Goal: Task Accomplishment & Management: Use online tool/utility

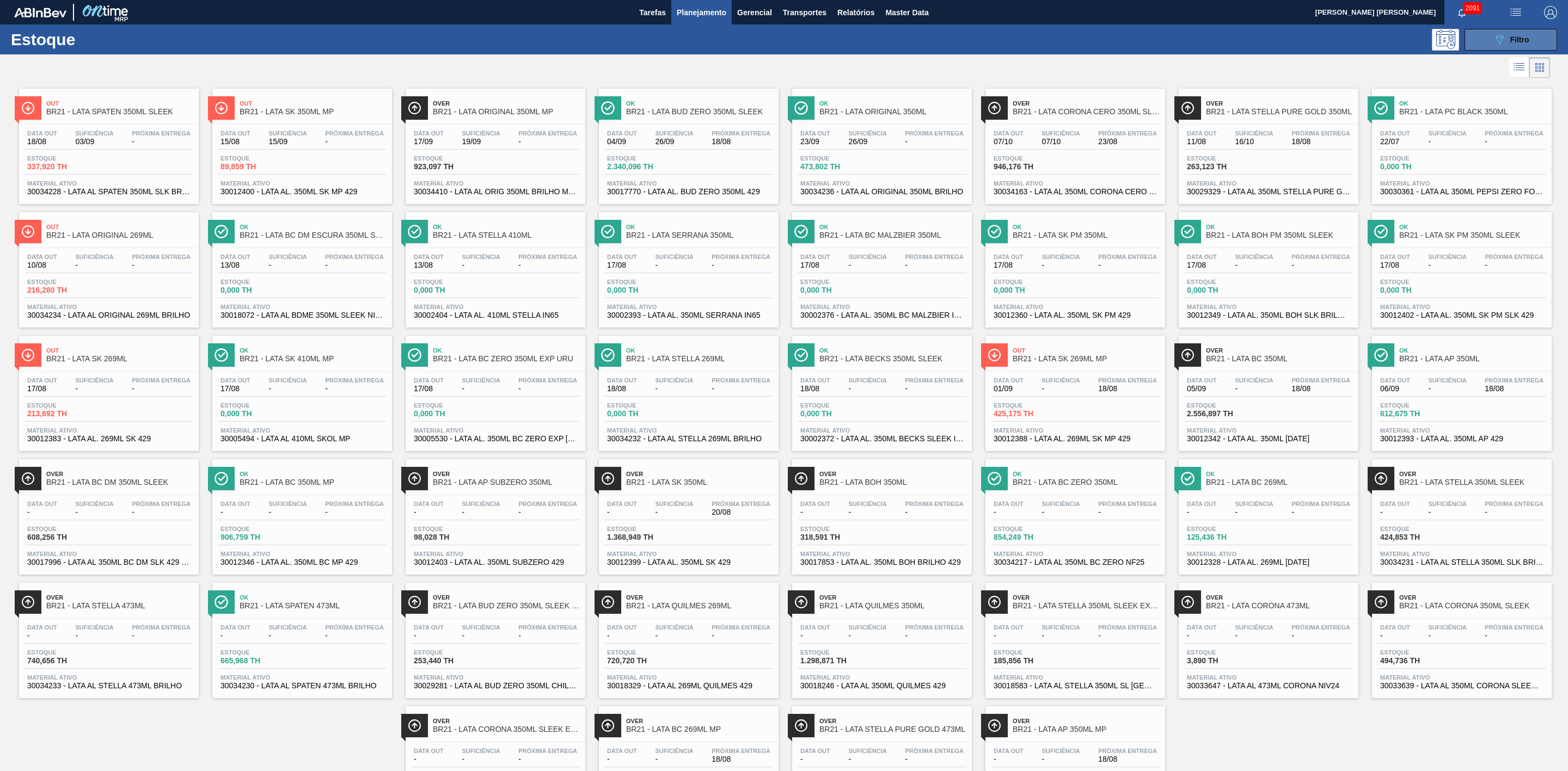
click at [1485, 49] on button "089F7B8B-B2A5-4AFE-B5C0-19BA573D28AC Filtro" at bounding box center [1511, 40] width 93 height 22
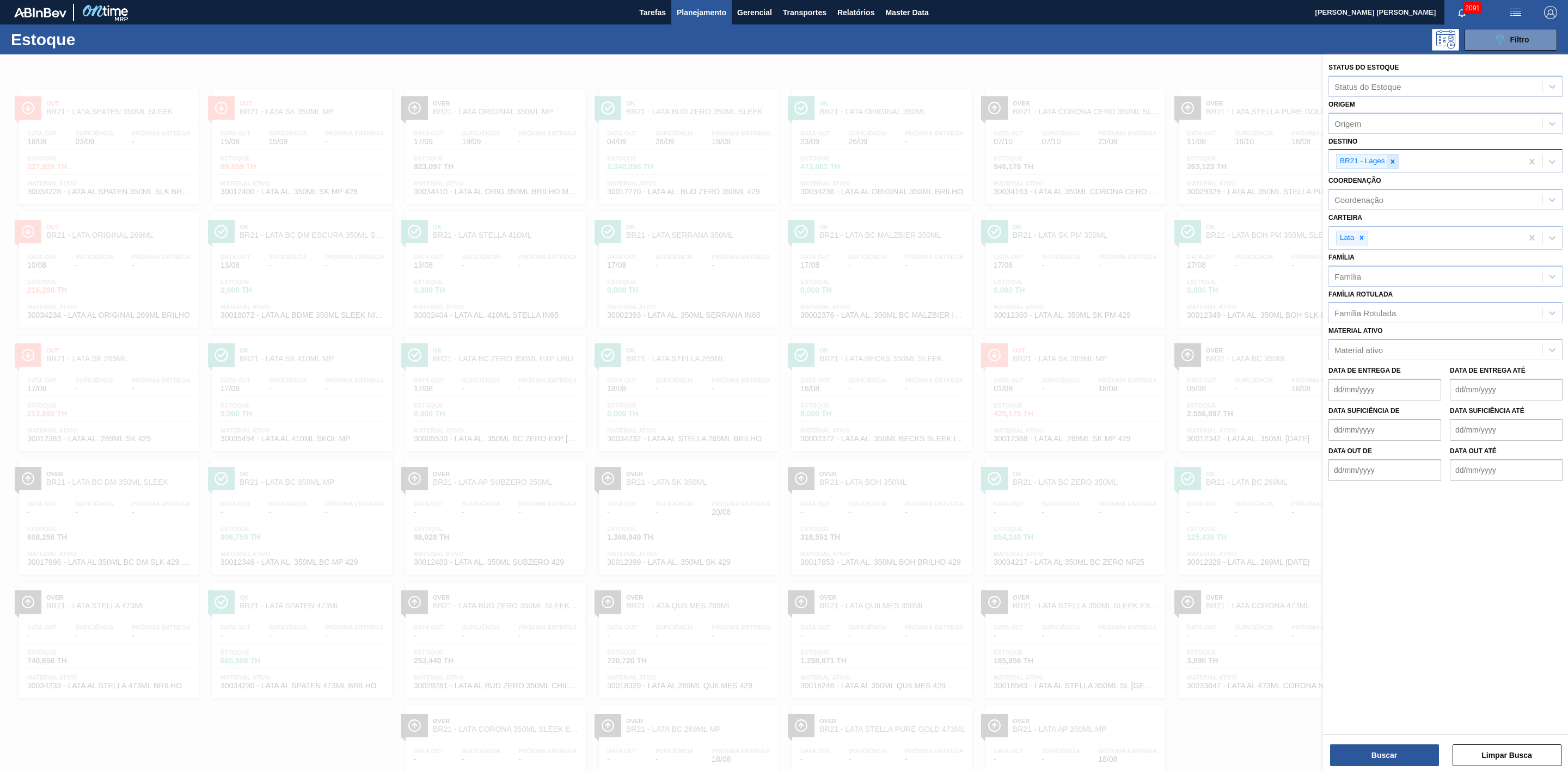
click at [1391, 161] on icon at bounding box center [1393, 161] width 8 height 8
type input "26"
click at [1366, 192] on div "BR26 - [GEOGRAPHIC_DATA]" at bounding box center [1445, 187] width 234 height 20
click at [1409, 758] on button "Buscar" at bounding box center [1384, 756] width 109 height 22
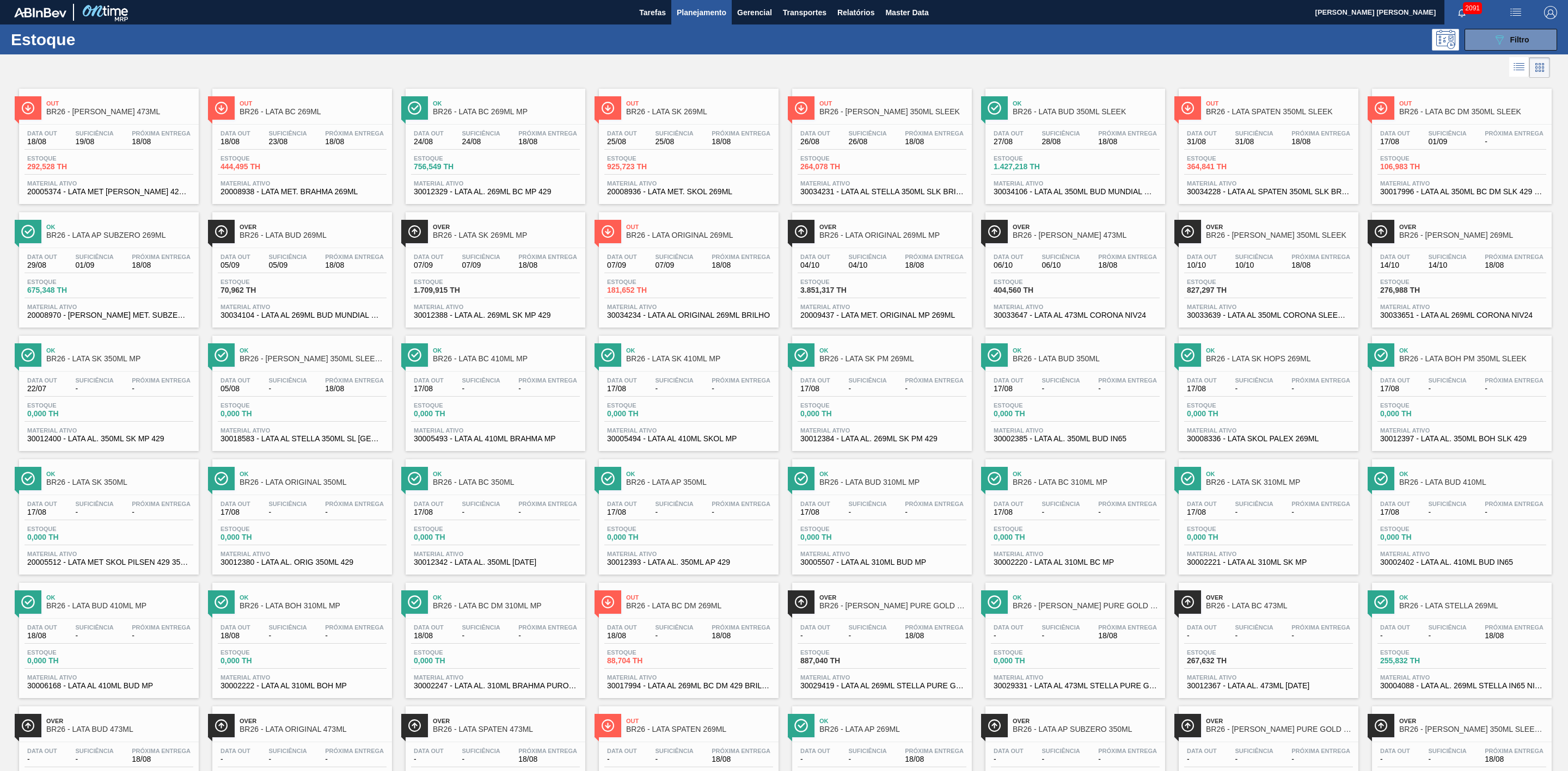
click at [723, 103] on span "Out" at bounding box center [700, 103] width 147 height 7
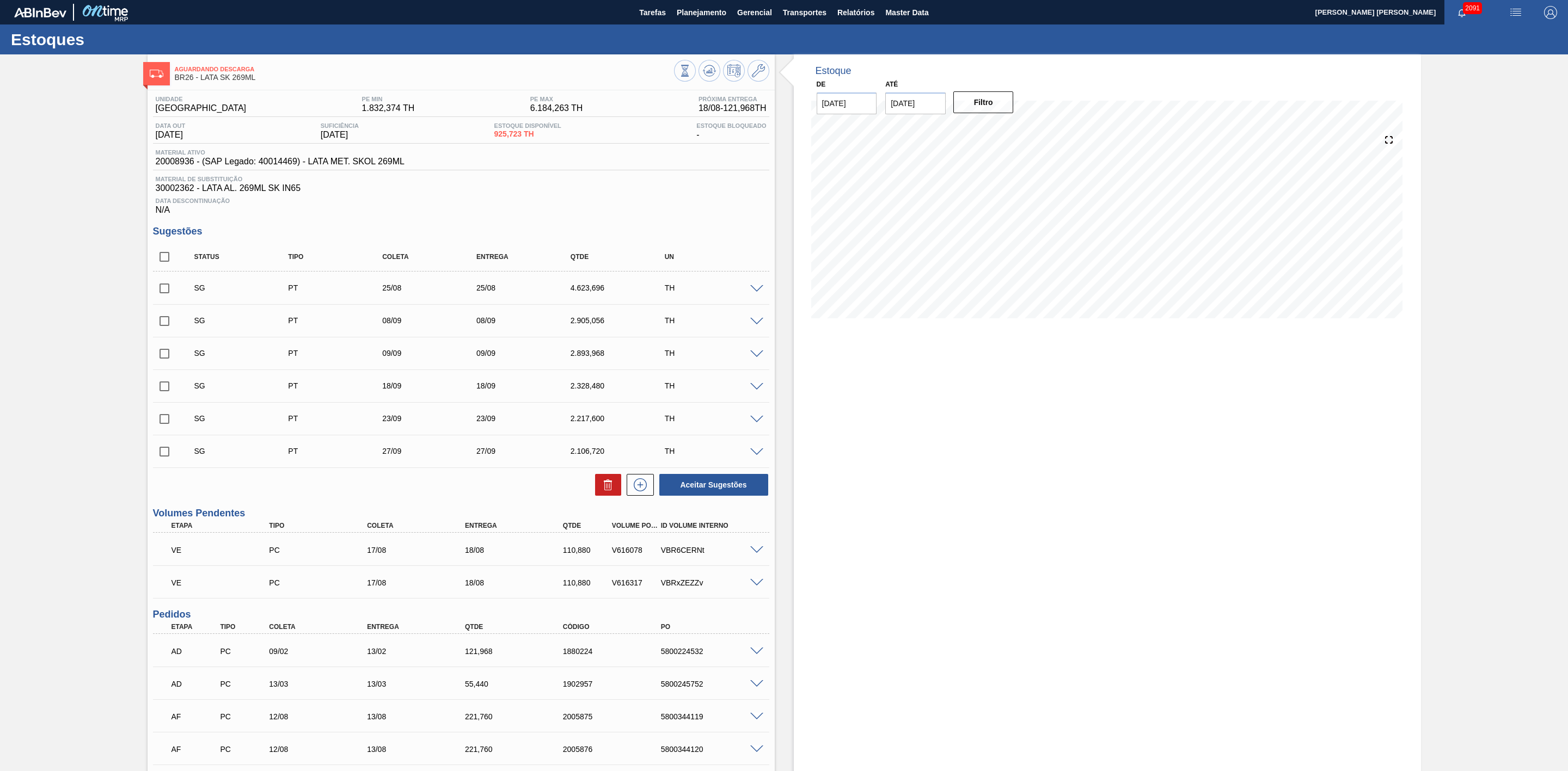
click at [1518, 17] on img "button" at bounding box center [1515, 12] width 13 height 13
click at [1475, 39] on li "Pedido Contingência" at bounding box center [1510, 38] width 100 height 19
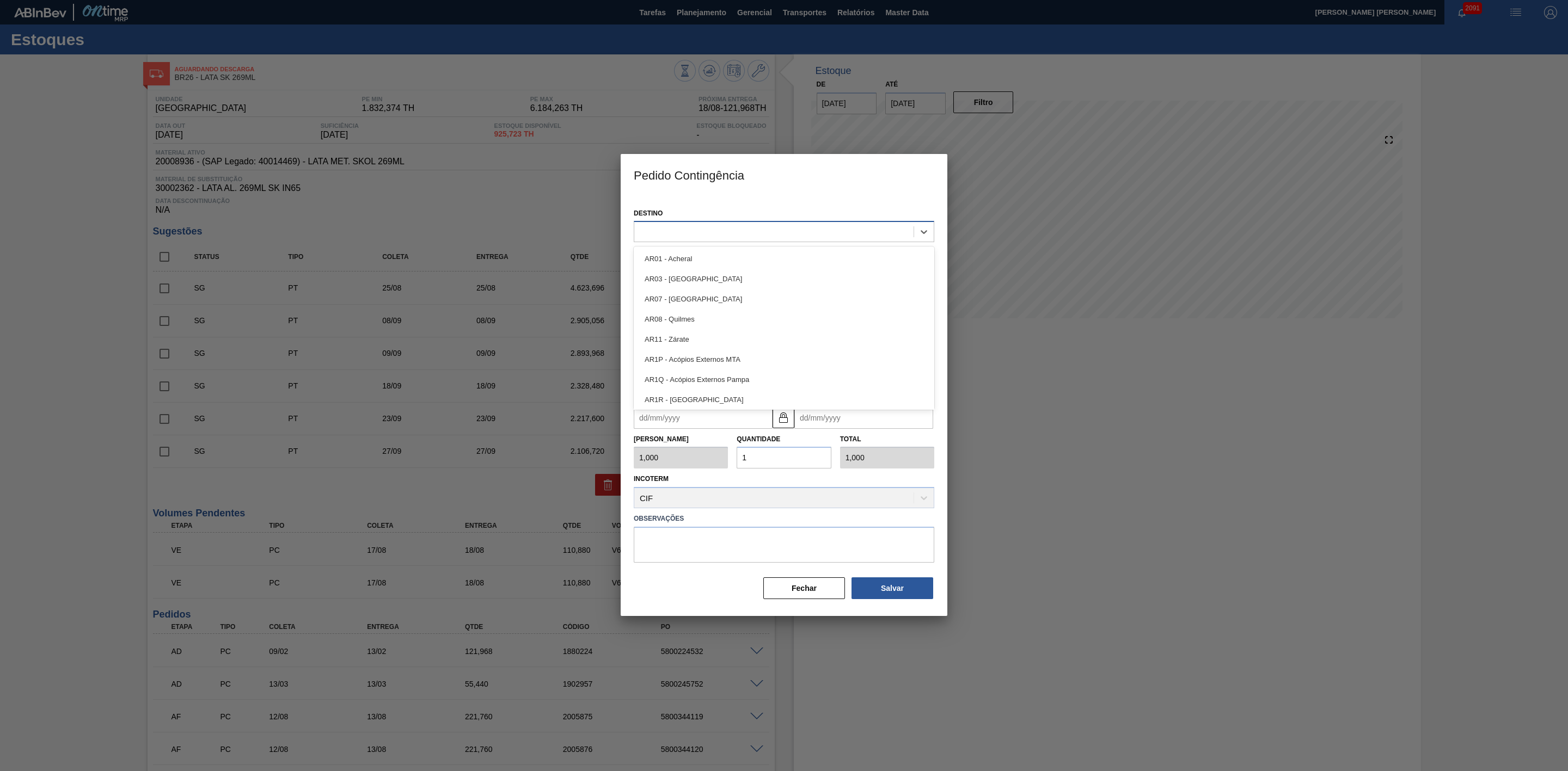
click at [720, 234] on div at bounding box center [774, 232] width 279 height 16
type input "26"
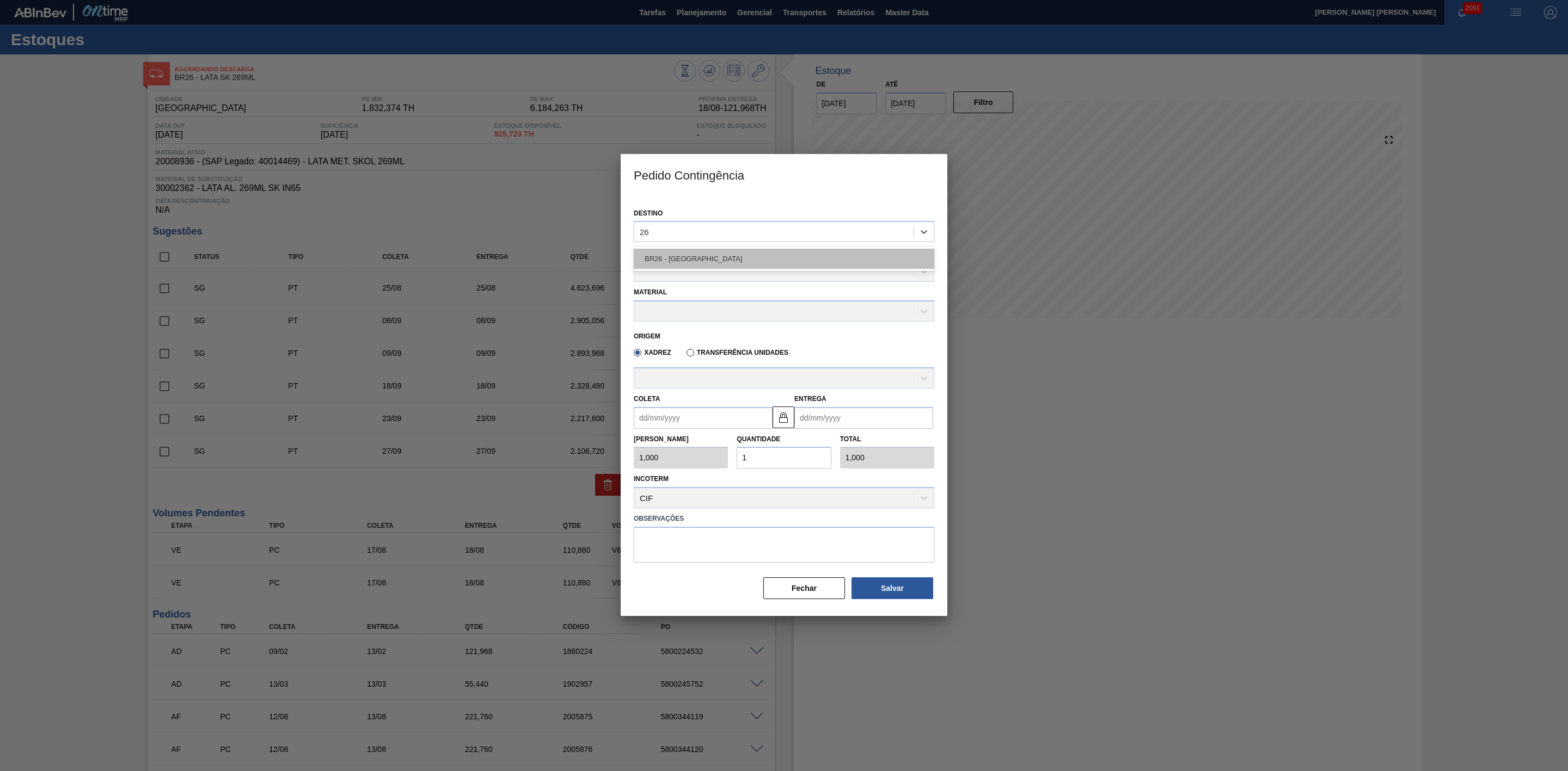
click at [694, 261] on div "BR26 - [GEOGRAPHIC_DATA]" at bounding box center [784, 259] width 301 height 20
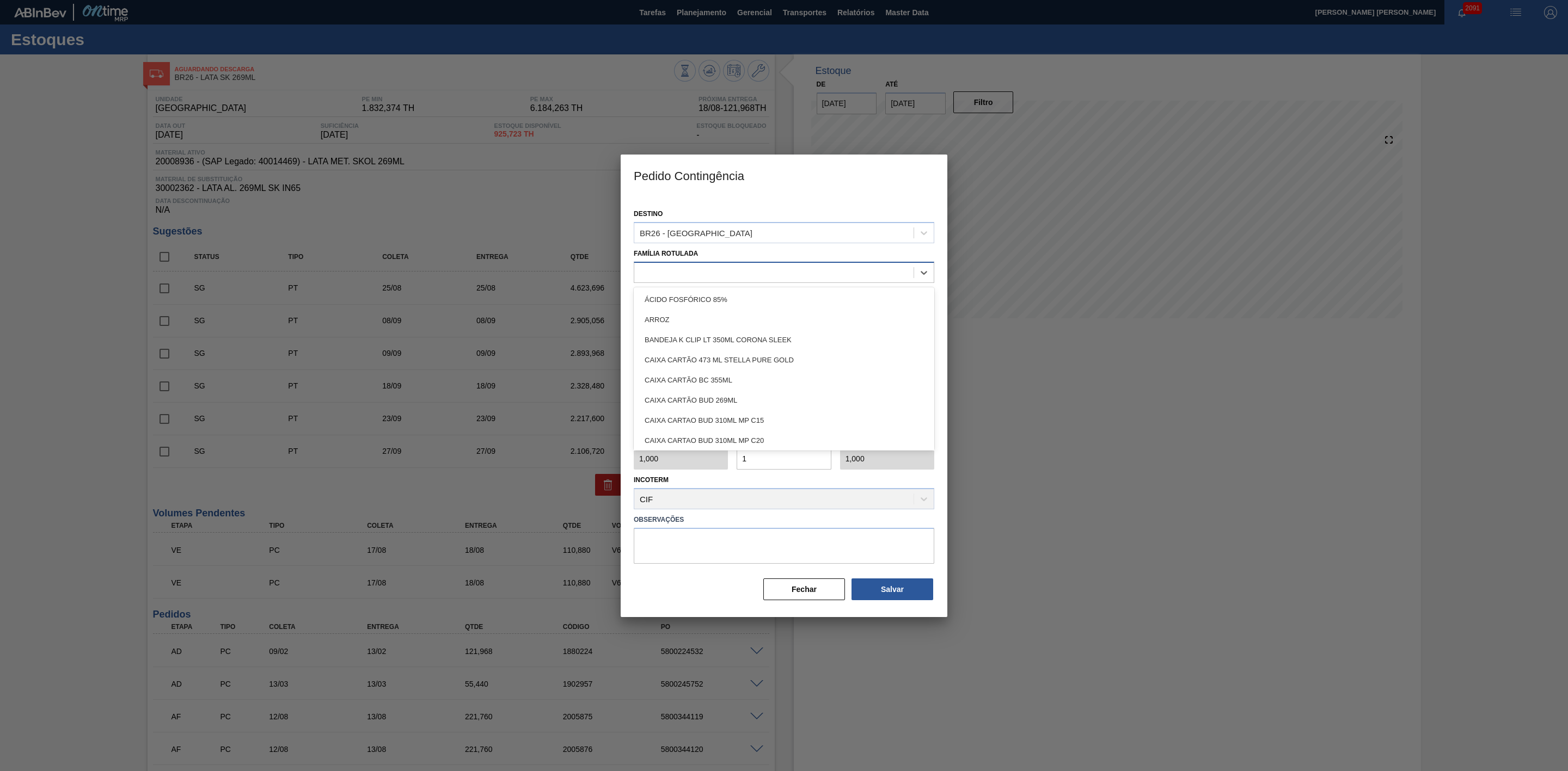
click at [678, 270] on div at bounding box center [774, 273] width 279 height 16
type Rotulada "lata sk"
click at [689, 296] on div "LATA SK 269ML" at bounding box center [784, 299] width 301 height 20
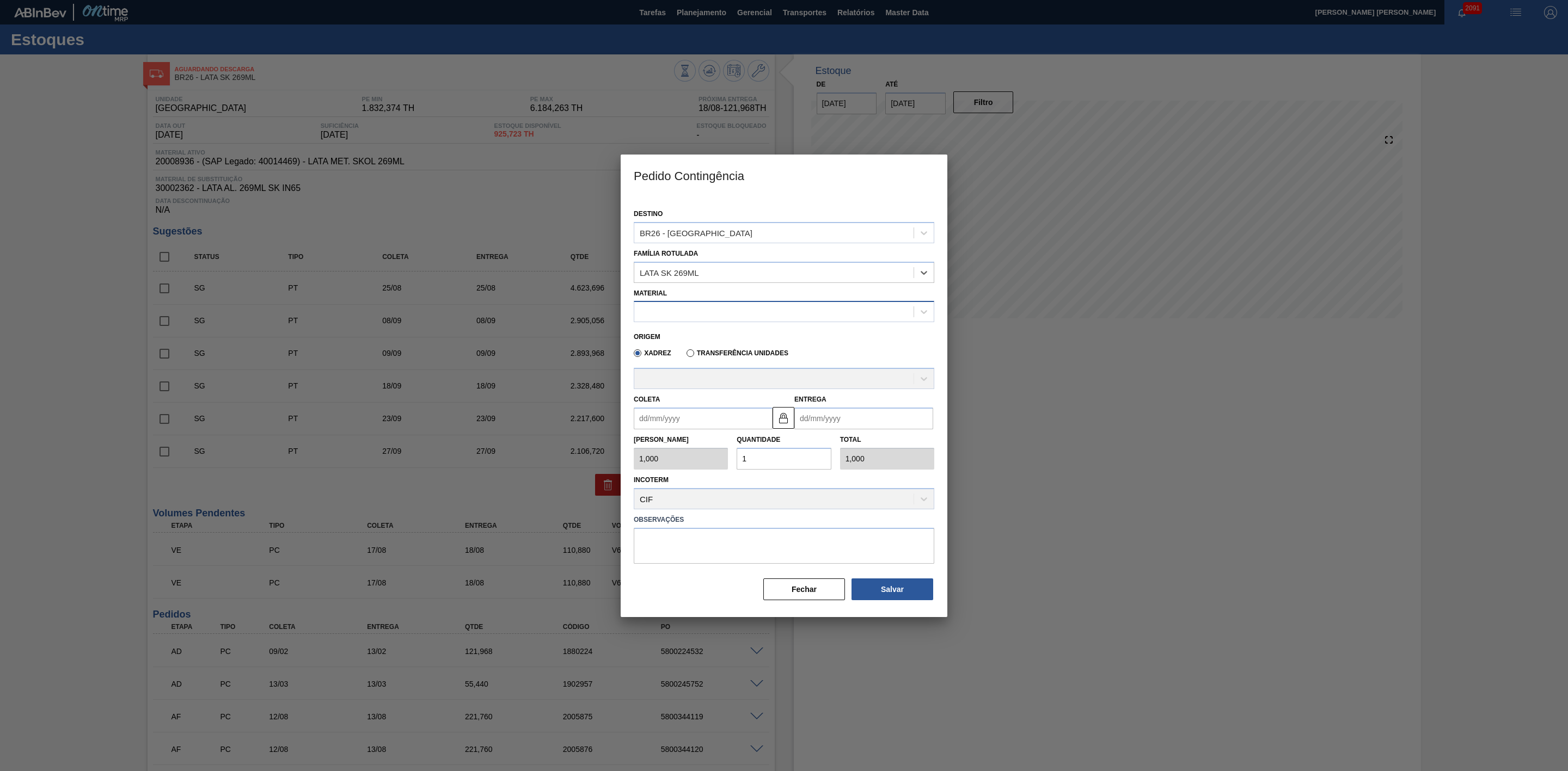
click at [684, 313] on div at bounding box center [774, 312] width 279 height 16
click at [740, 335] on div "20008936 - LATA MET. SKOL 269ML" at bounding box center [784, 338] width 301 height 20
type input "11,088"
click at [693, 380] on div "A - BR53-Latas Minas" at bounding box center [691, 379] width 102 height 9
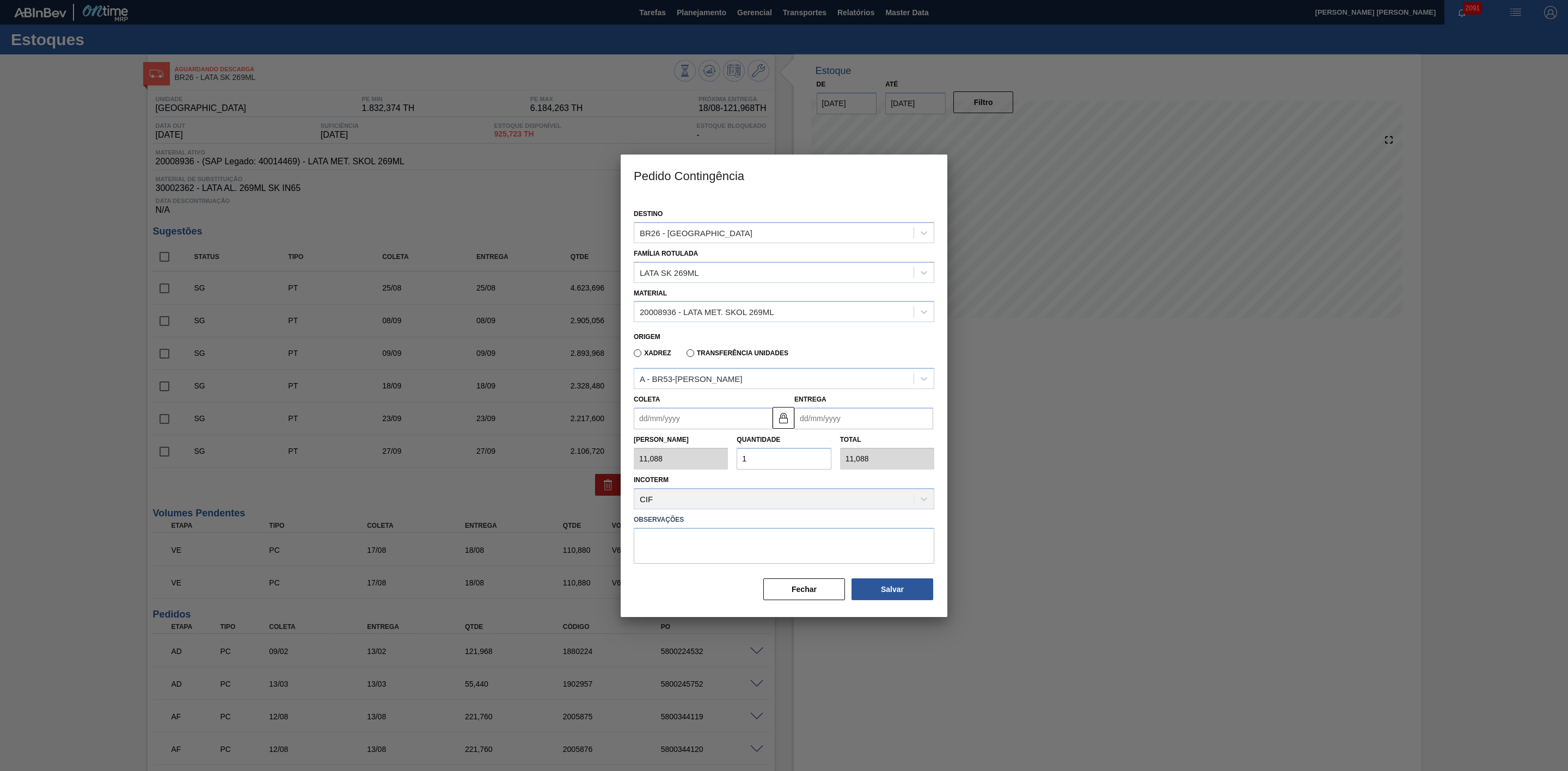
click at [1067, 373] on div at bounding box center [784, 385] width 1568 height 771
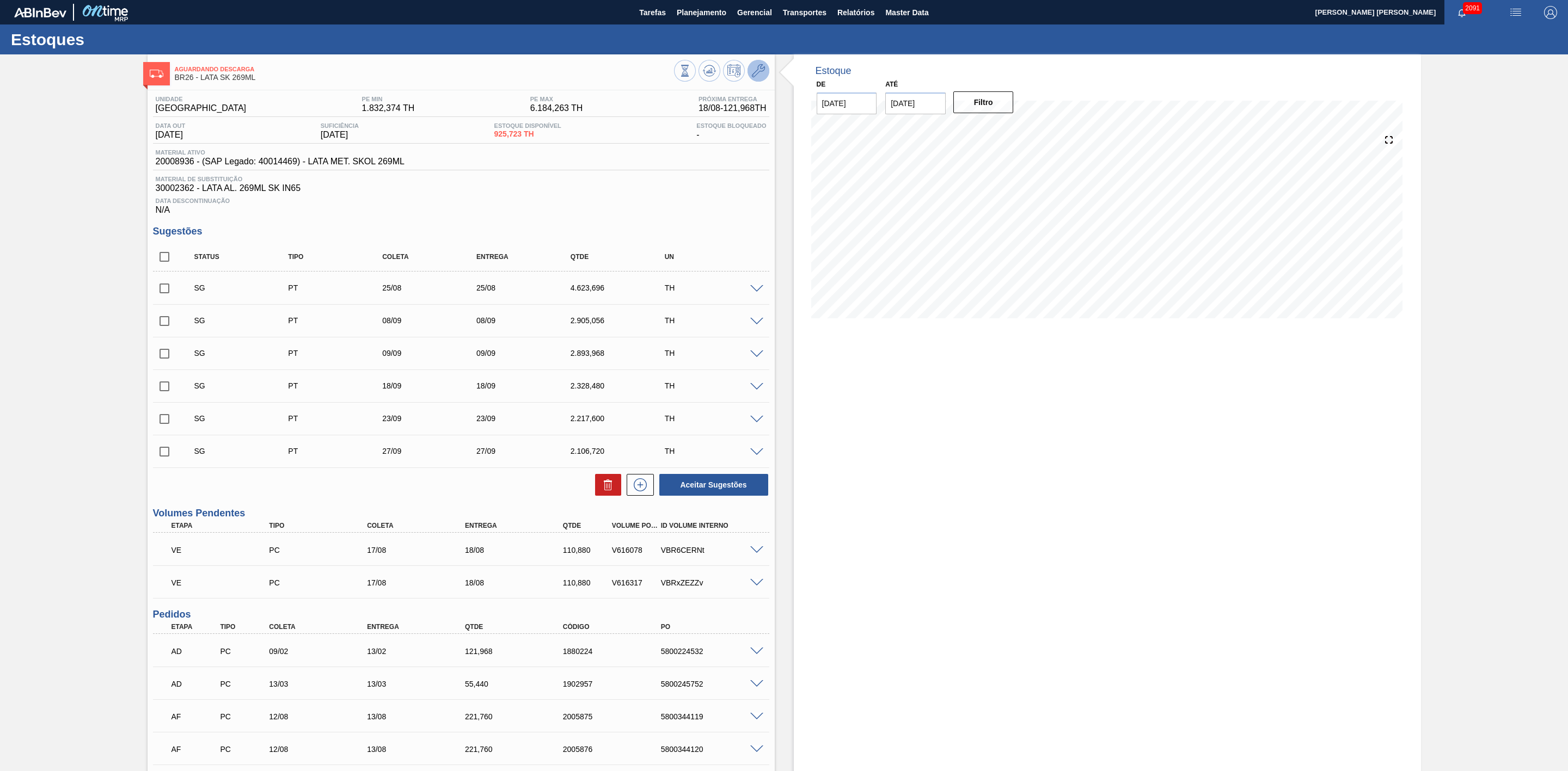
click at [760, 74] on icon at bounding box center [758, 71] width 13 height 13
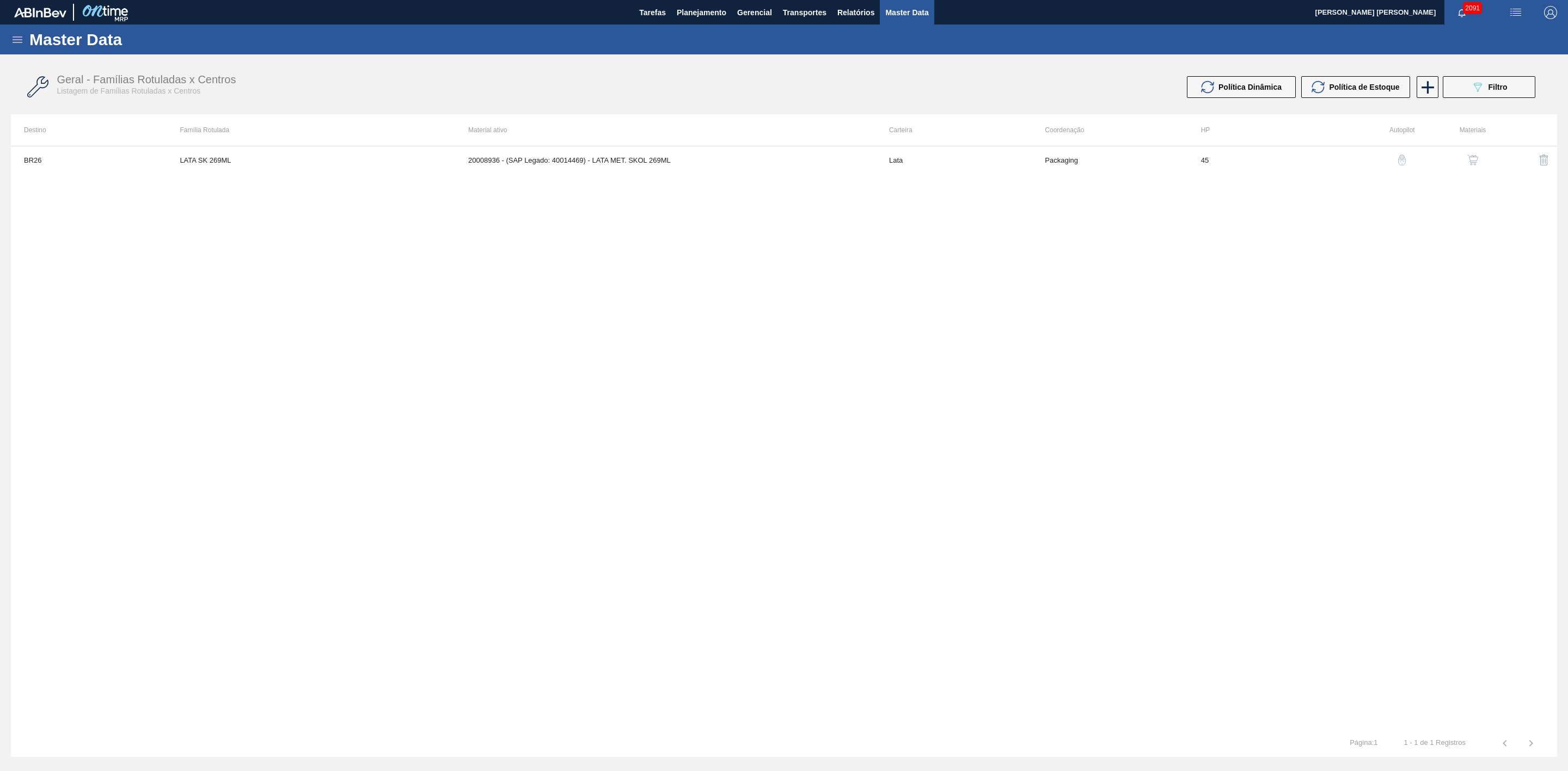
click at [1475, 164] on img "button" at bounding box center [1473, 160] width 11 height 11
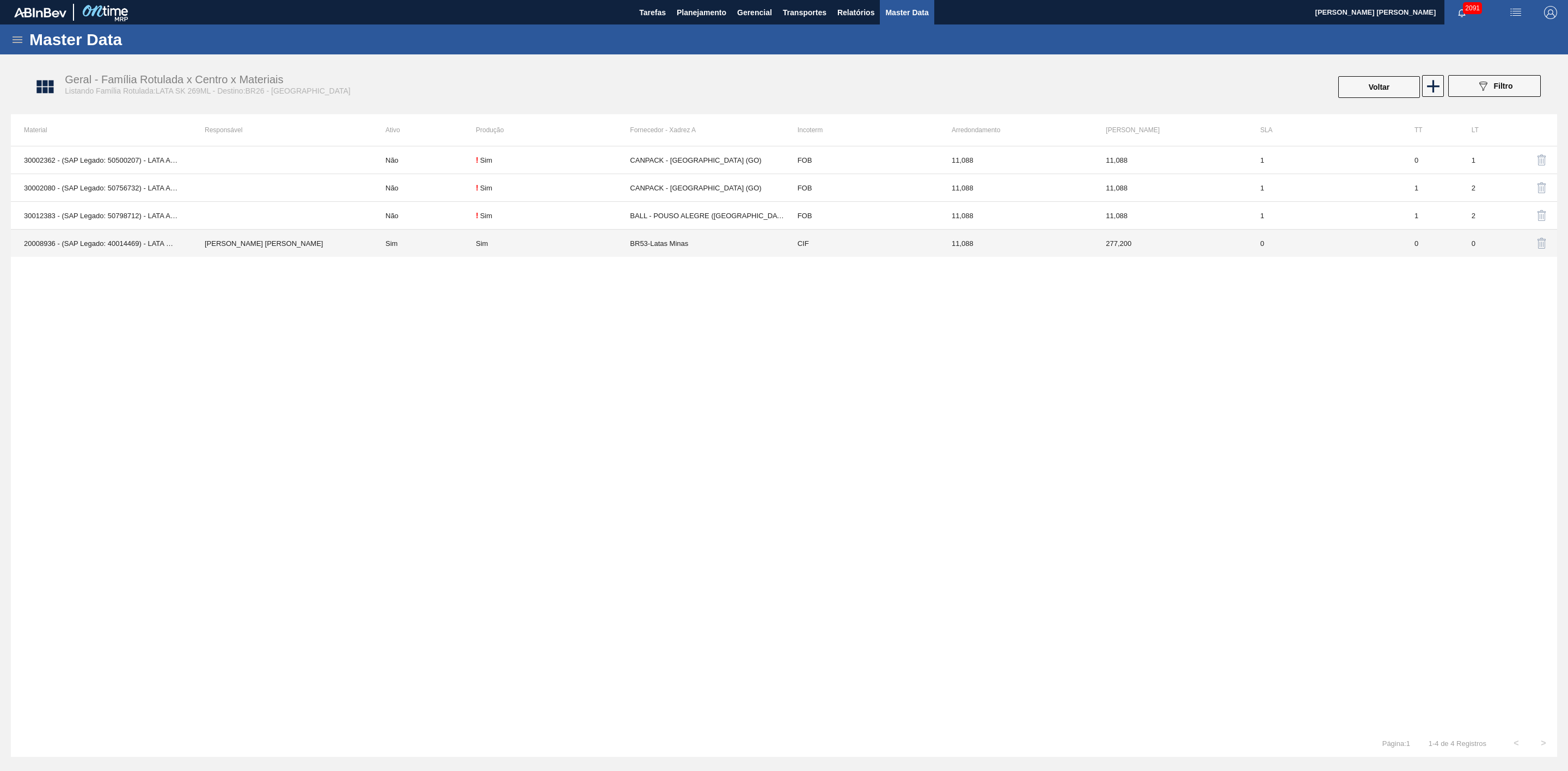
click at [457, 246] on td "Sim" at bounding box center [424, 243] width 103 height 28
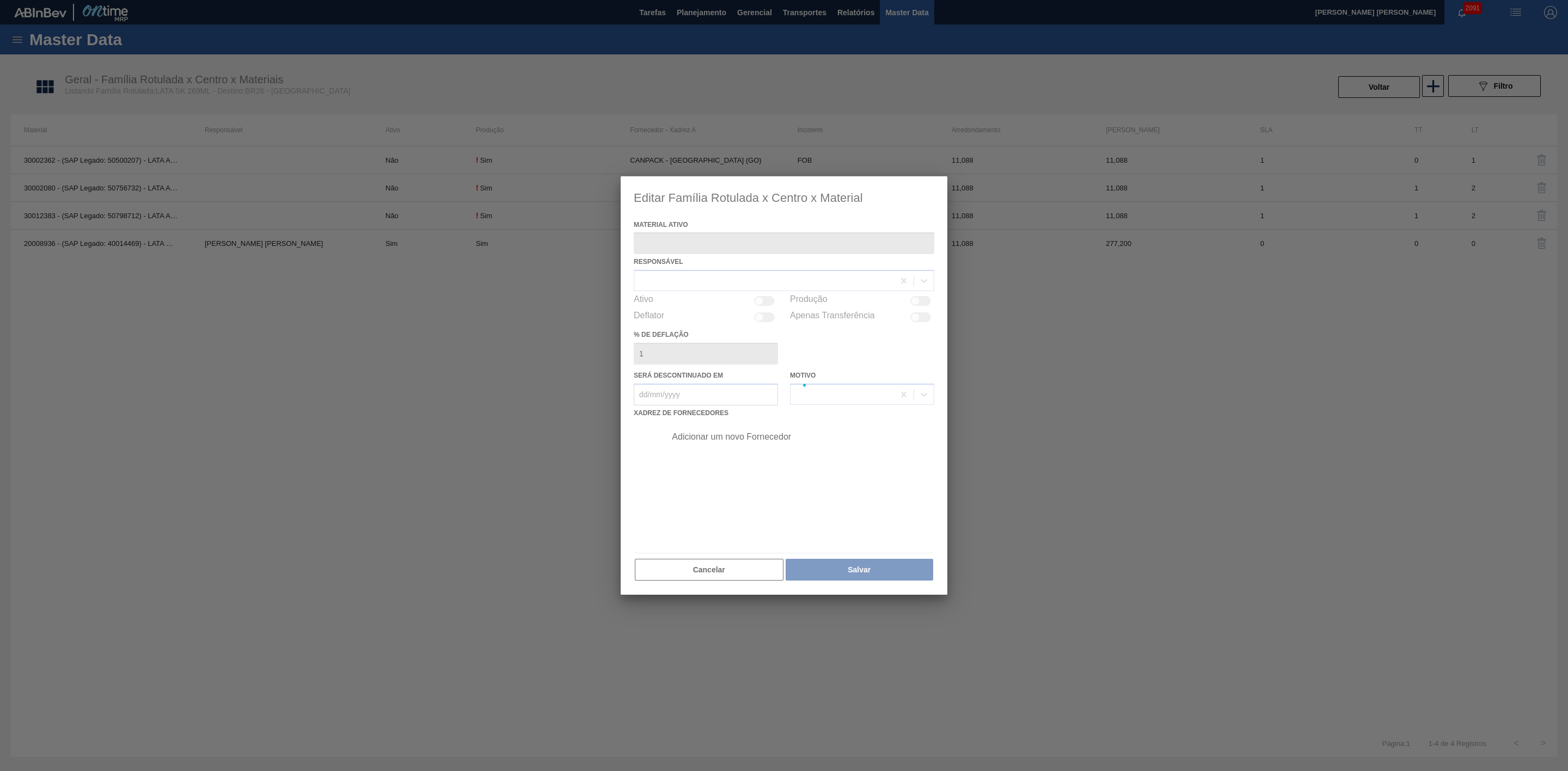
type ativo "20008936 - (SAP Legado: 40014469) - LATA MET. SKOL 269ML"
checkbox input "true"
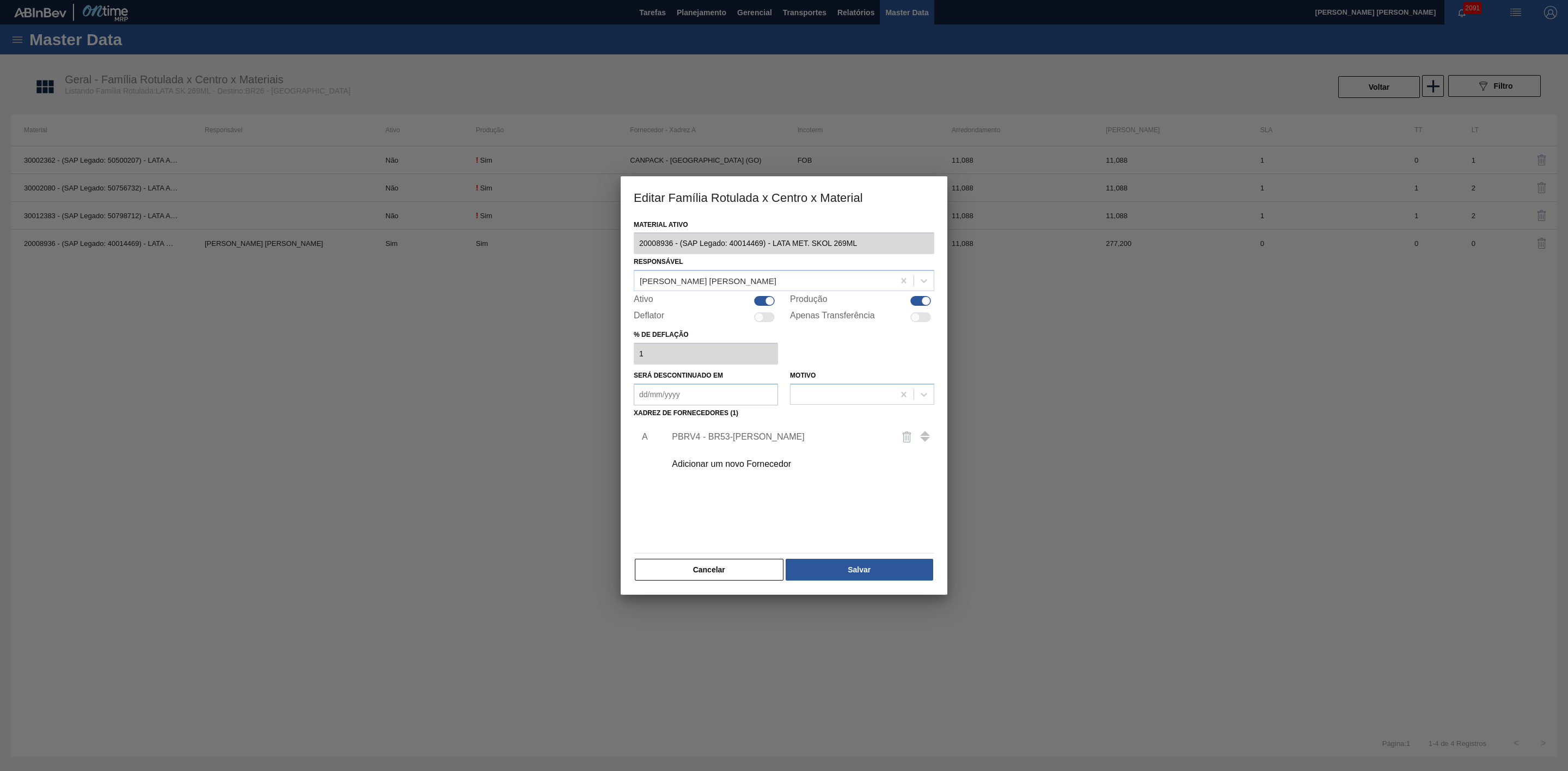
click at [765, 304] on div at bounding box center [765, 301] width 21 height 10
checkbox input "false"
click at [850, 572] on button "Salvar" at bounding box center [859, 570] width 147 height 22
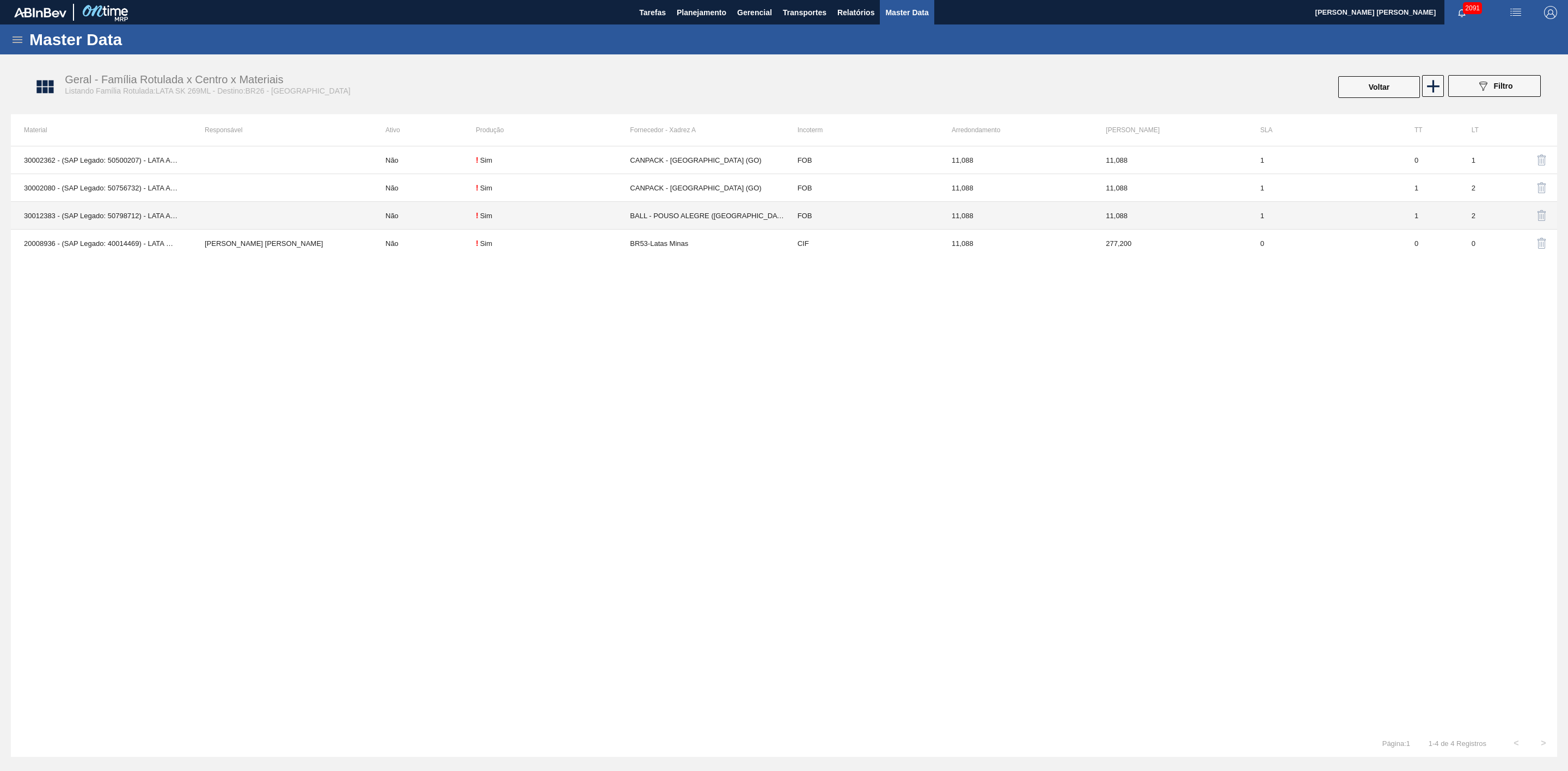
click at [218, 217] on td at bounding box center [282, 216] width 181 height 28
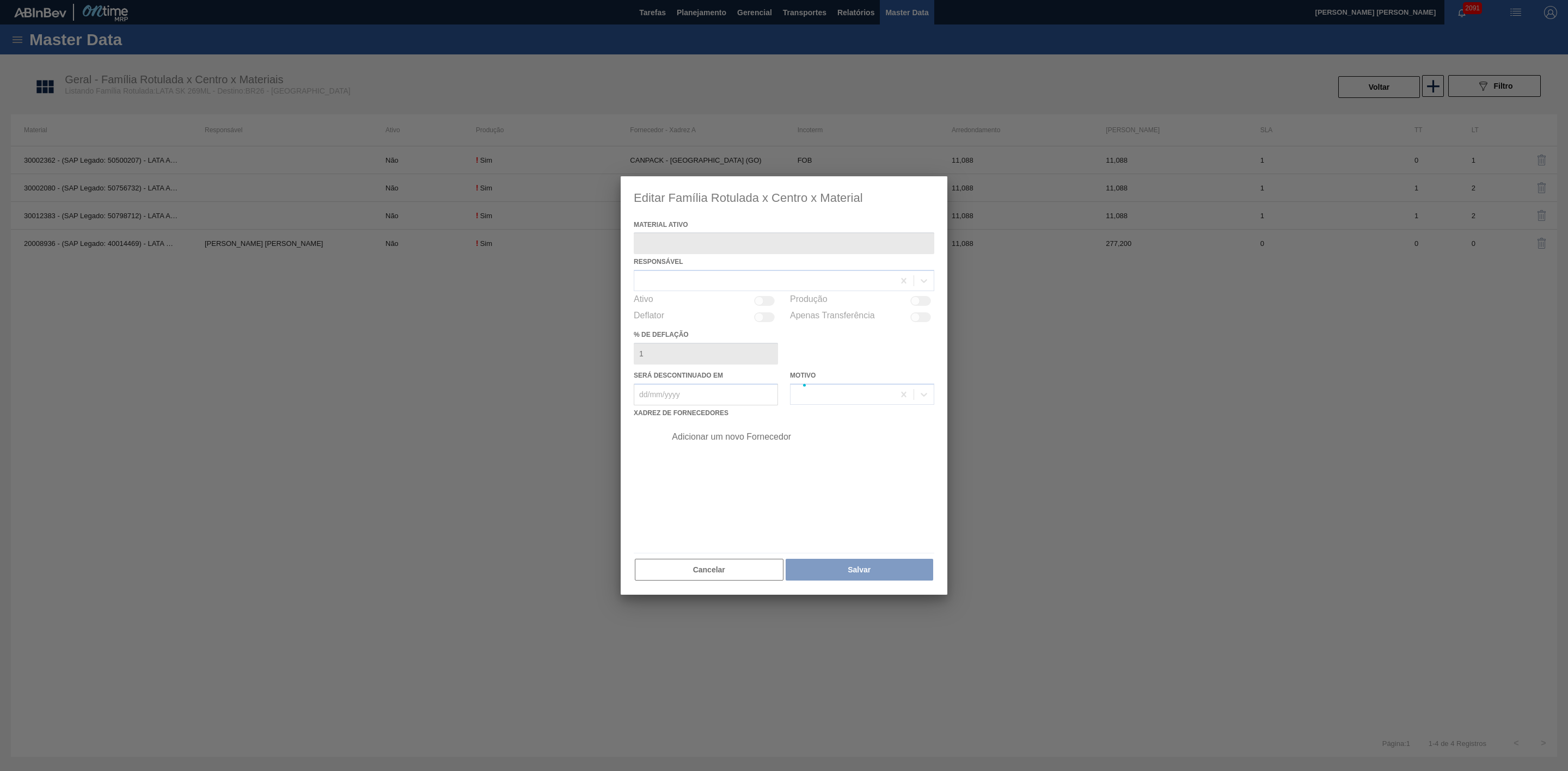
type ativo "30012383 - (SAP Legado: 50798712) - LATA AL. 269ML SK 429"
checkbox input "true"
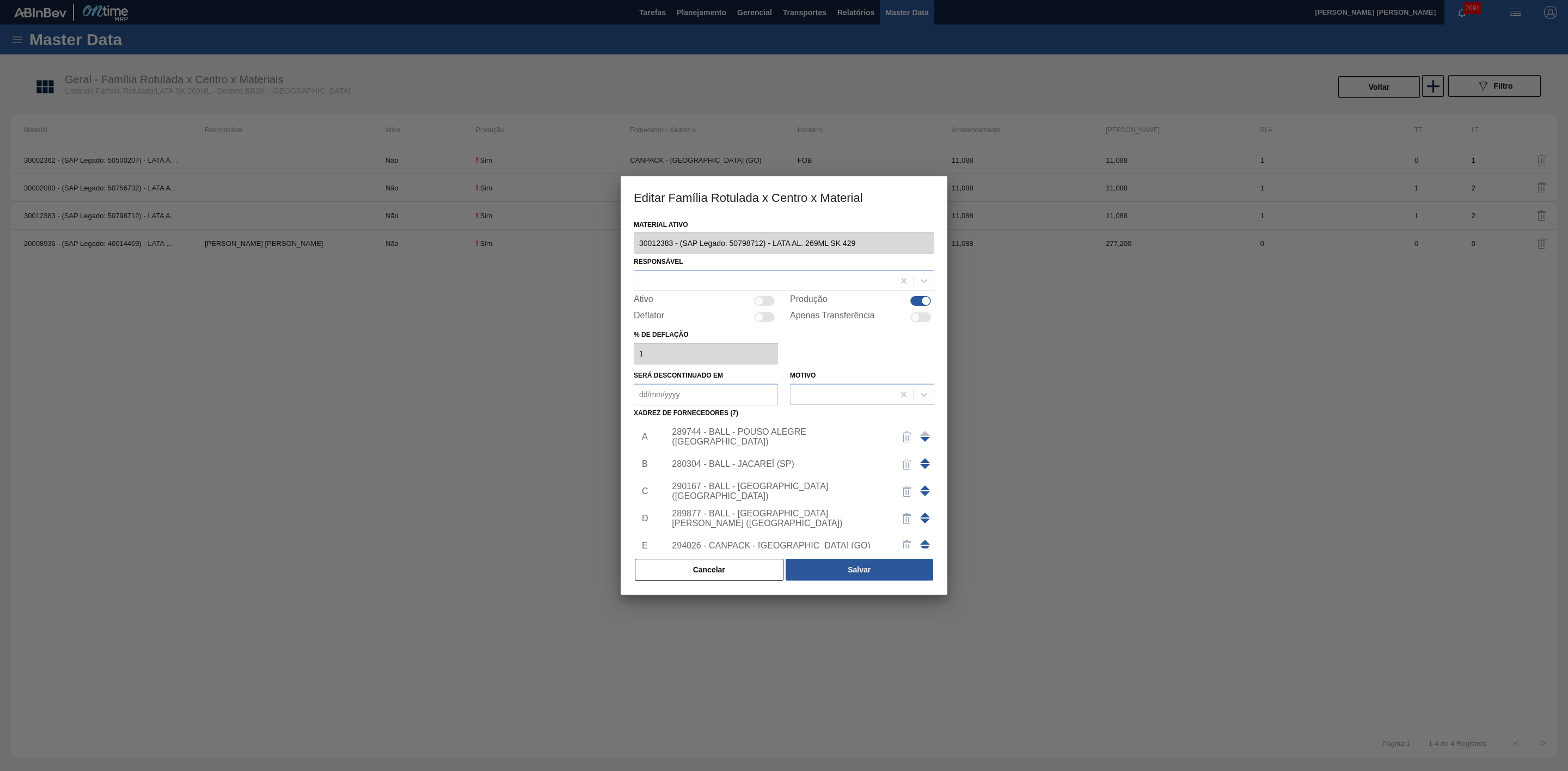
click at [768, 301] on div at bounding box center [765, 301] width 21 height 10
checkbox input "true"
click at [871, 570] on button "Salvar" at bounding box center [859, 570] width 147 height 22
click at [696, 281] on div at bounding box center [764, 281] width 260 height 16
type input "bruno de"
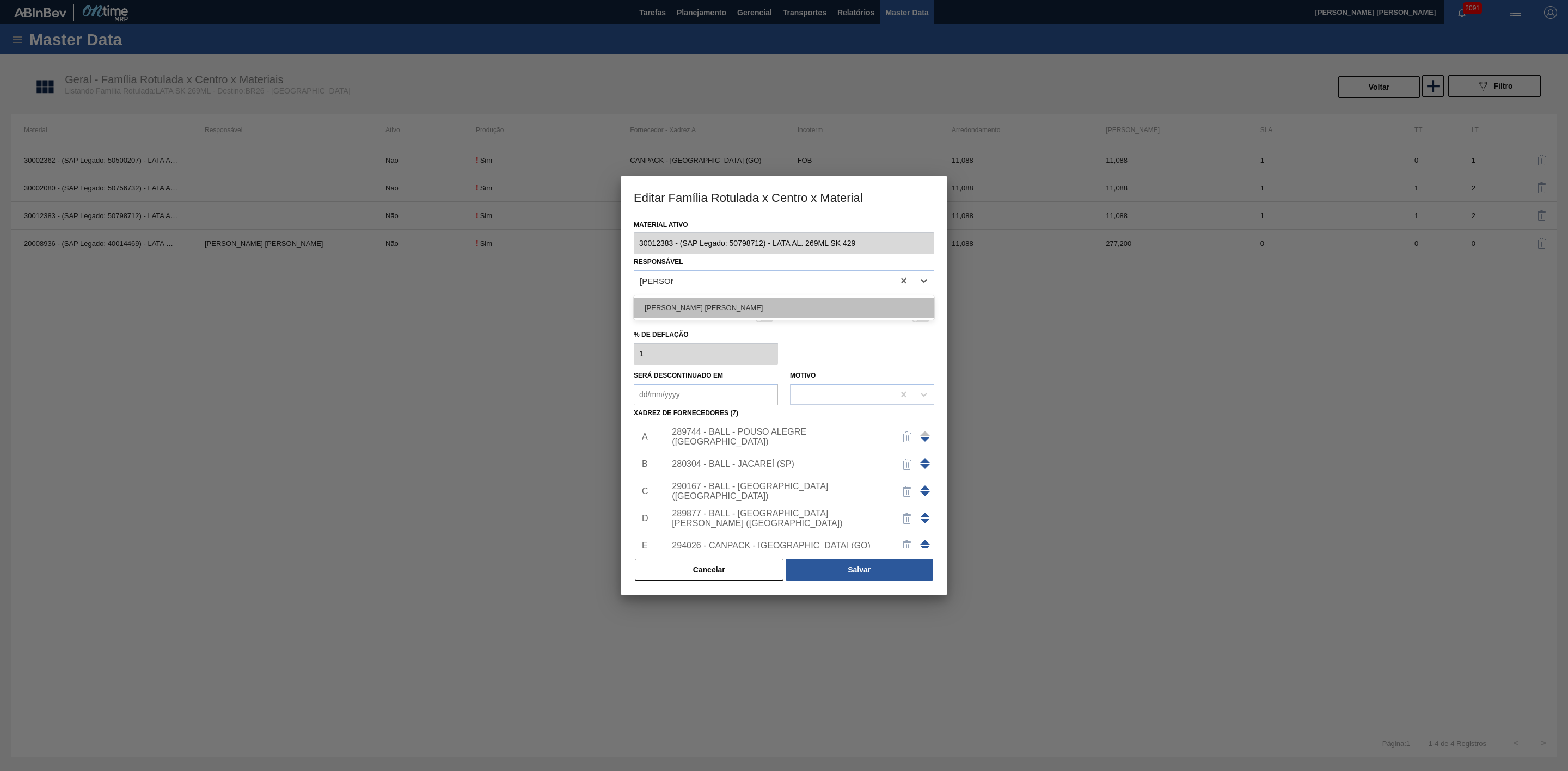
click at [712, 304] on div "[PERSON_NAME] [PERSON_NAME]" at bounding box center [784, 307] width 301 height 20
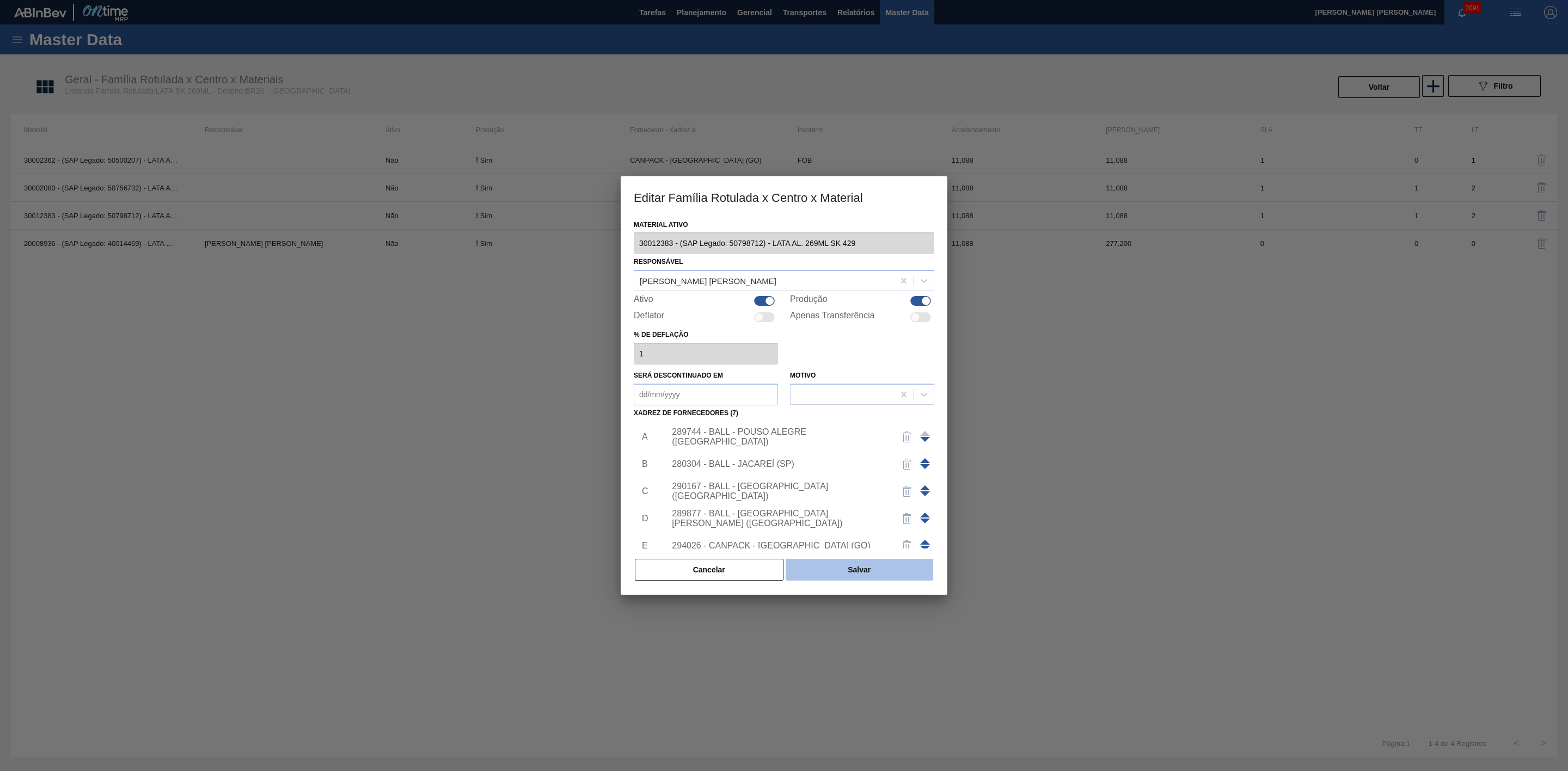
click at [869, 565] on button "Salvar" at bounding box center [859, 570] width 147 height 22
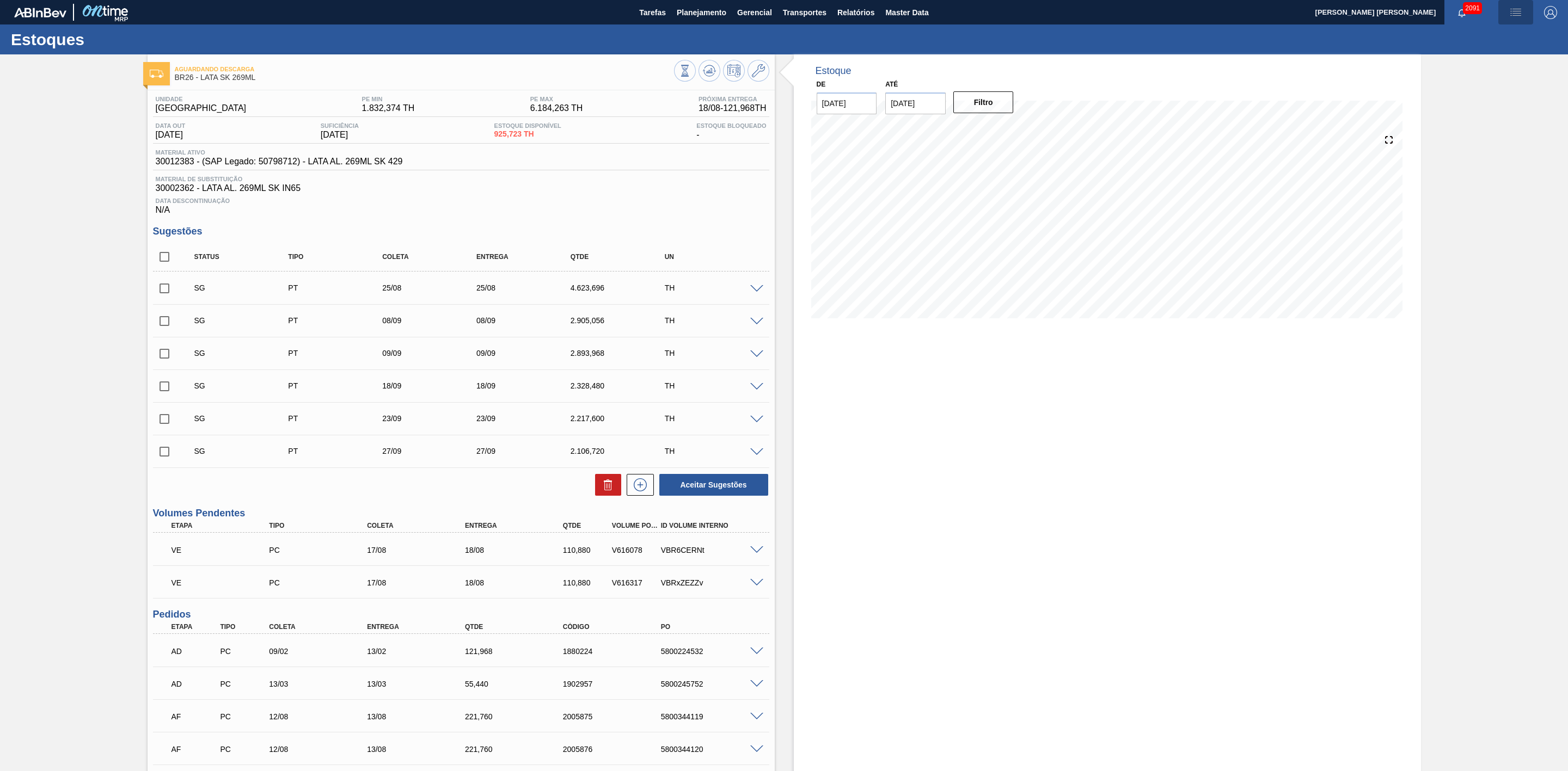
click at [1511, 10] on img "button" at bounding box center [1515, 12] width 13 height 13
click at [1513, 38] on li "Pedido Contingência" at bounding box center [1510, 38] width 100 height 19
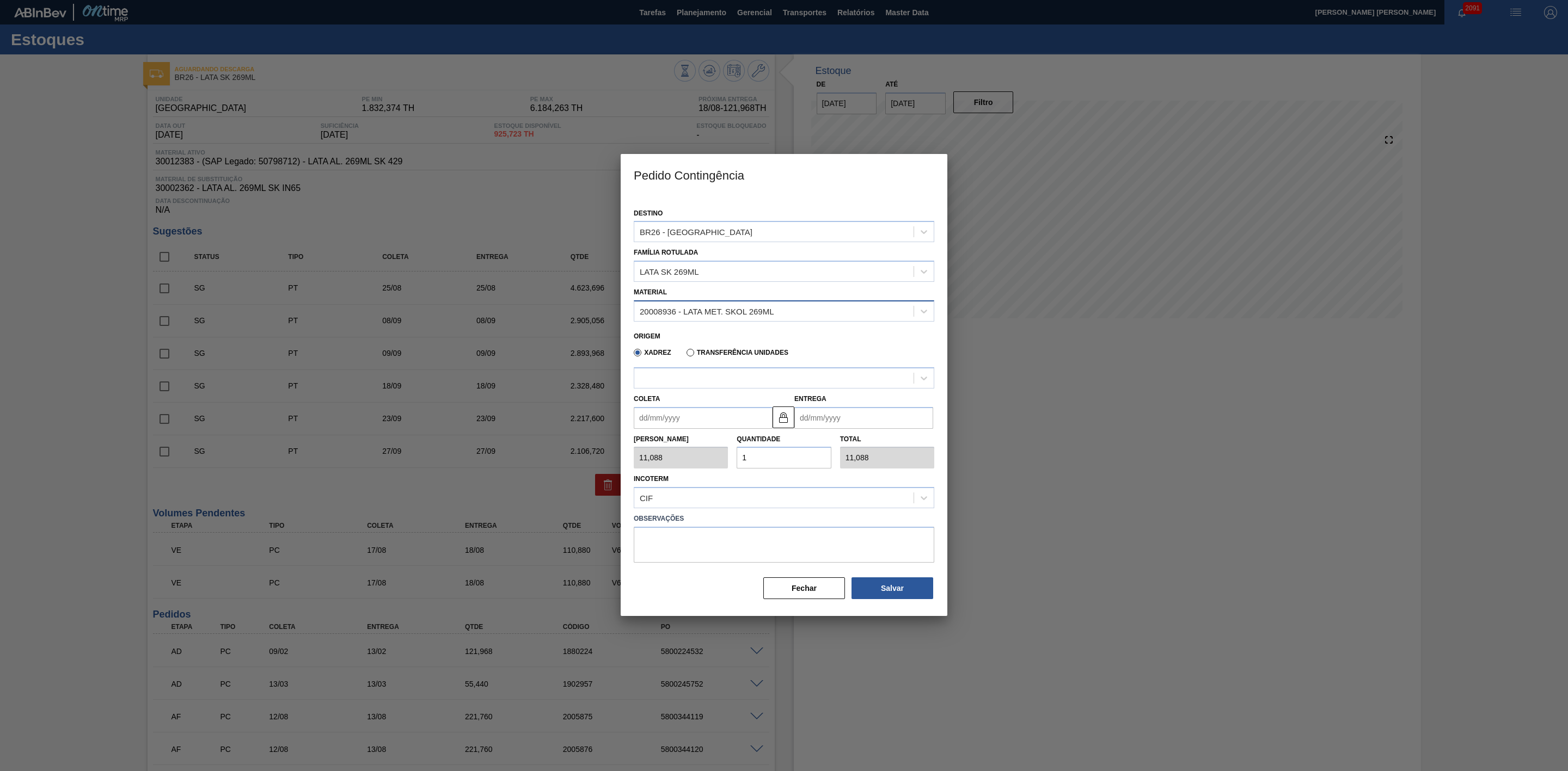
click at [732, 307] on div "20008936 - LATA MET. SKOL 269ML" at bounding box center [707, 311] width 135 height 9
click at [713, 340] on div "20008936 - LATA MET. SKOL 269ML" at bounding box center [784, 338] width 301 height 20
click at [701, 314] on div "20008936 - LATA MET. SKOL 269ML" at bounding box center [707, 312] width 135 height 9
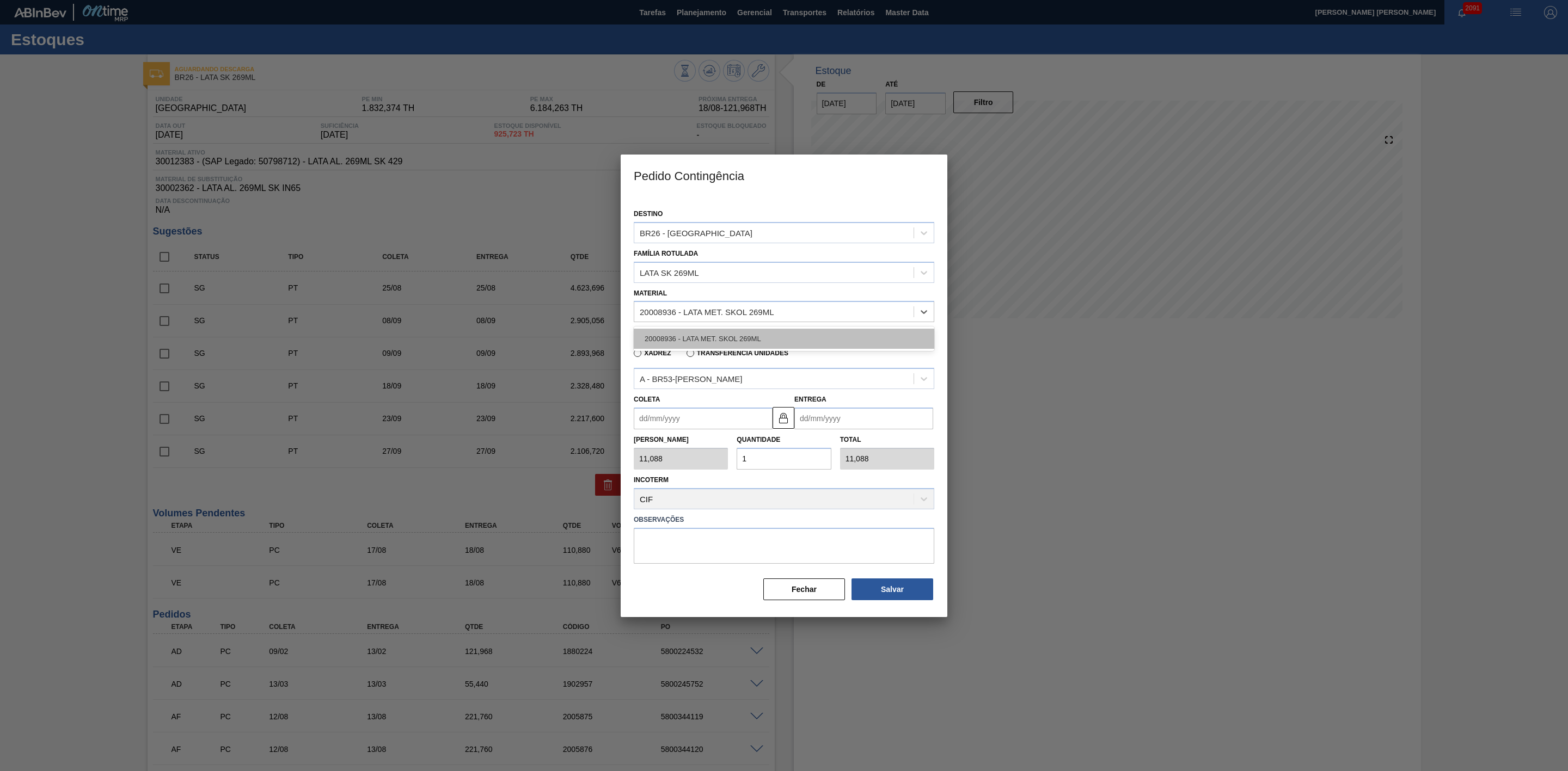
click at [711, 337] on div "20008936 - LATA MET. SKOL 269ML" at bounding box center [784, 338] width 301 height 20
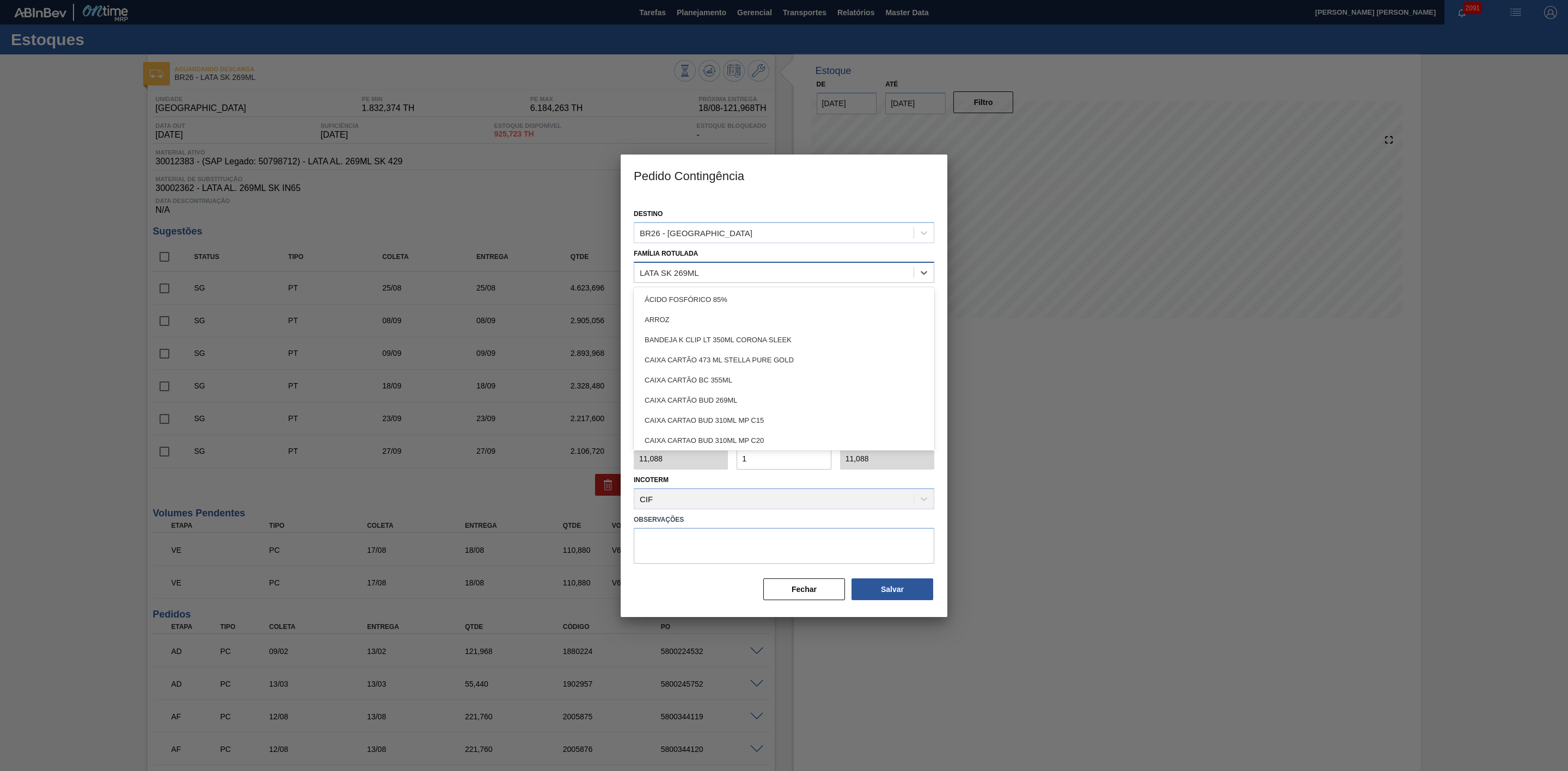
click at [726, 270] on div "LATA SK 269ML" at bounding box center [774, 273] width 279 height 16
type Rotulada "lata sk"
click at [725, 297] on div "LATA SK 269ML" at bounding box center [784, 299] width 301 height 20
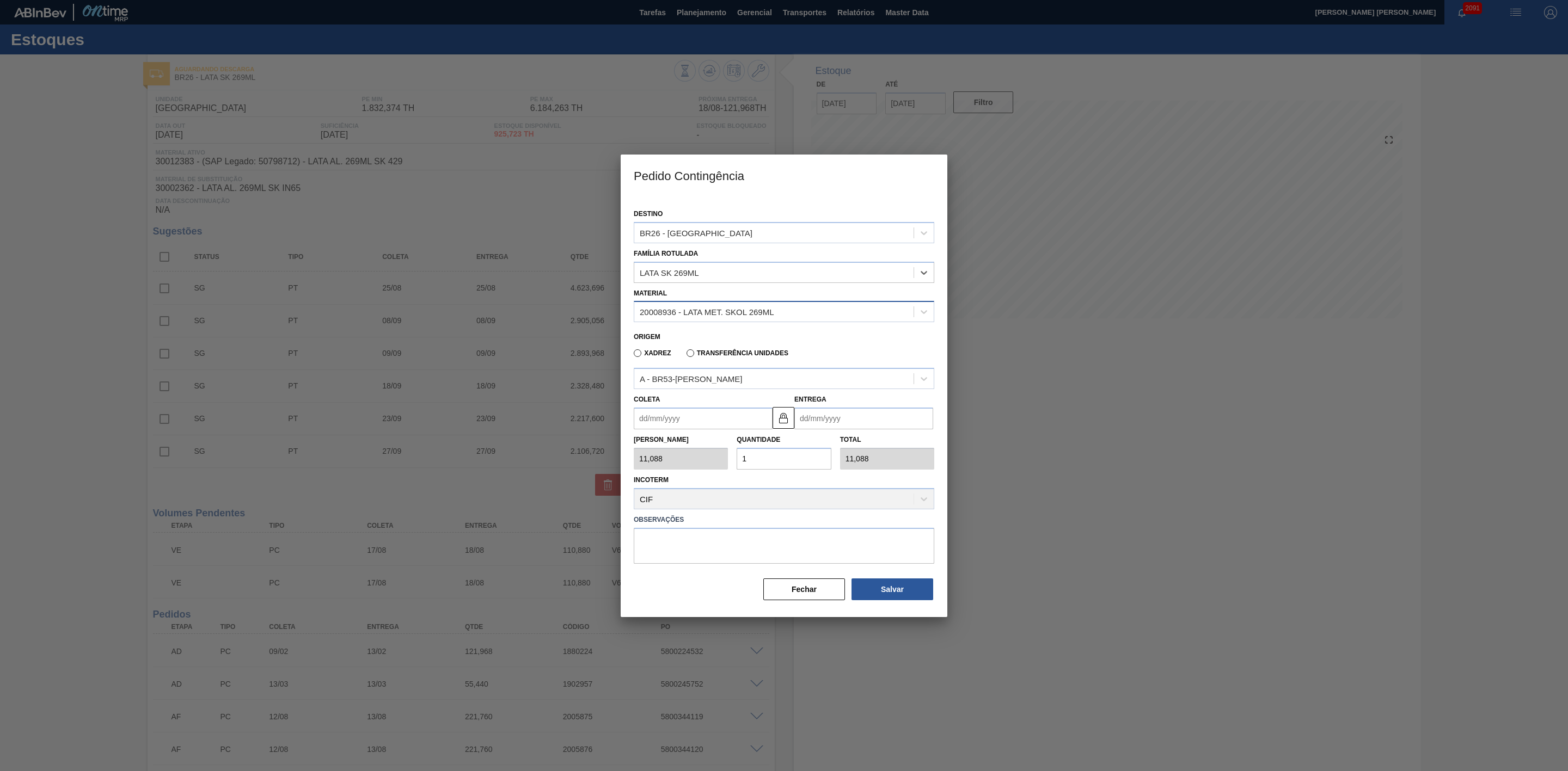
click at [730, 310] on div "20008936 - LATA MET. SKOL 269ML" at bounding box center [707, 312] width 135 height 9
click at [698, 226] on div "BR26 - [GEOGRAPHIC_DATA]" at bounding box center [774, 232] width 279 height 16
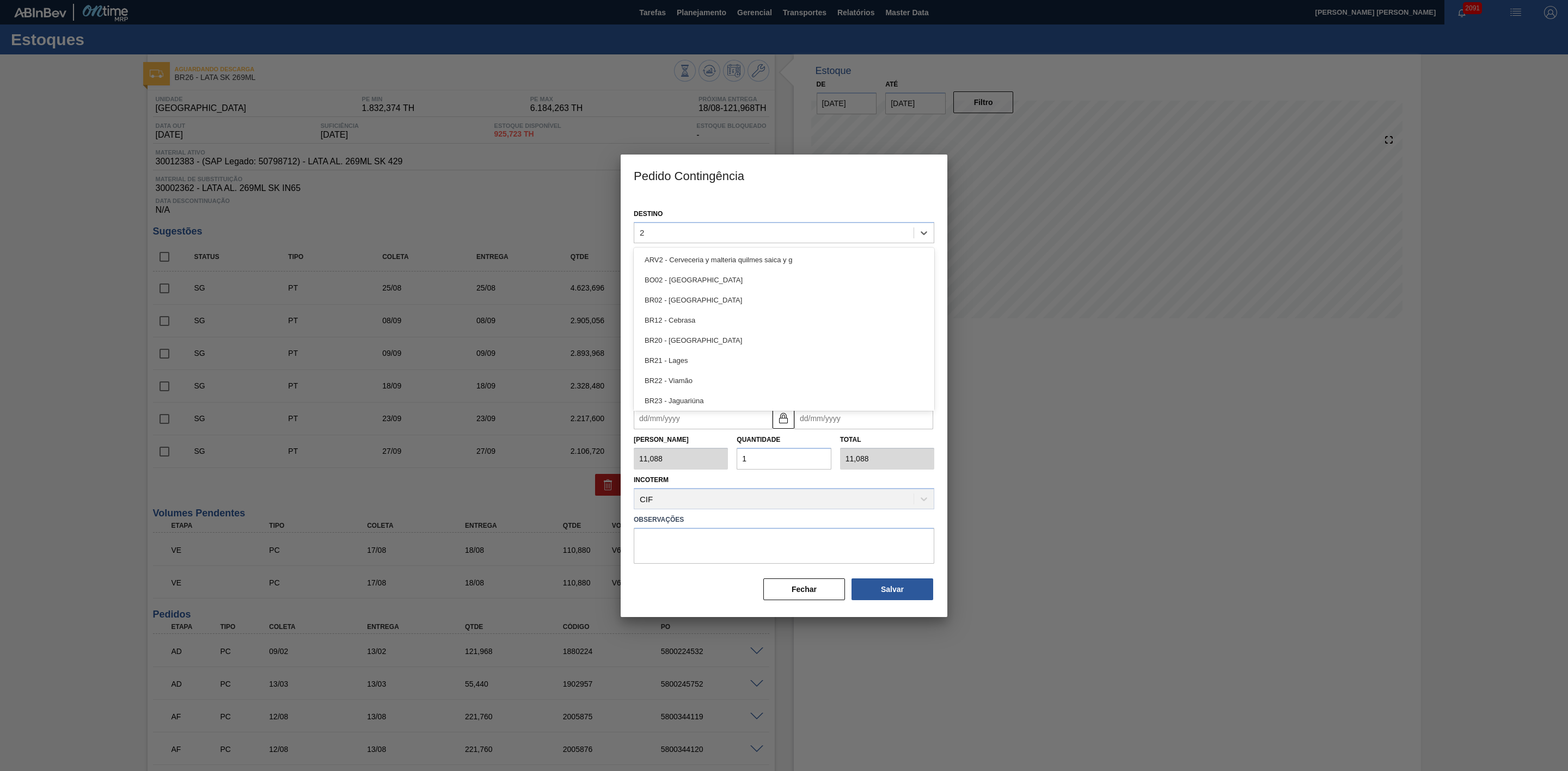
type input "24"
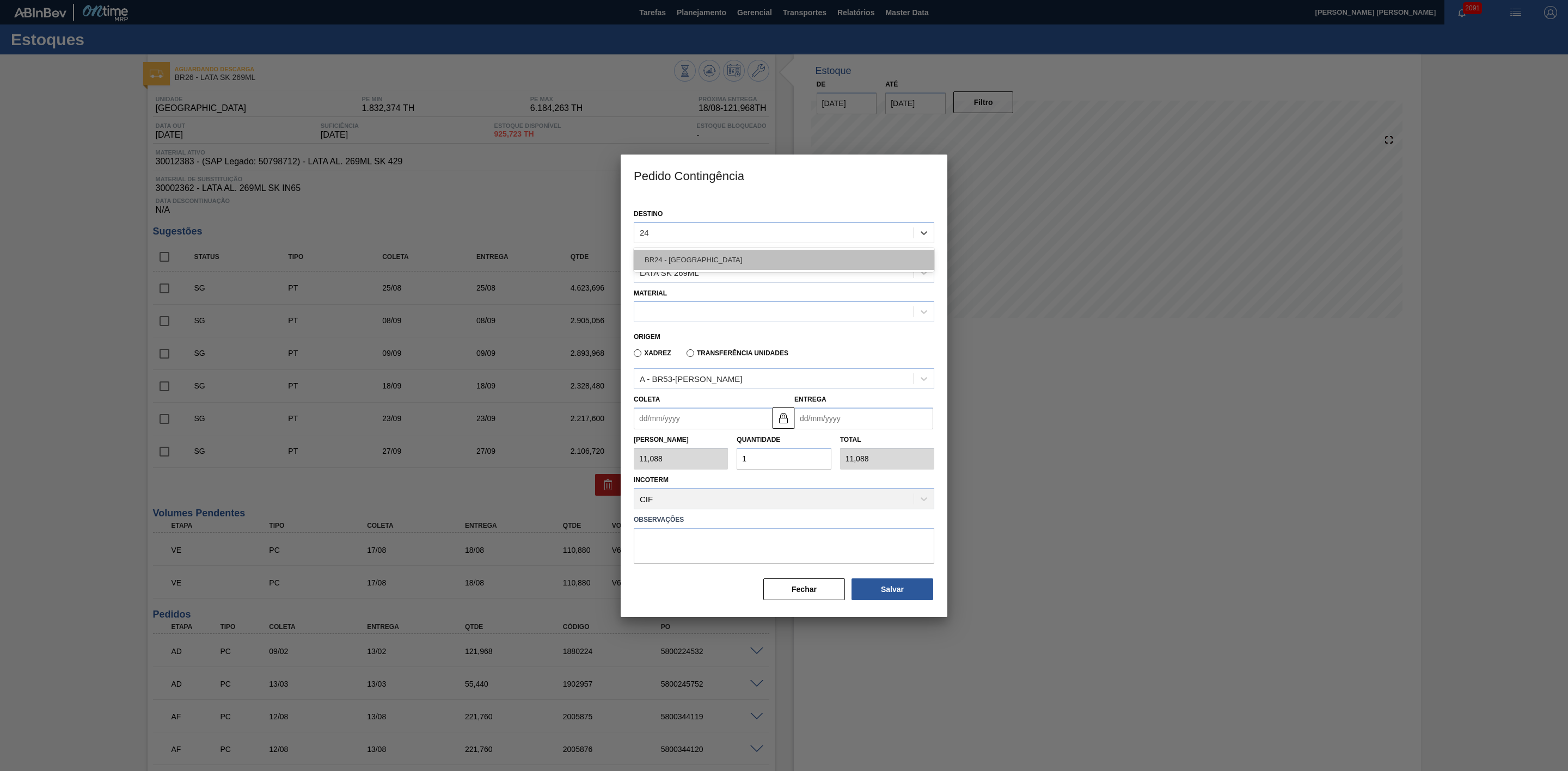
click at [690, 253] on div "BR24 - [GEOGRAPHIC_DATA]" at bounding box center [784, 260] width 301 height 20
type input "1,000"
click at [725, 230] on div "BR24 - [GEOGRAPHIC_DATA]" at bounding box center [774, 232] width 279 height 16
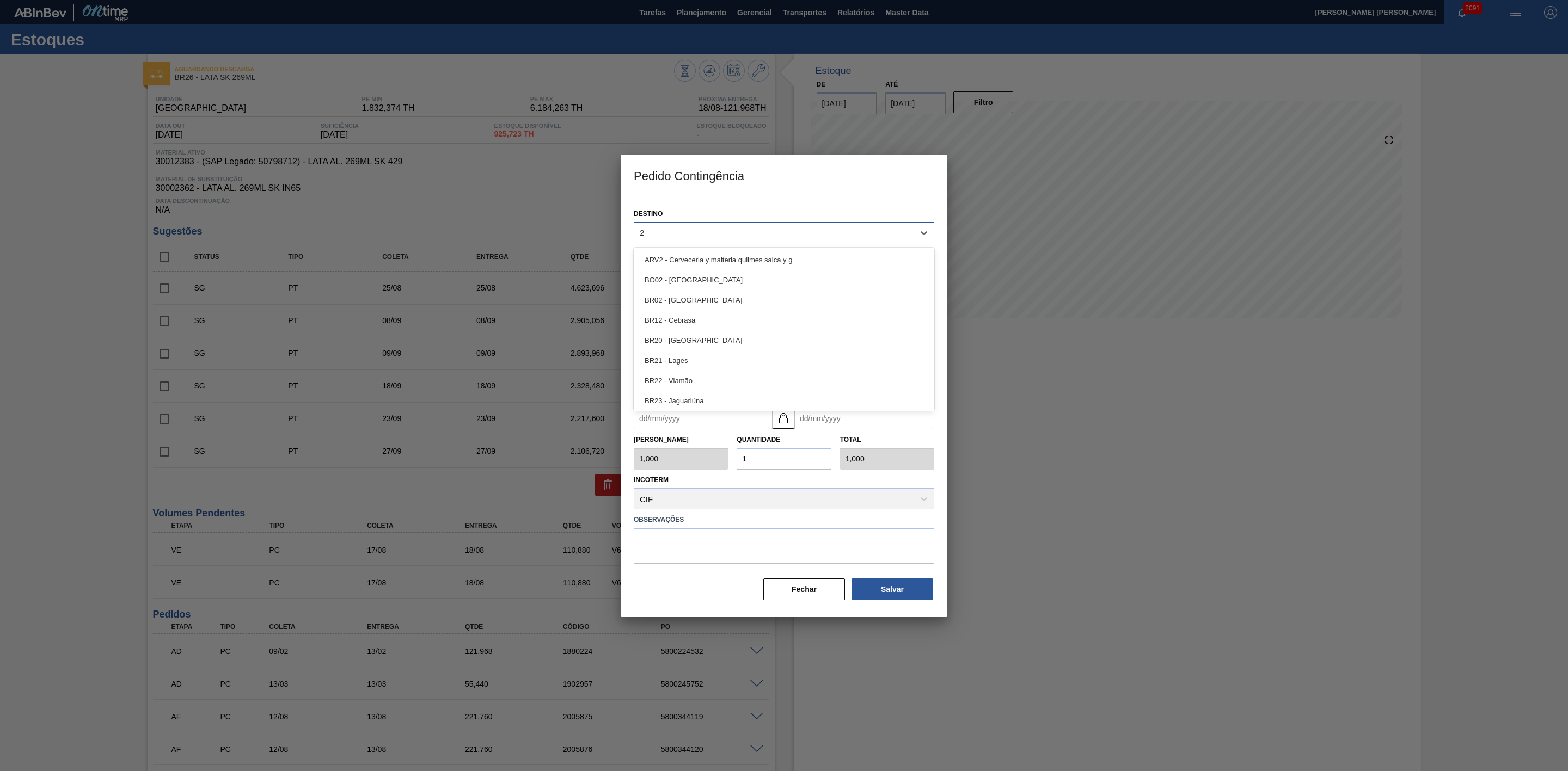
type input "26"
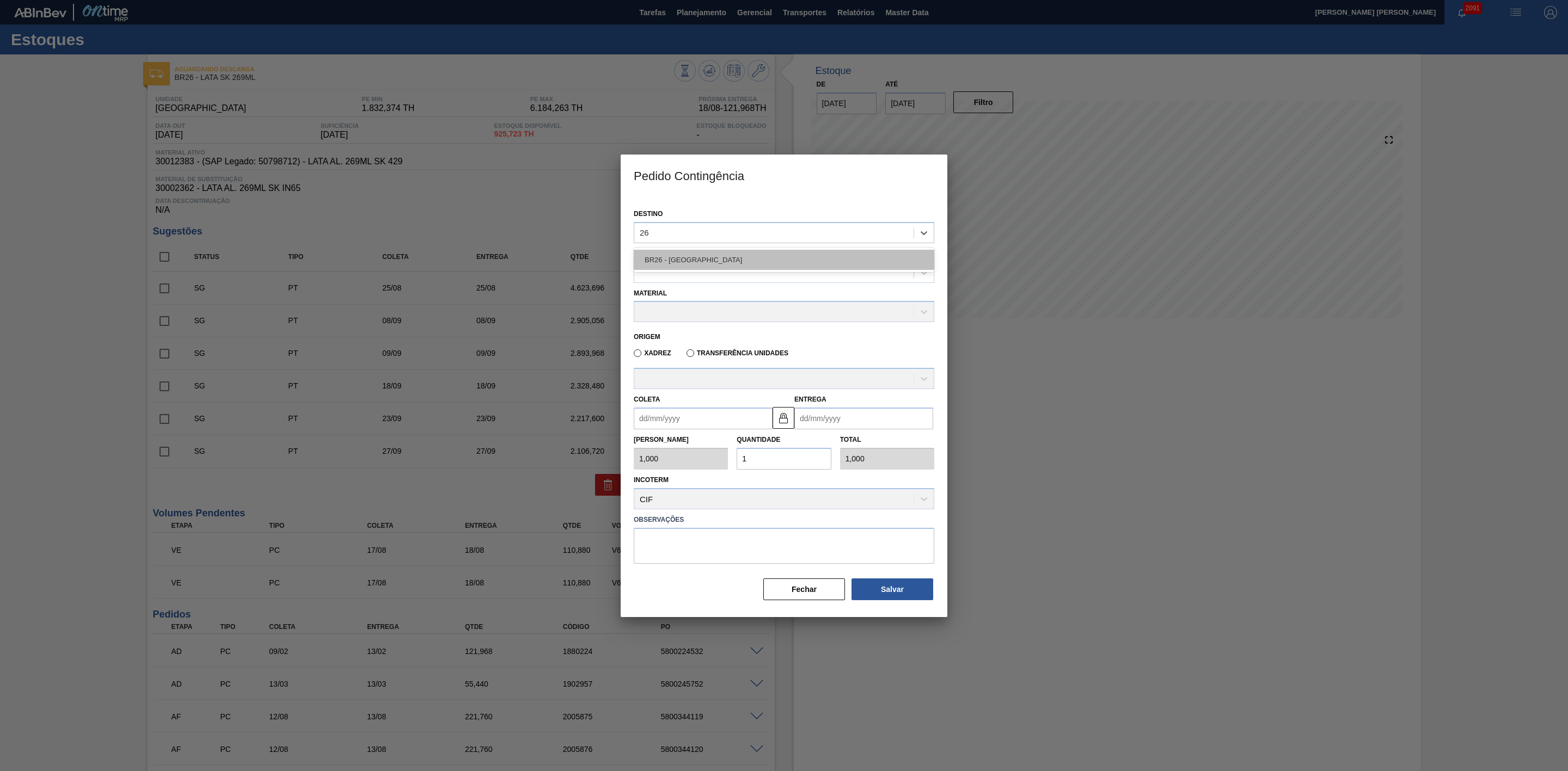
click at [704, 258] on div "BR26 - [GEOGRAPHIC_DATA]" at bounding box center [784, 260] width 301 height 20
click at [675, 271] on div at bounding box center [774, 273] width 279 height 16
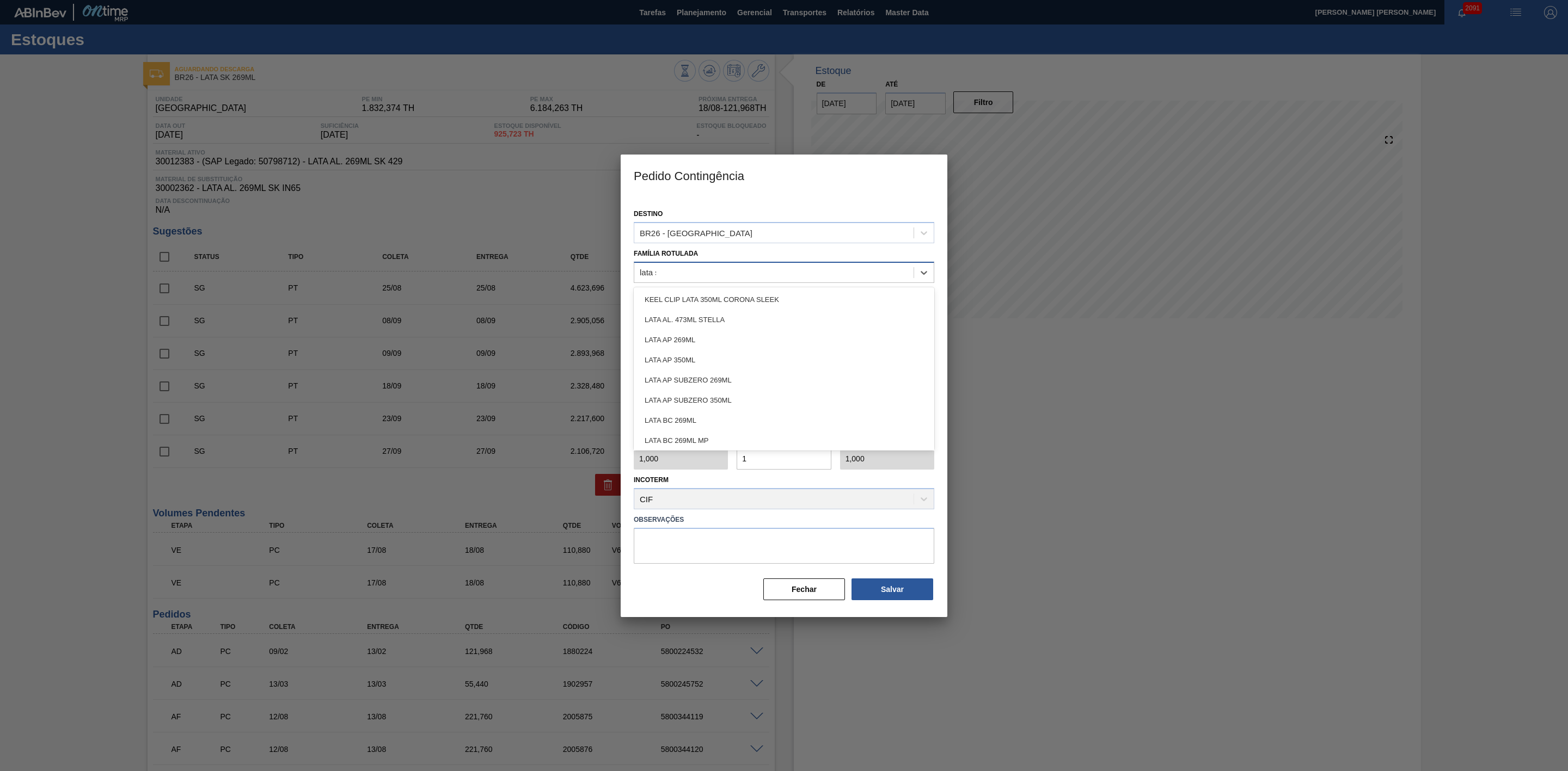
type Rotulada "lata sk"
click at [699, 296] on div "LATA SK 269ML" at bounding box center [784, 299] width 301 height 20
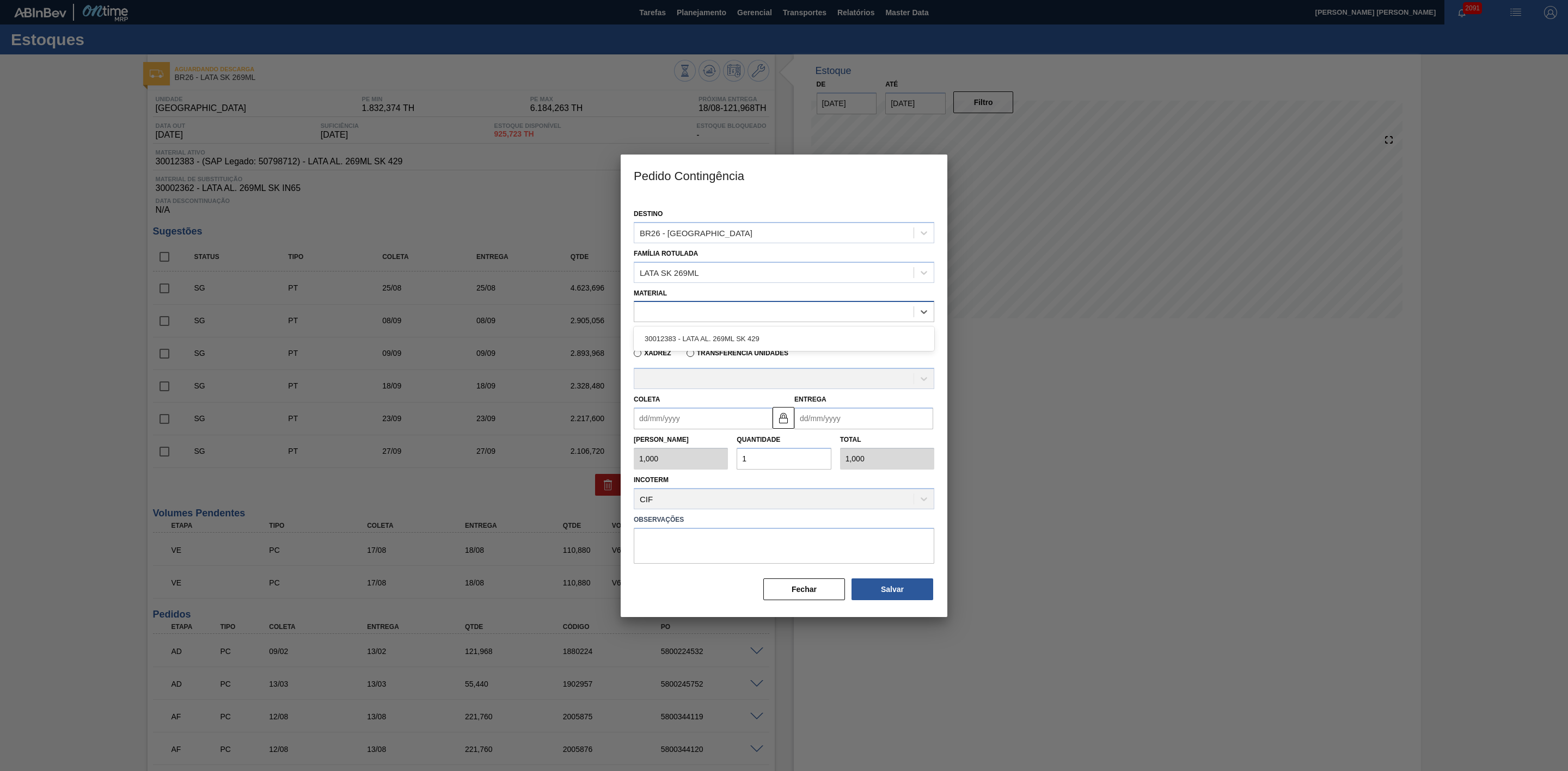
click at [708, 312] on div at bounding box center [774, 312] width 279 height 16
click at [725, 337] on div "30012383 - LATA AL. 269ML SK 429" at bounding box center [784, 338] width 301 height 20
type input "11,088"
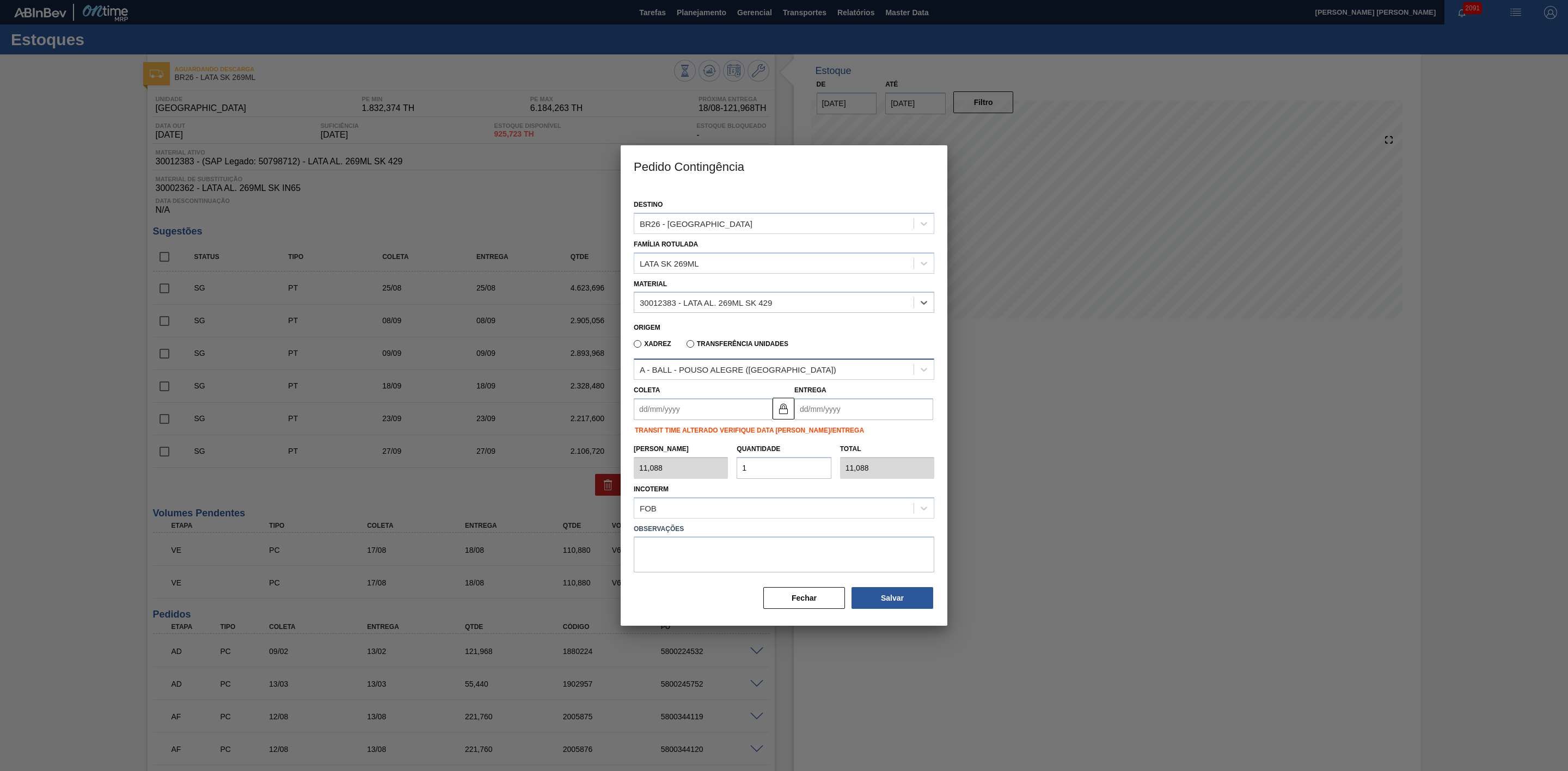
click at [748, 371] on div "A - BALL - POUSO ALEGRE (MG)" at bounding box center [738, 369] width 197 height 9
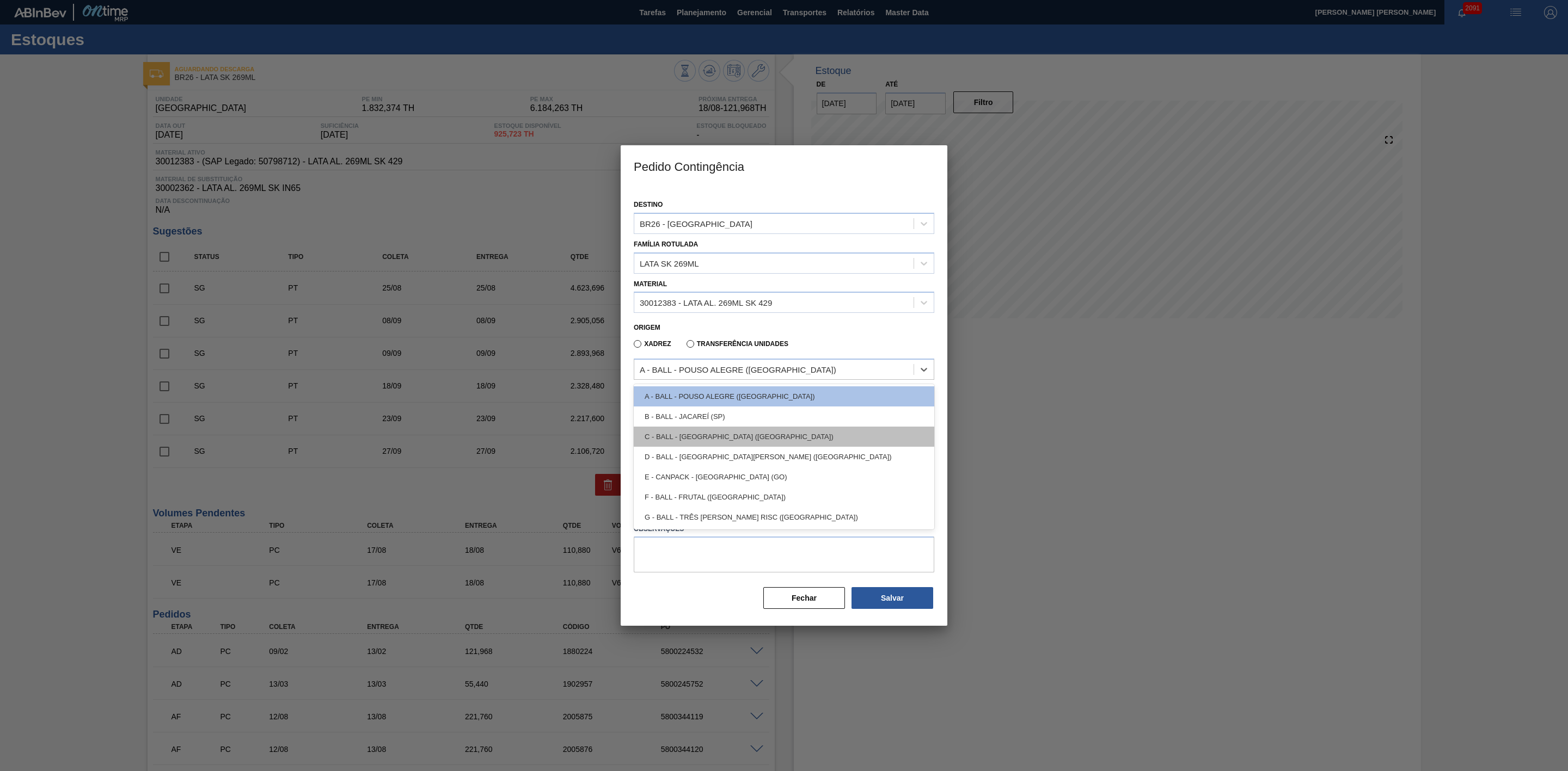
click at [725, 433] on div "C - BALL - BRASÍLIA (DF)" at bounding box center [784, 436] width 301 height 20
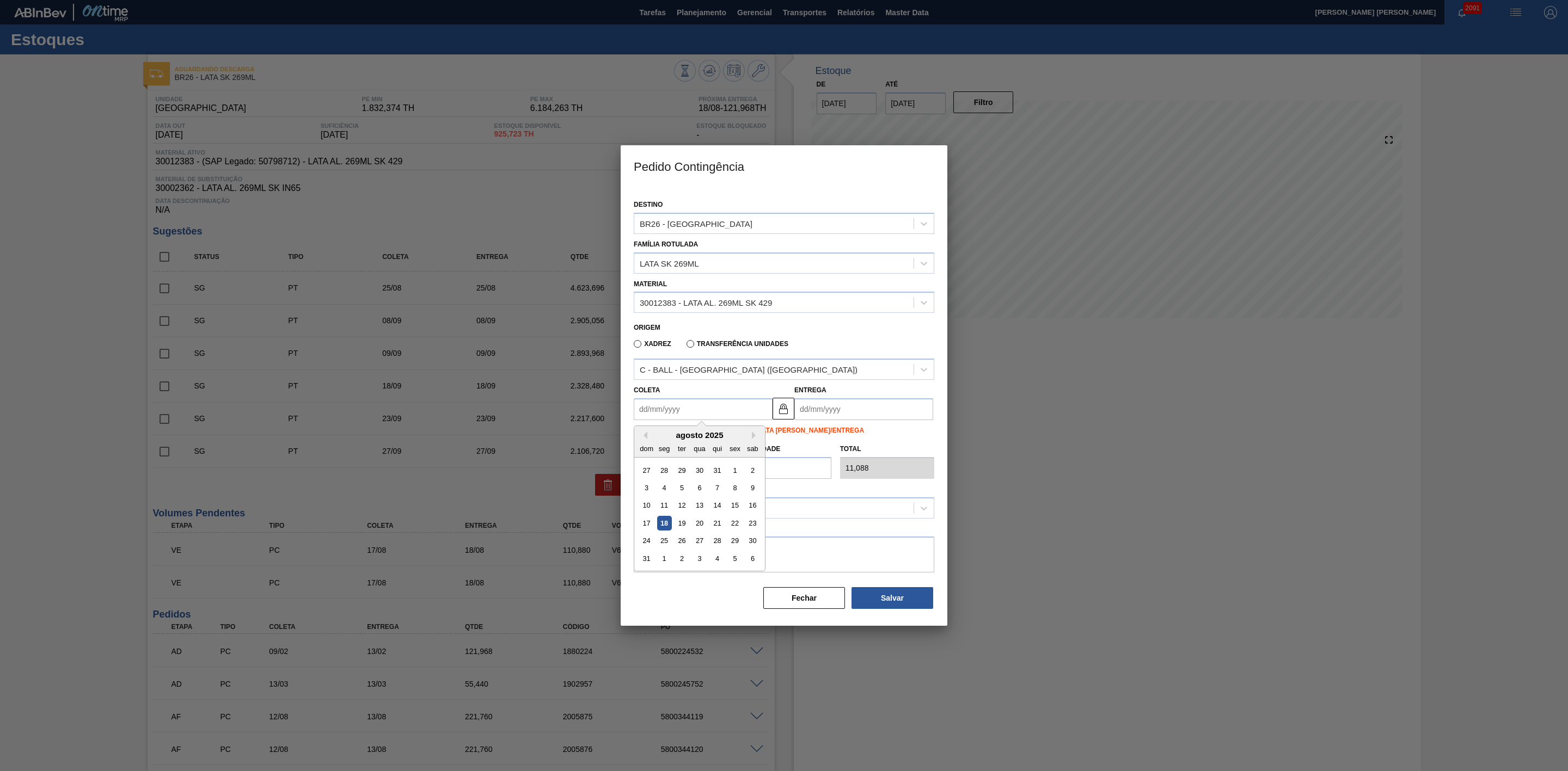
click at [721, 410] on input "Coleta" at bounding box center [703, 410] width 139 height 22
click at [667, 521] on div "18" at bounding box center [665, 523] width 15 height 15
type input "[DATE]"
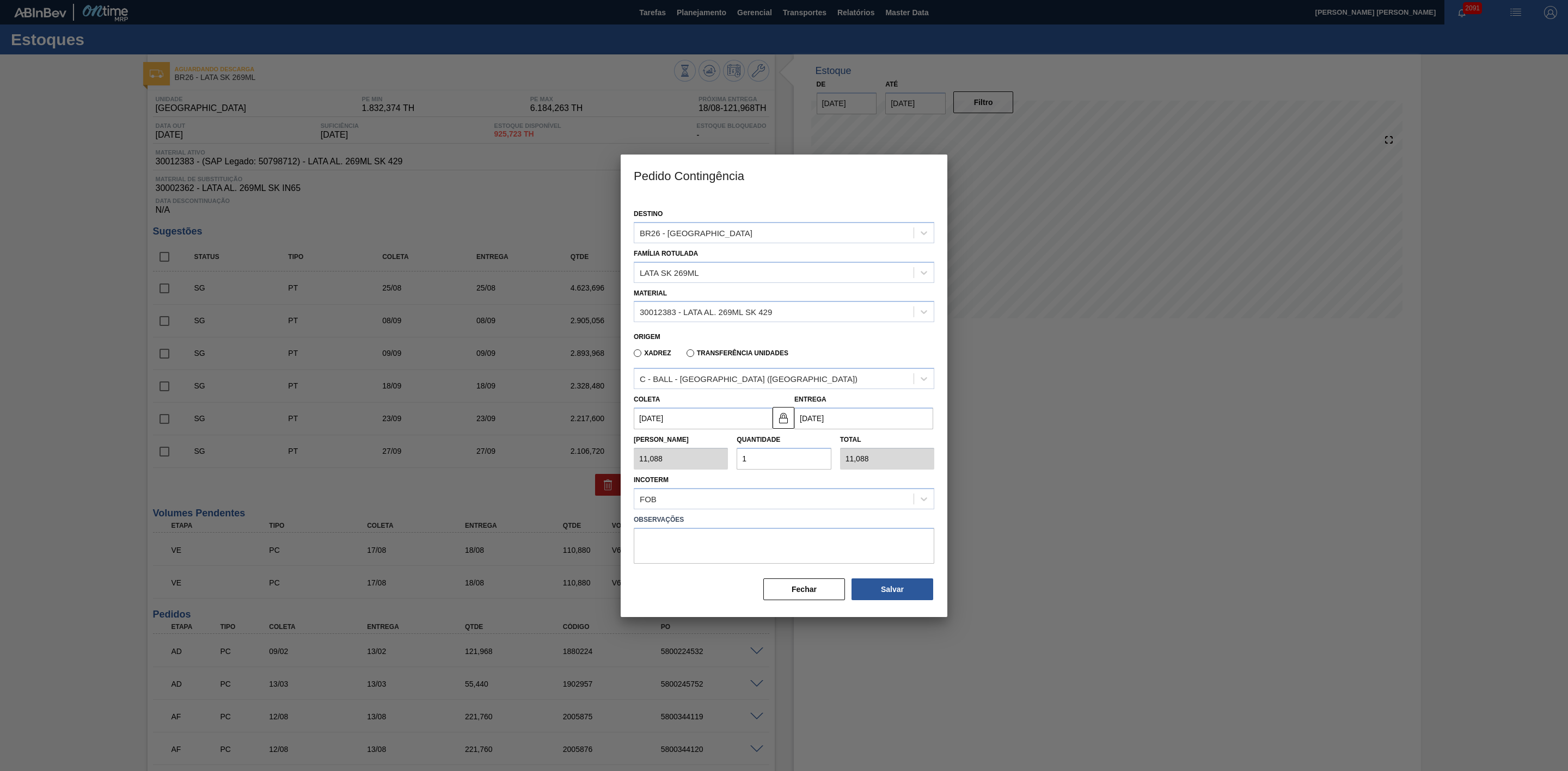
drag, startPoint x: 753, startPoint y: 461, endPoint x: 729, endPoint y: 461, distance: 24.0
click at [729, 461] on div "Tam Lote 11,088 Quantidade 1 Total 11,088" at bounding box center [784, 450] width 309 height 40
type input "2"
type input "22,176"
type input "25"
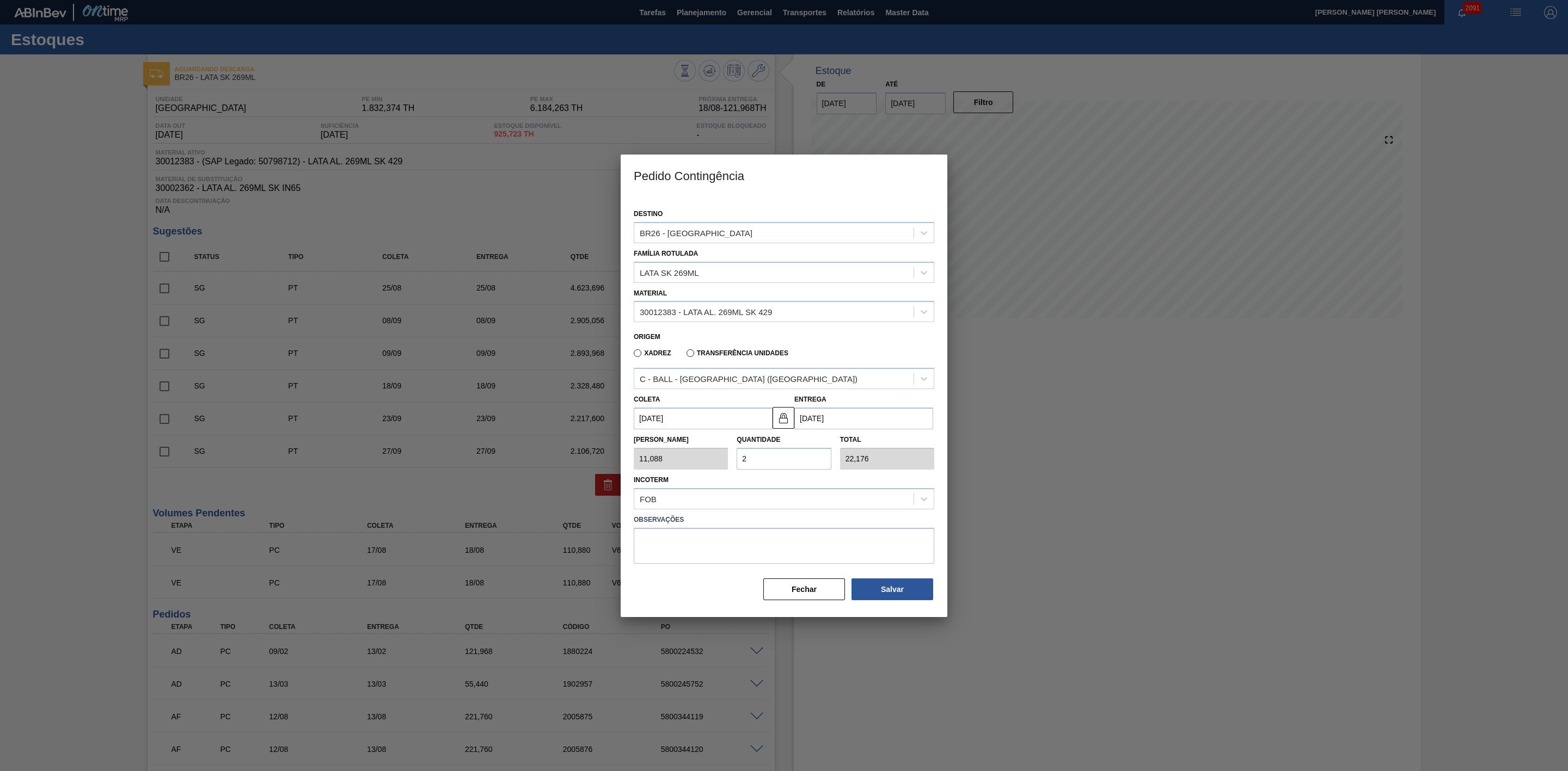
type input "277,200"
type input "25"
click at [910, 590] on button "Salvar" at bounding box center [892, 590] width 82 height 22
type input "1,000"
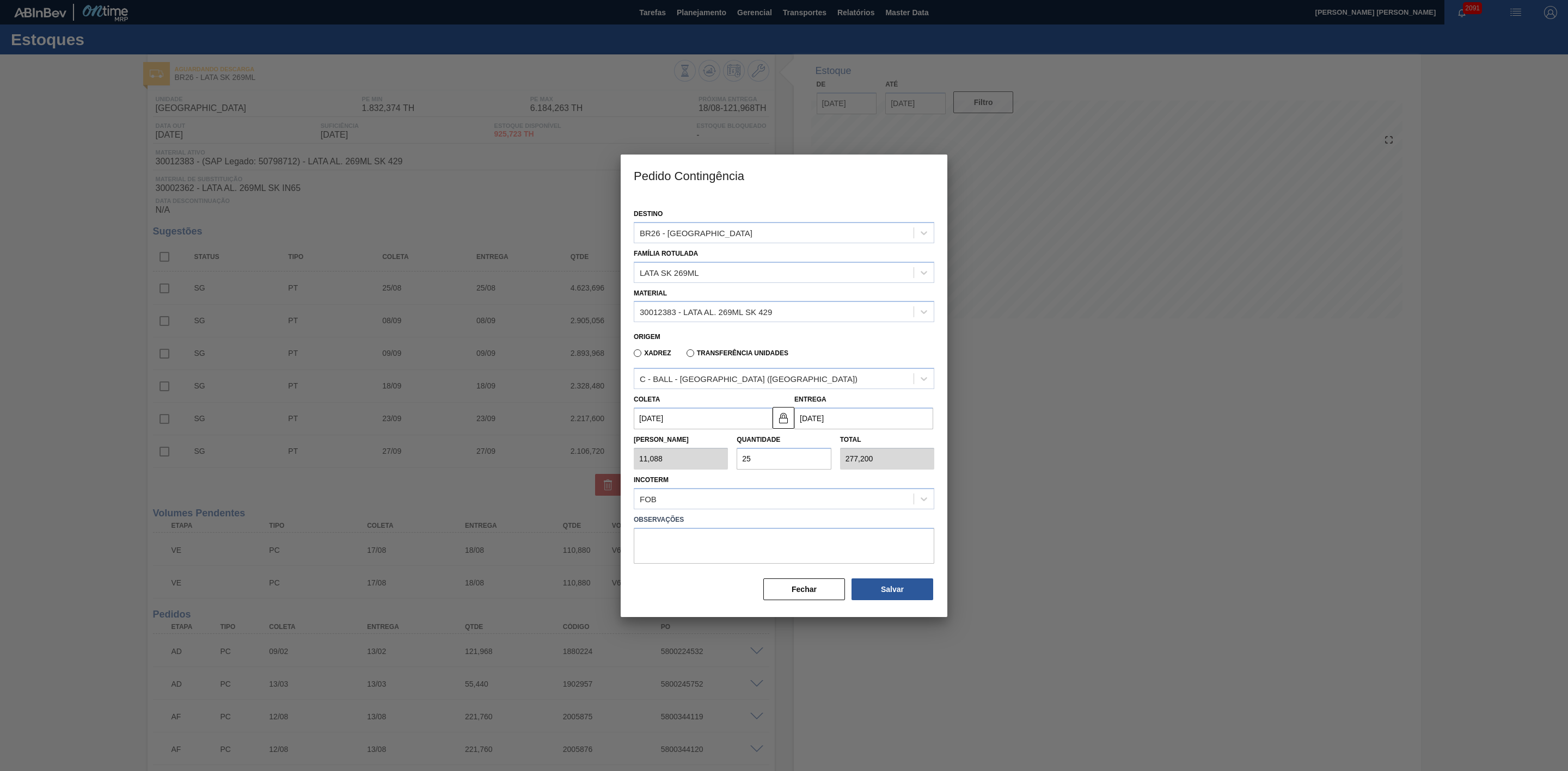
type input "1"
type input "1,000"
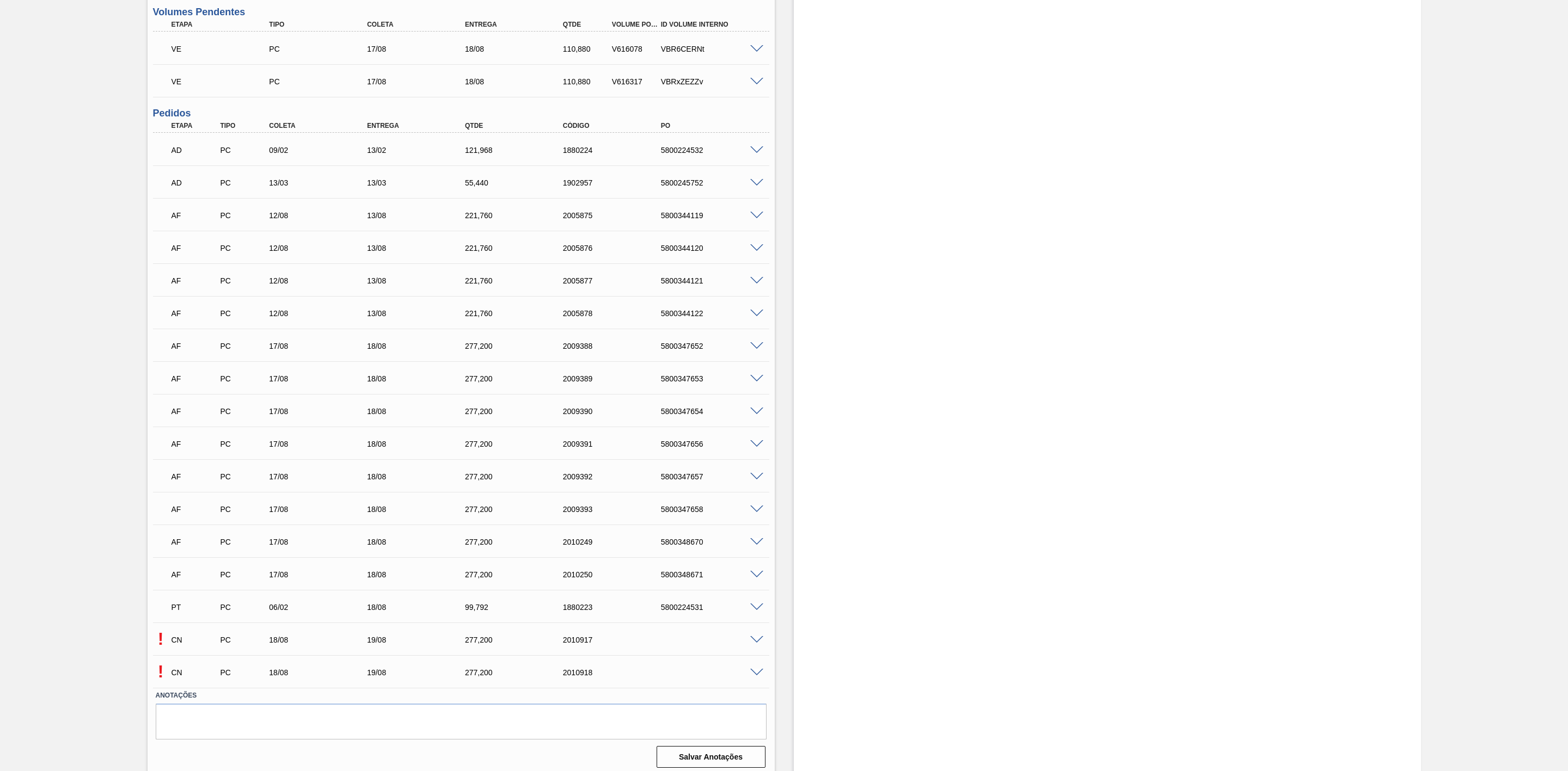
scroll to position [512, 0]
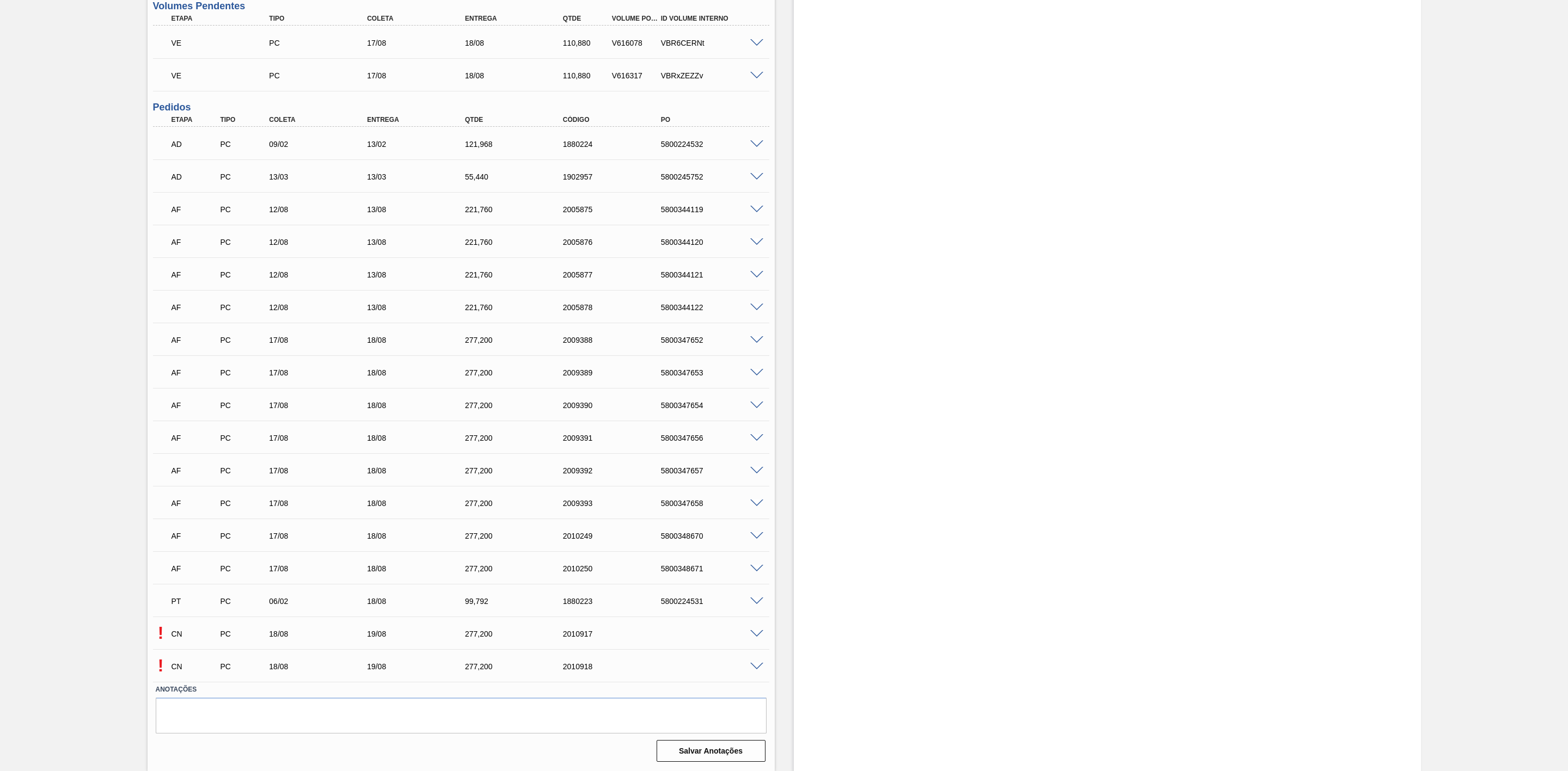
click at [753, 632] on span at bounding box center [757, 634] width 13 height 8
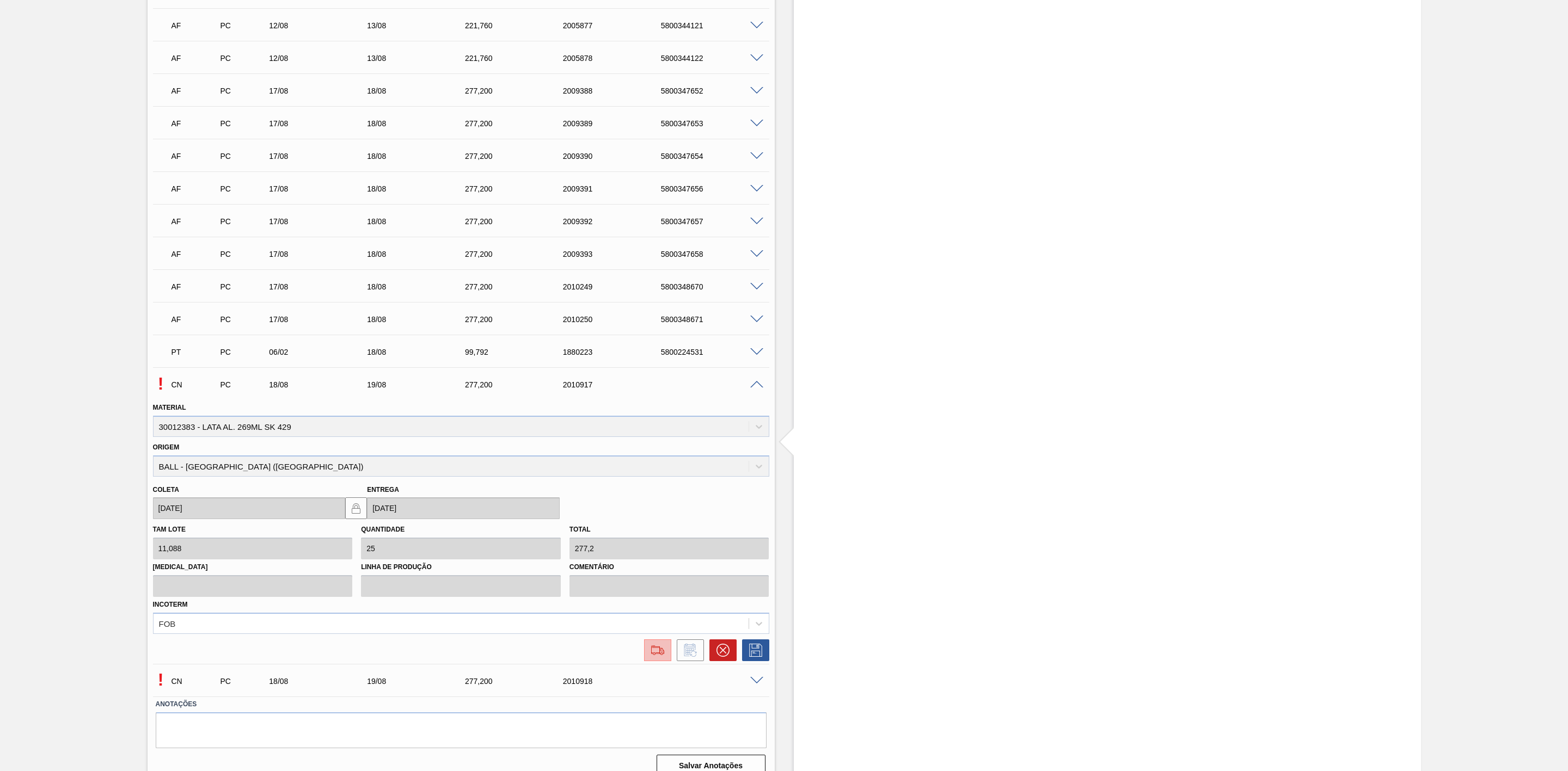
click at [657, 657] on img at bounding box center [657, 650] width 18 height 13
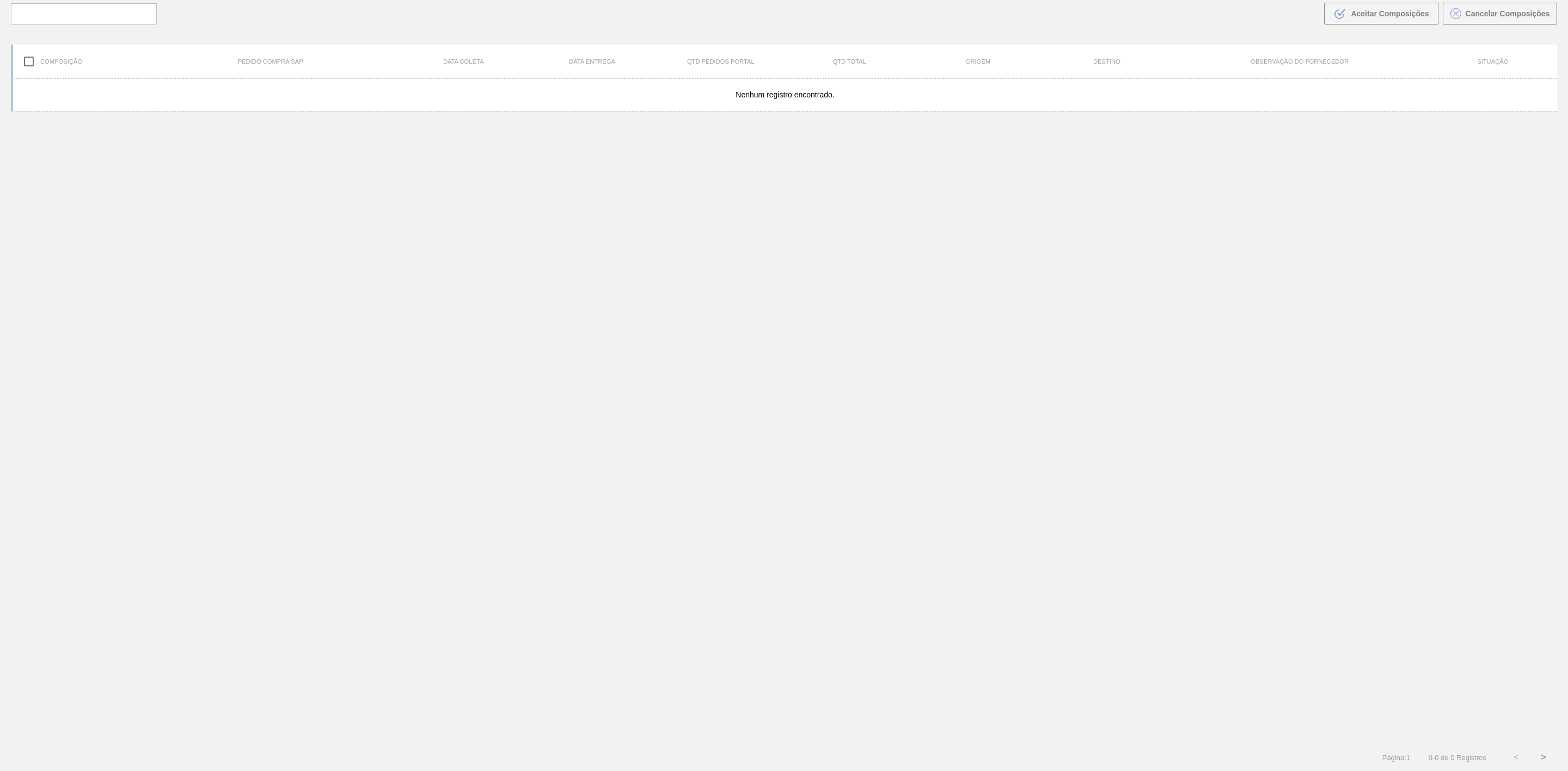
scroll to position [78, 0]
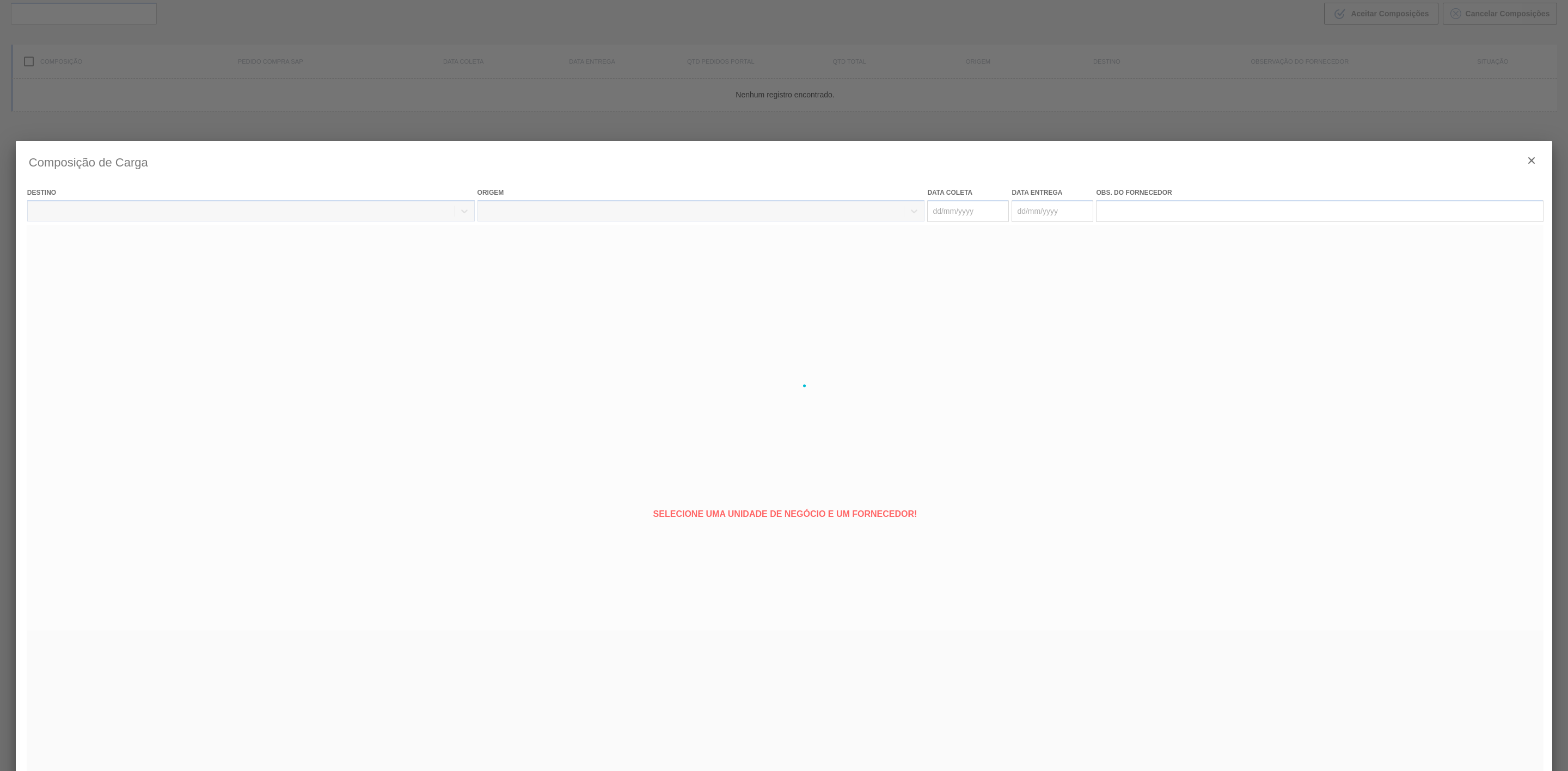
type coleta "[DATE]"
type entrega "[DATE]"
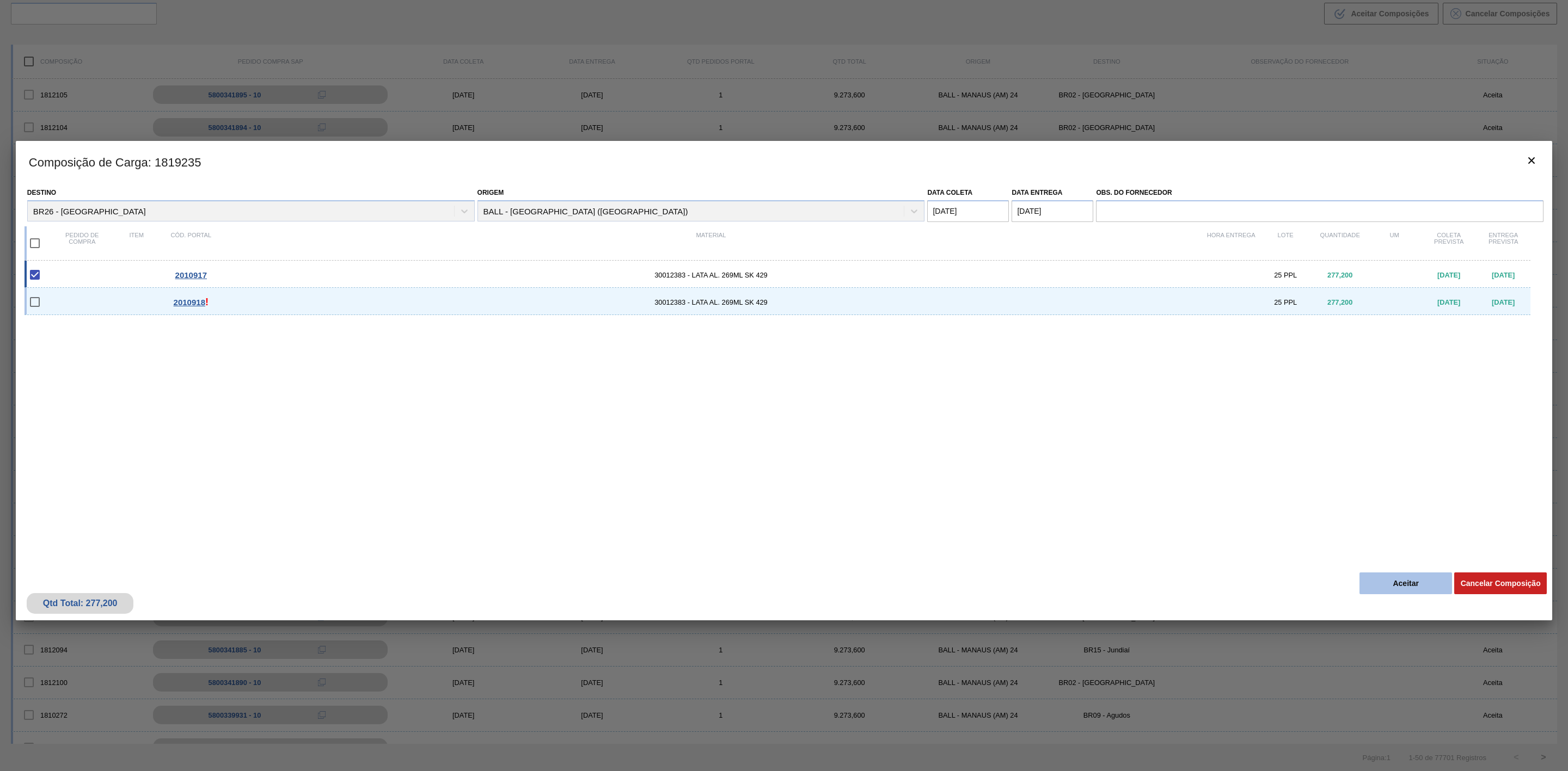
click at [1380, 584] on button "Aceitar" at bounding box center [1405, 584] width 93 height 22
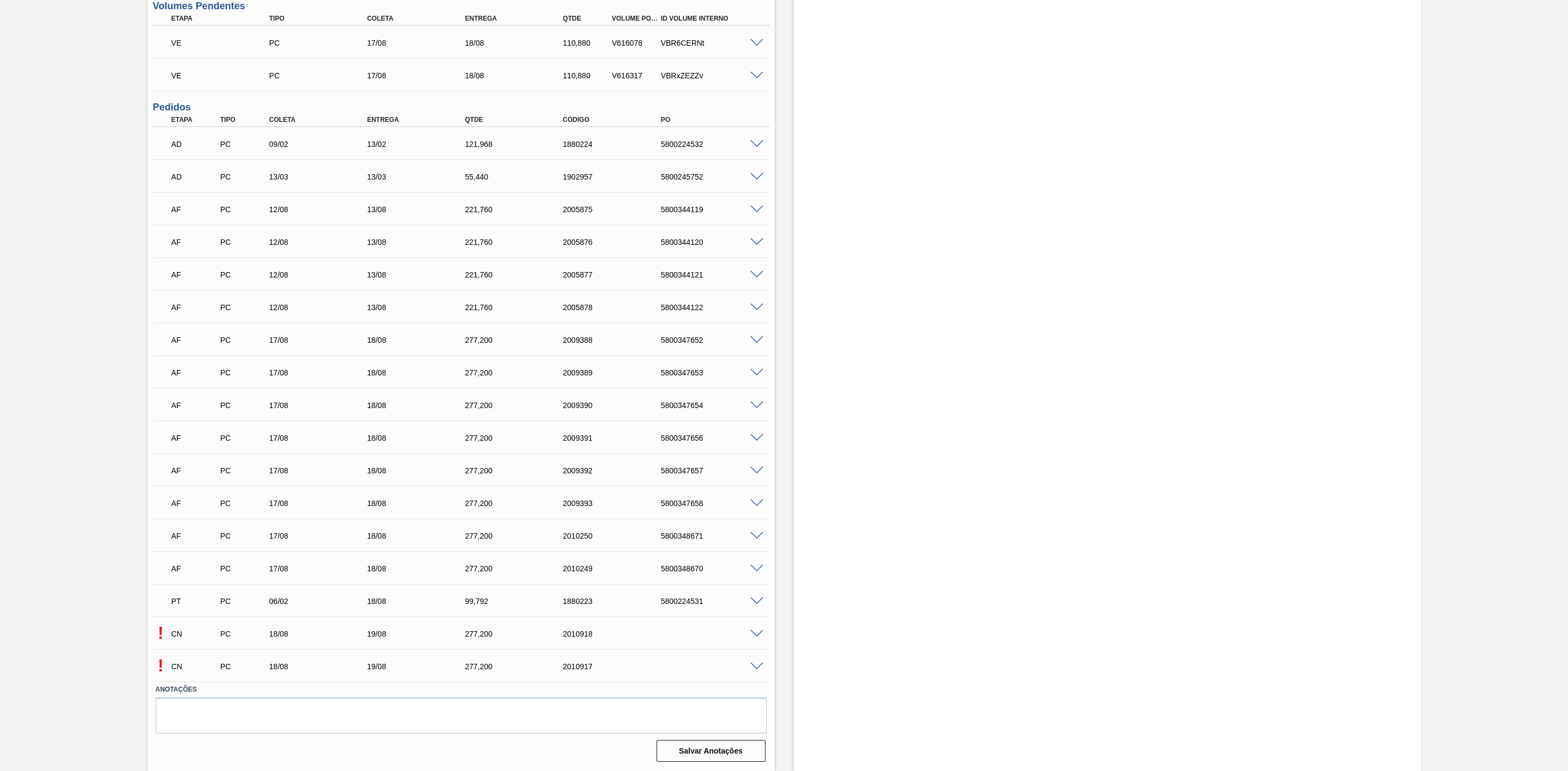
scroll to position [512, 0]
click at [751, 632] on span at bounding box center [757, 634] width 13 height 8
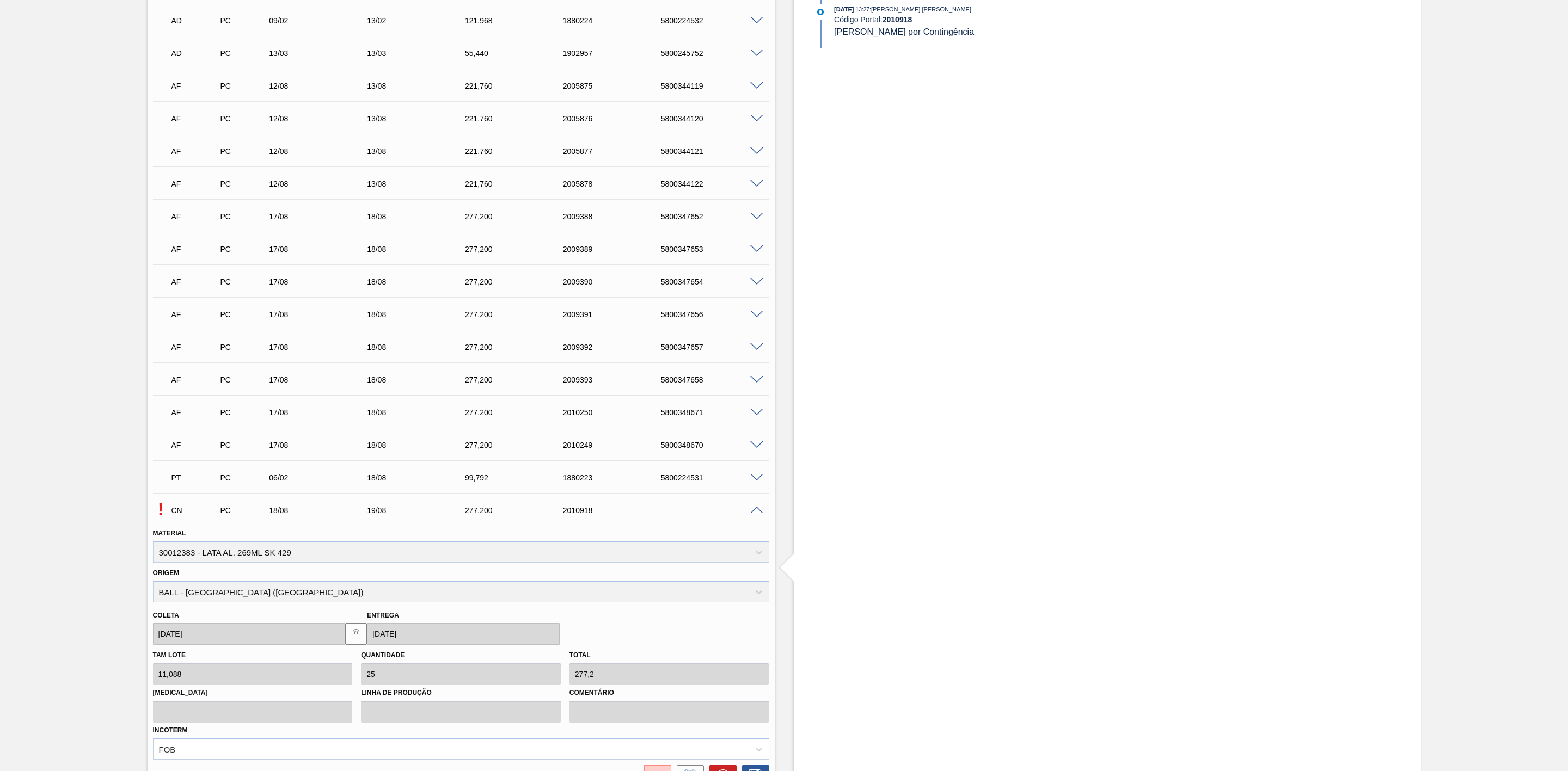
scroll to position [776, 0]
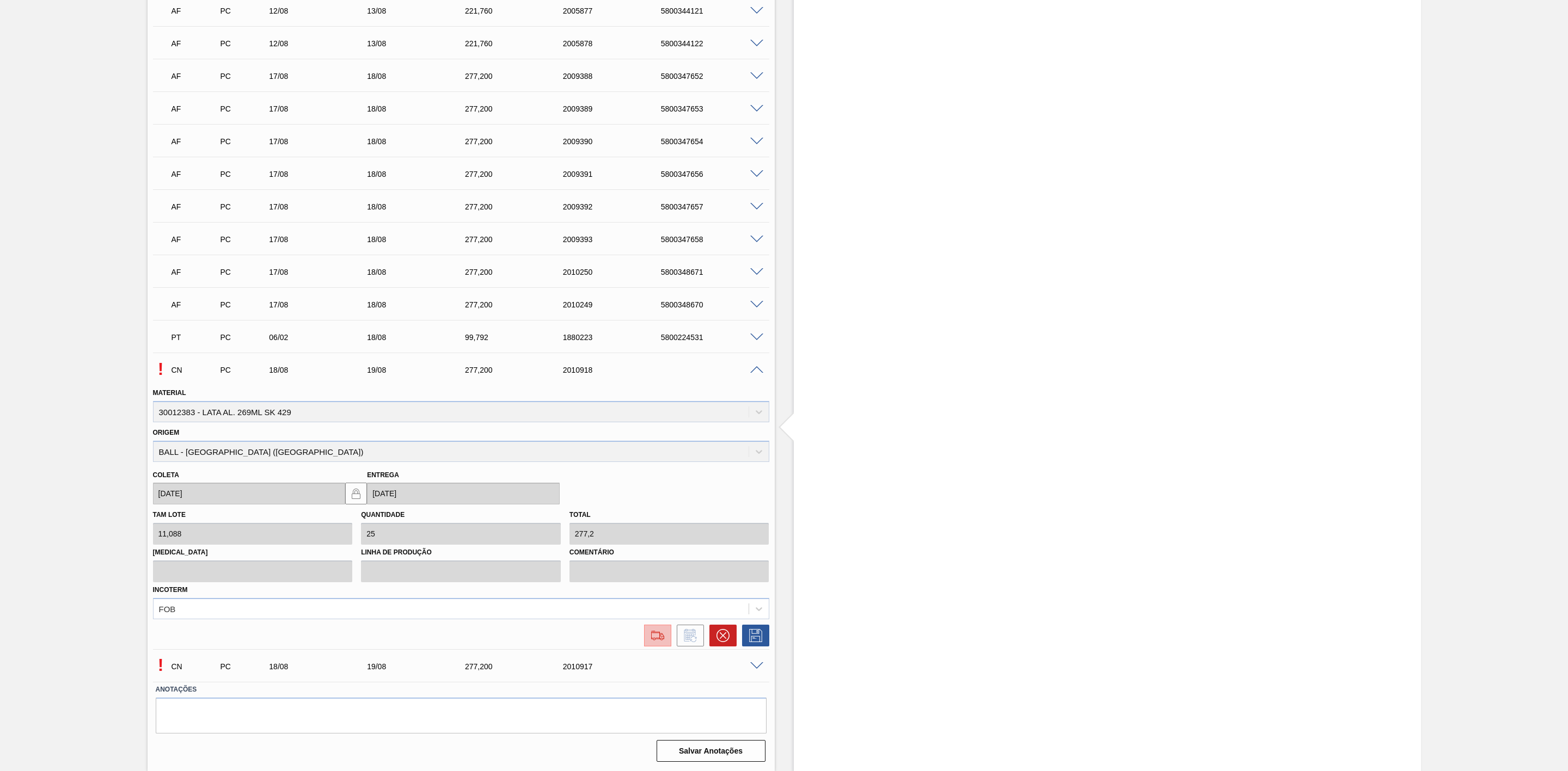
click at [646, 635] on button at bounding box center [657, 636] width 27 height 22
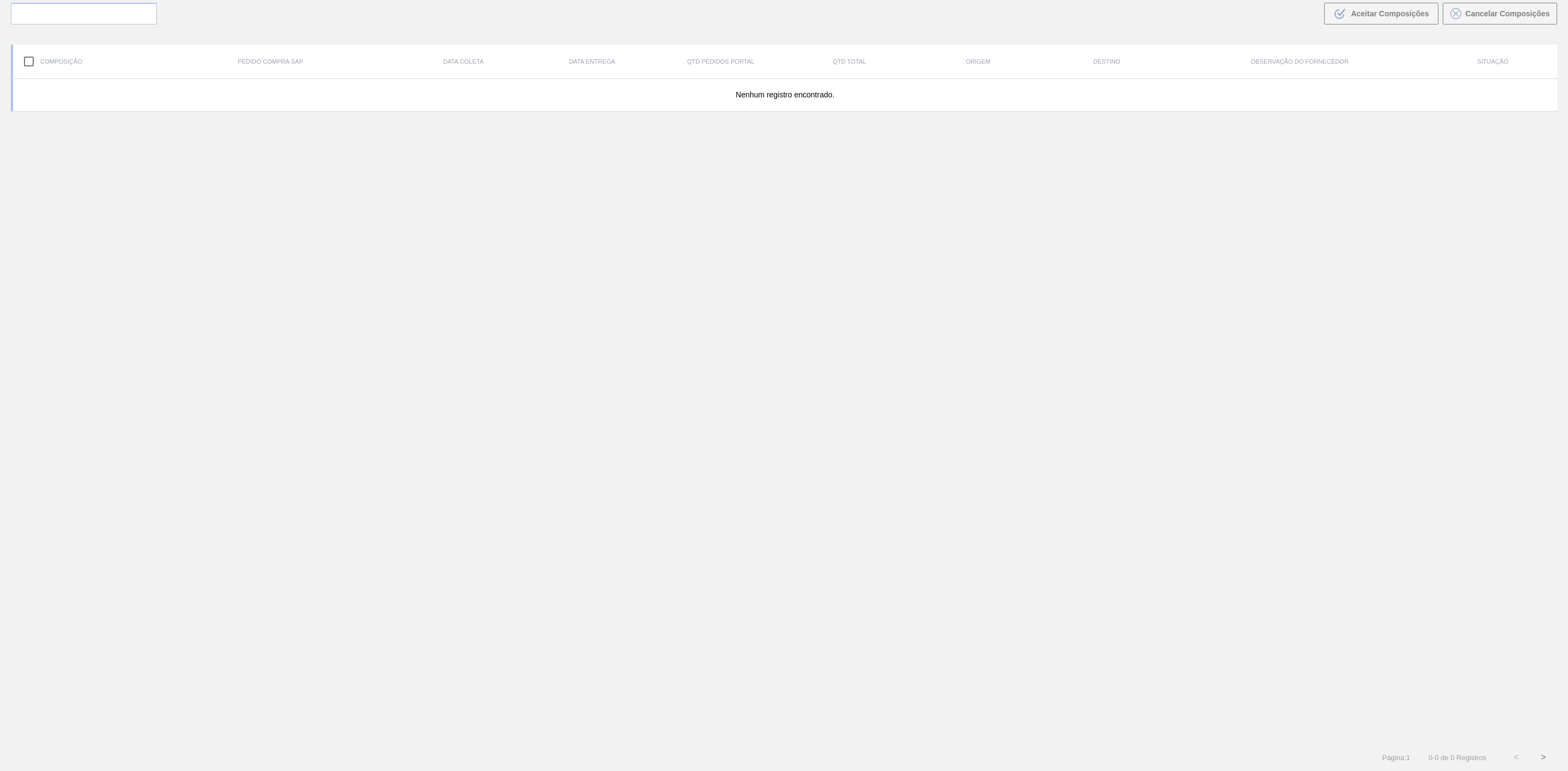
scroll to position [78, 0]
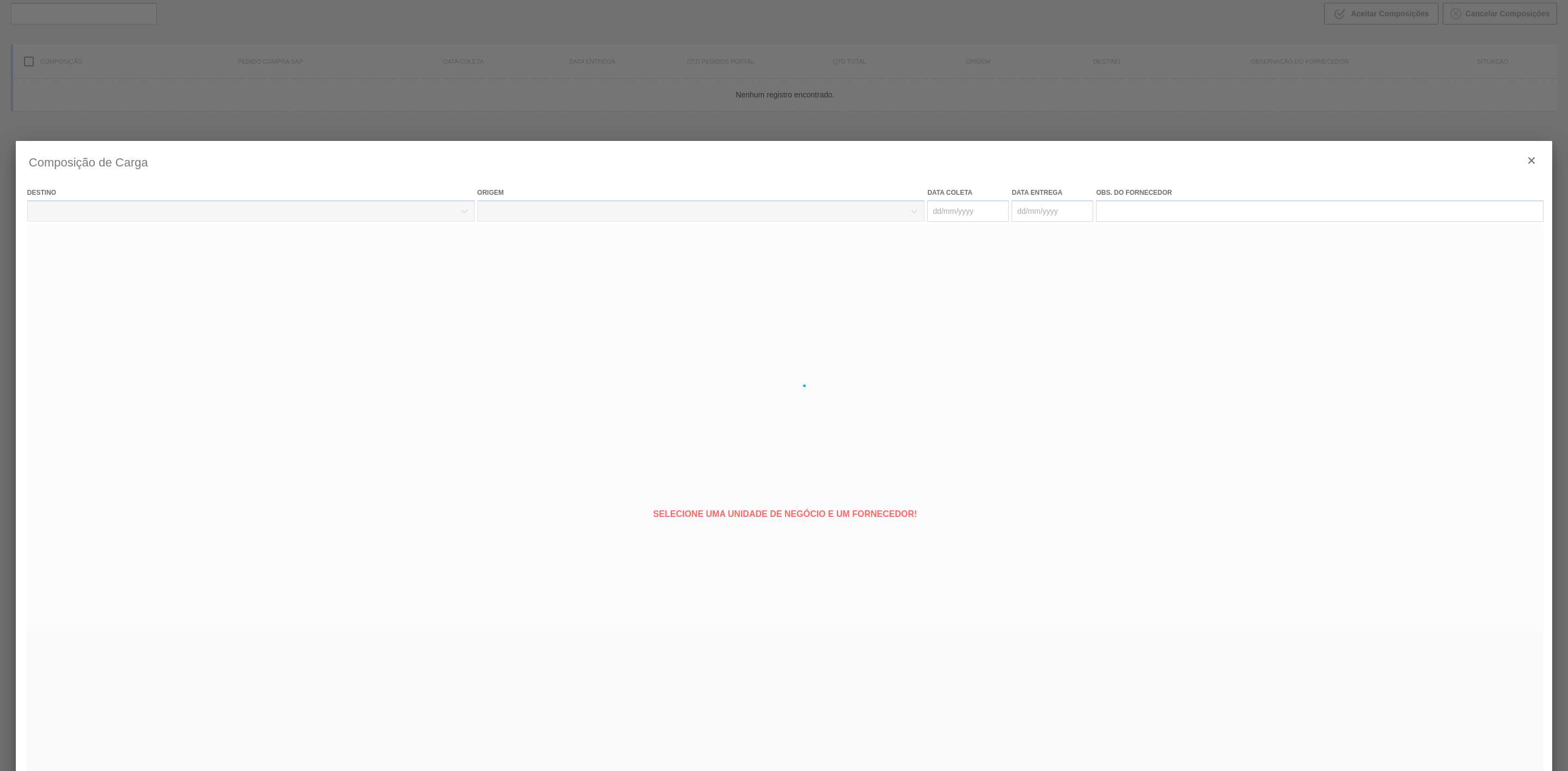
type coleta "[DATE]"
type entrega "[DATE]"
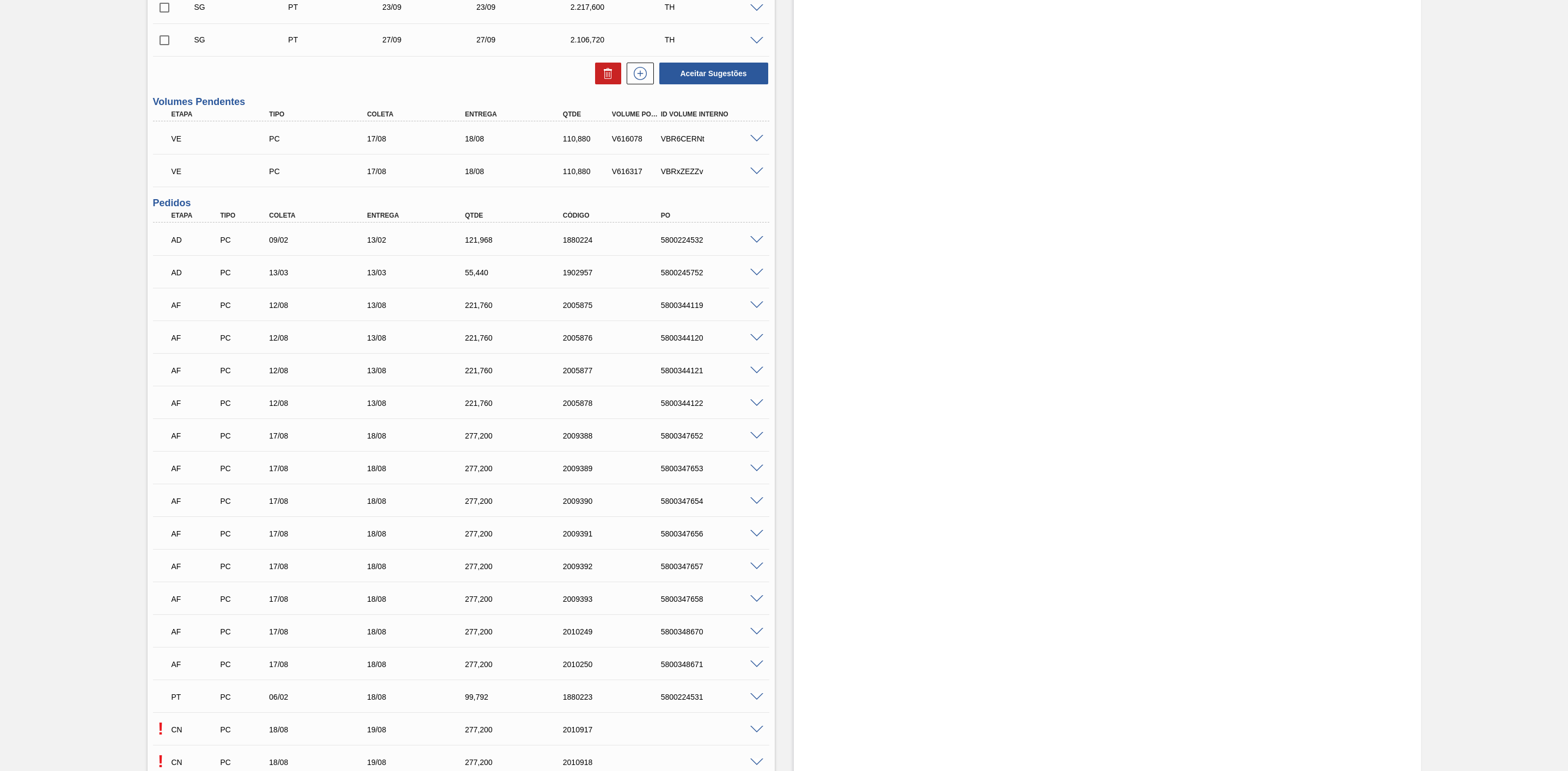
scroll to position [512, 0]
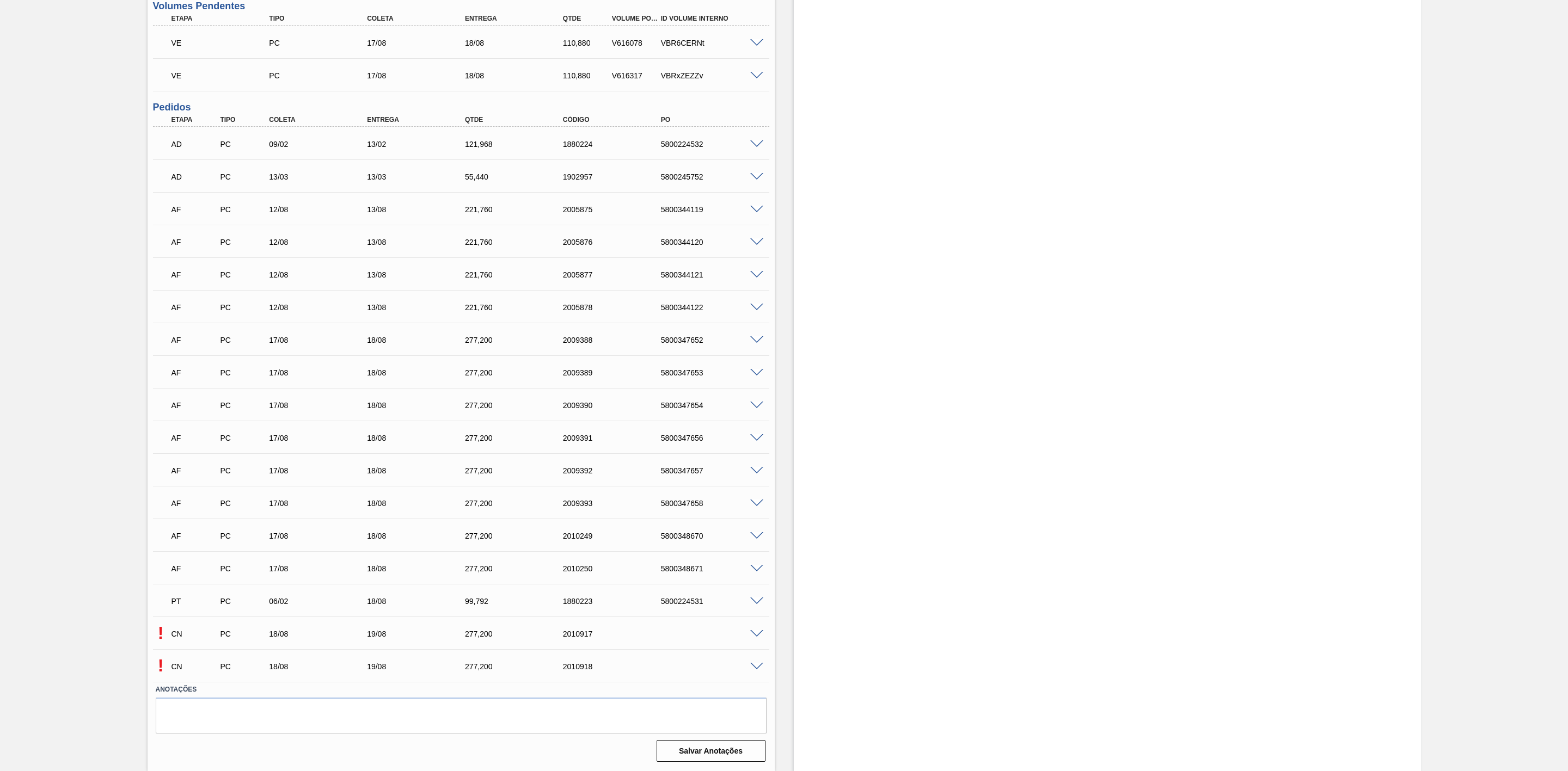
click at [755, 665] on span at bounding box center [757, 666] width 13 height 8
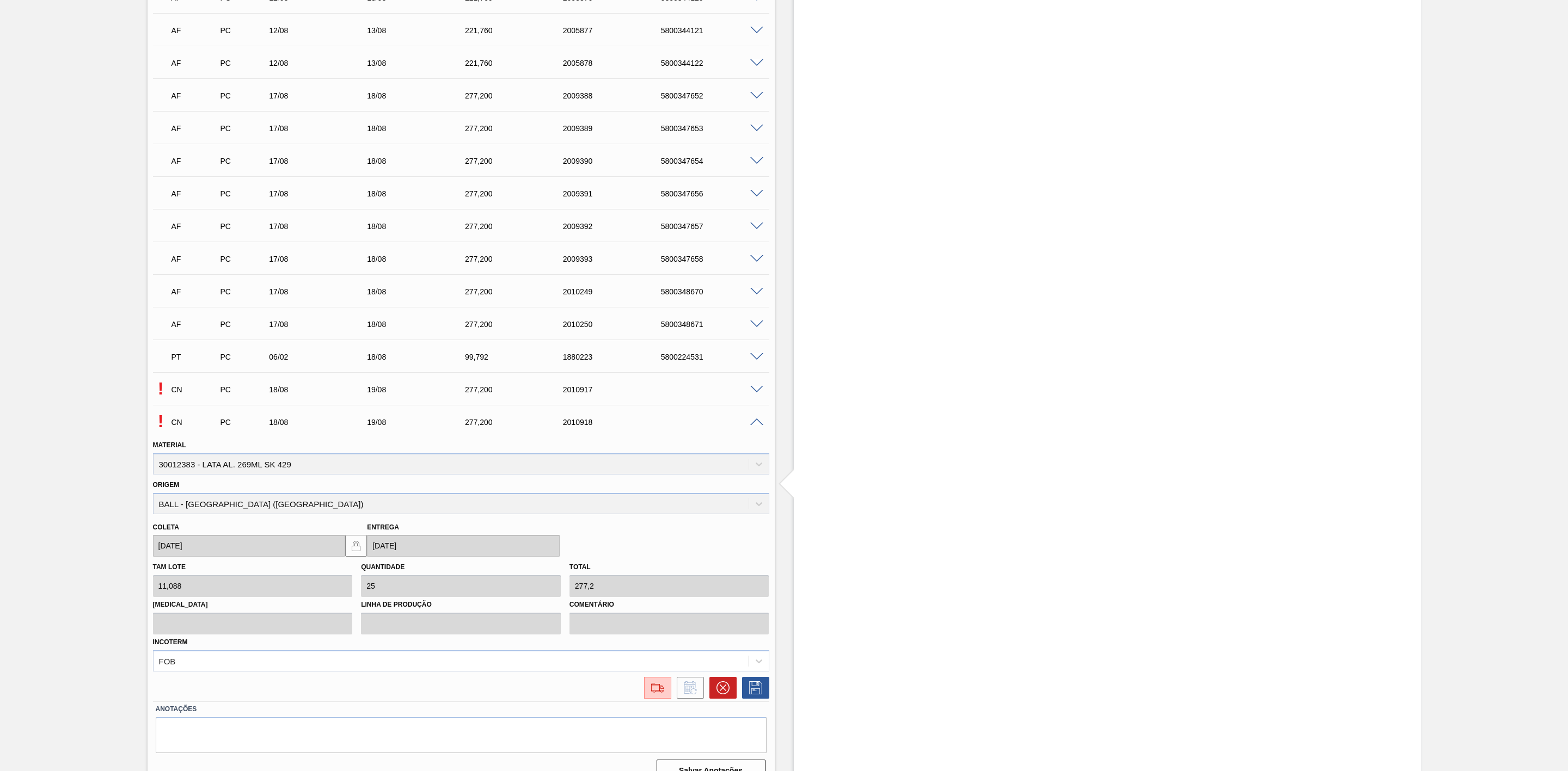
scroll to position [756, 0]
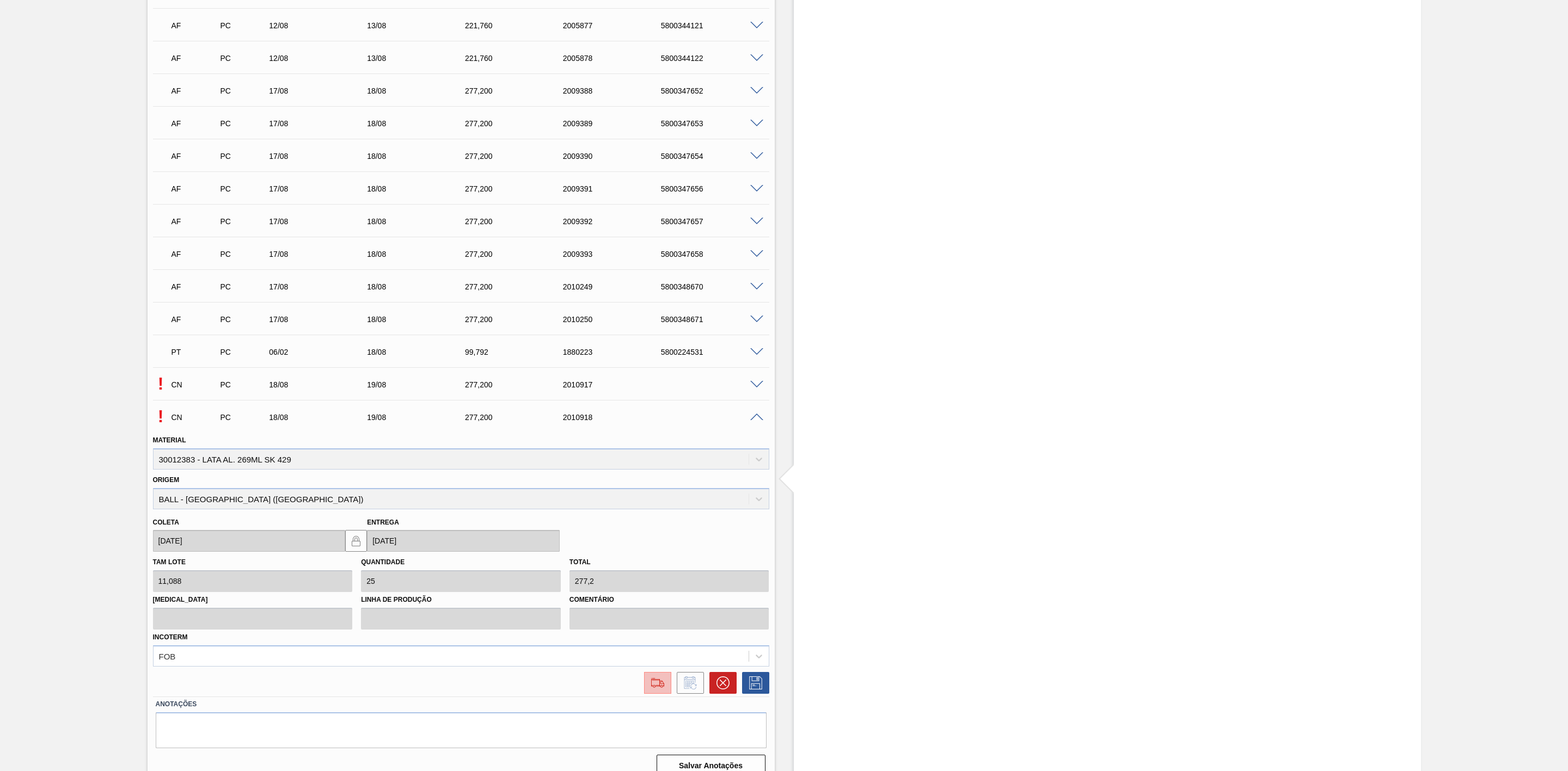
click at [648, 688] on div at bounding box center [657, 683] width 19 height 13
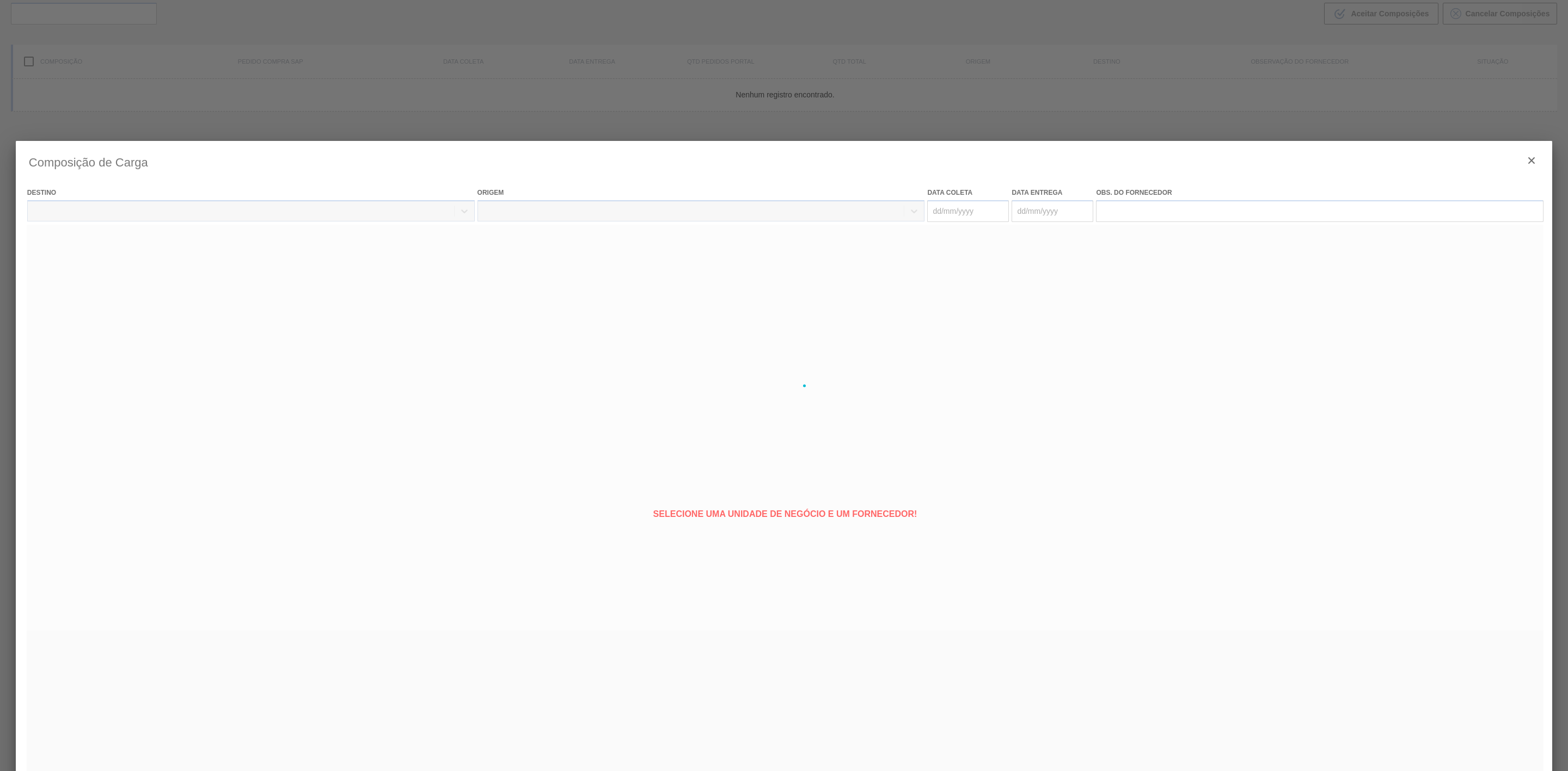
type coleta "[DATE]"
type entrega "[DATE]"
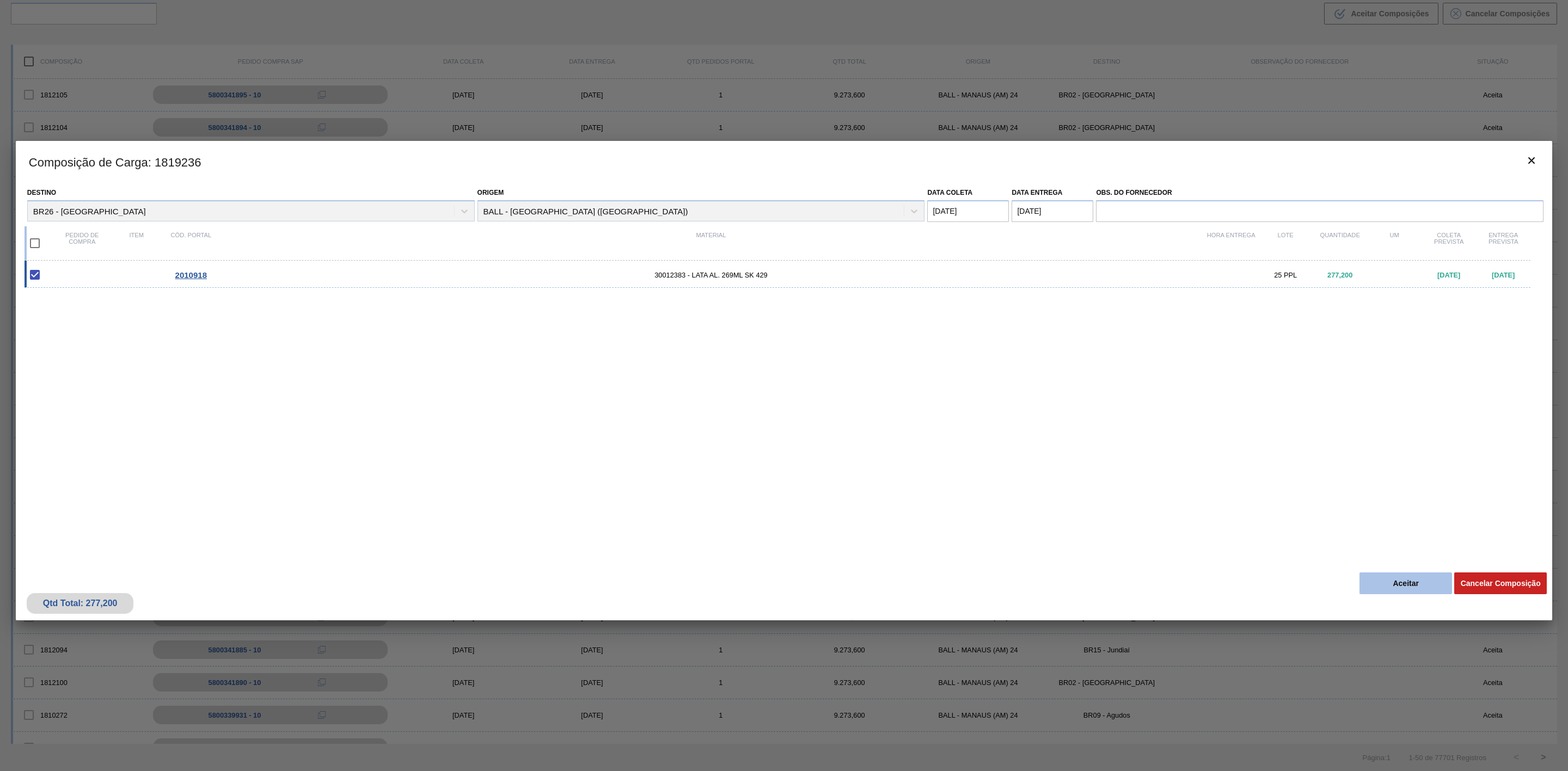
click at [1389, 583] on button "Aceitar" at bounding box center [1405, 584] width 93 height 22
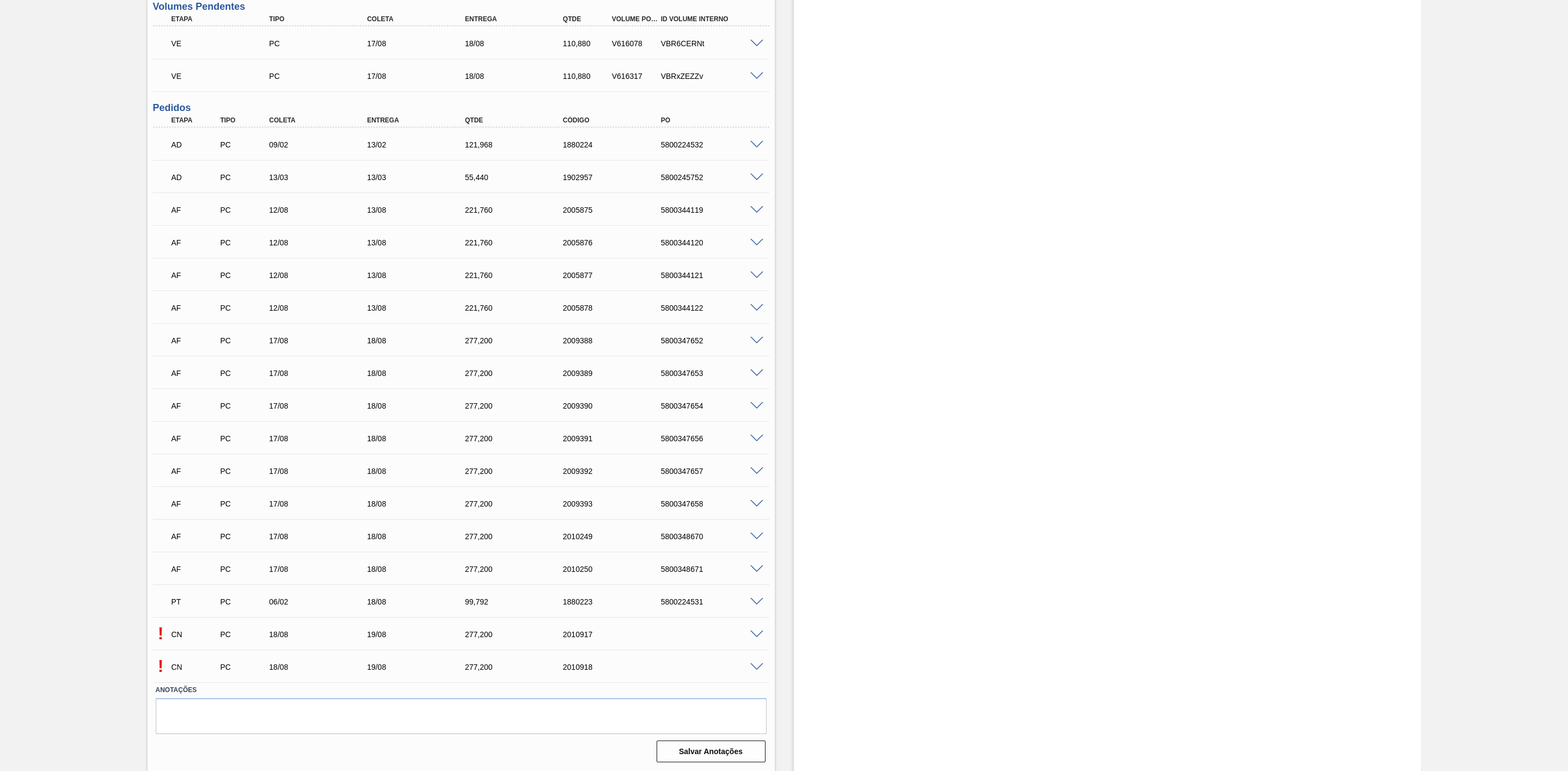
scroll to position [512, 0]
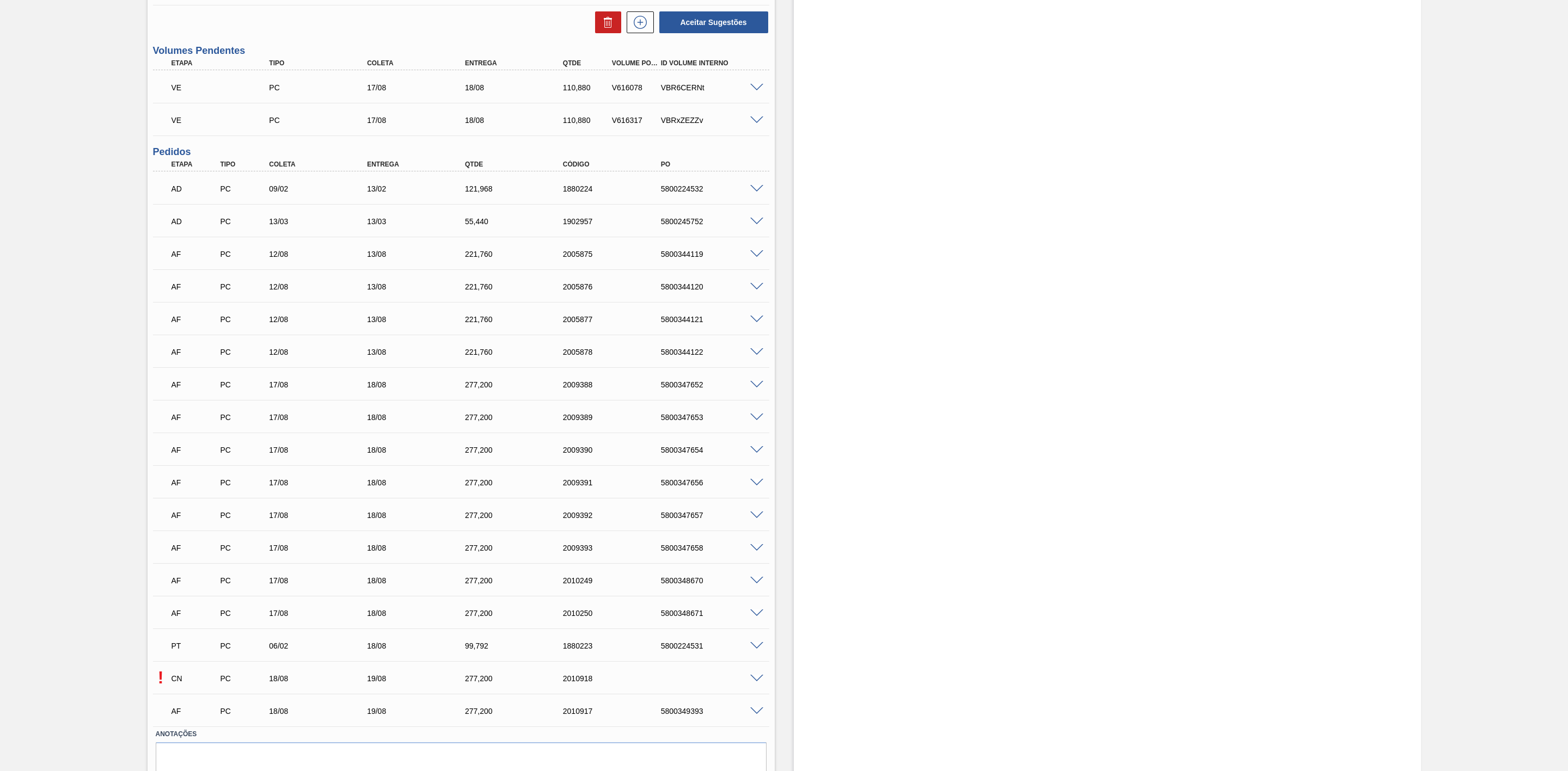
scroll to position [512, 0]
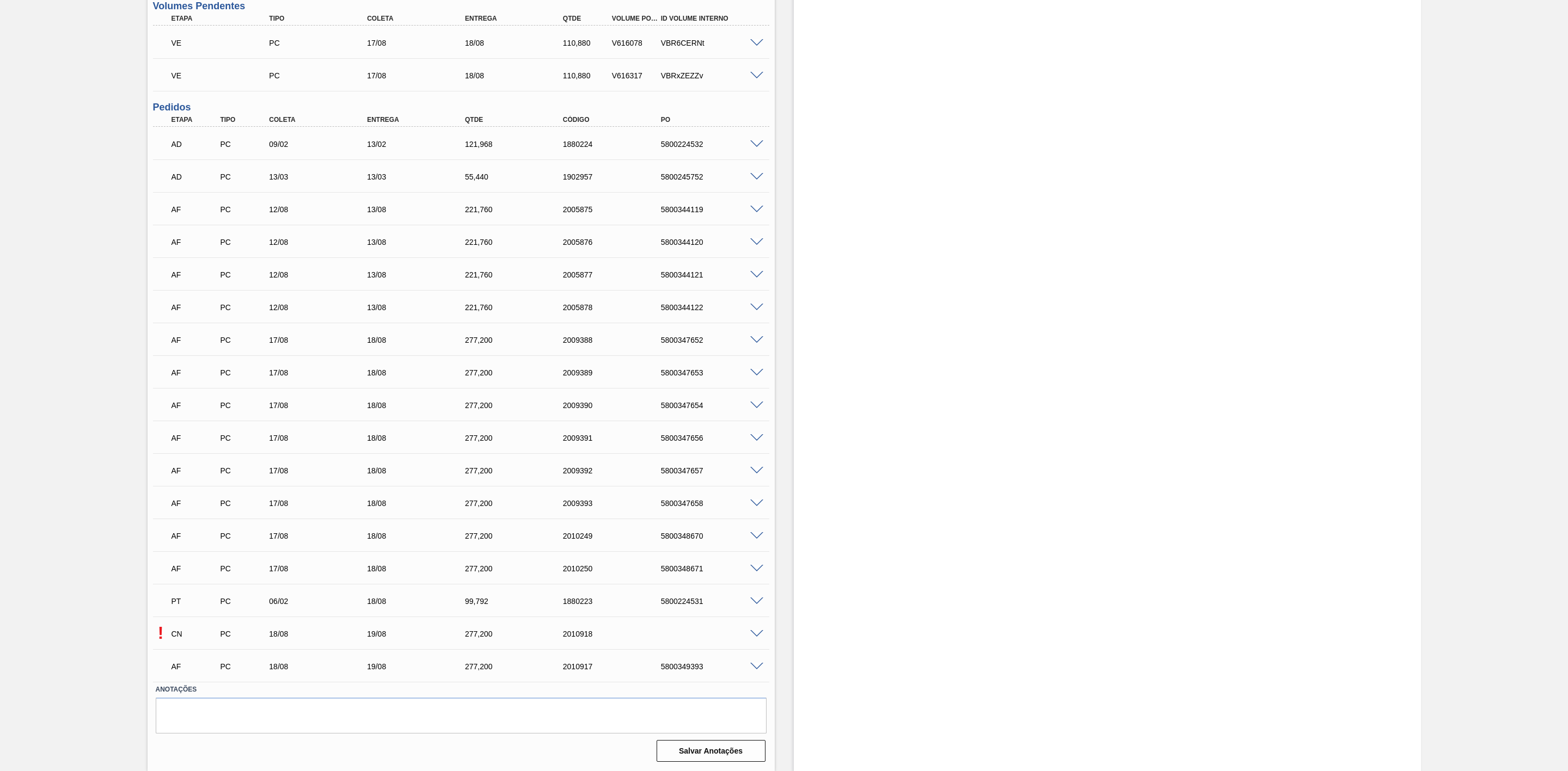
click at [689, 666] on div "5800349393" at bounding box center [714, 667] width 113 height 9
copy div "5800349393"
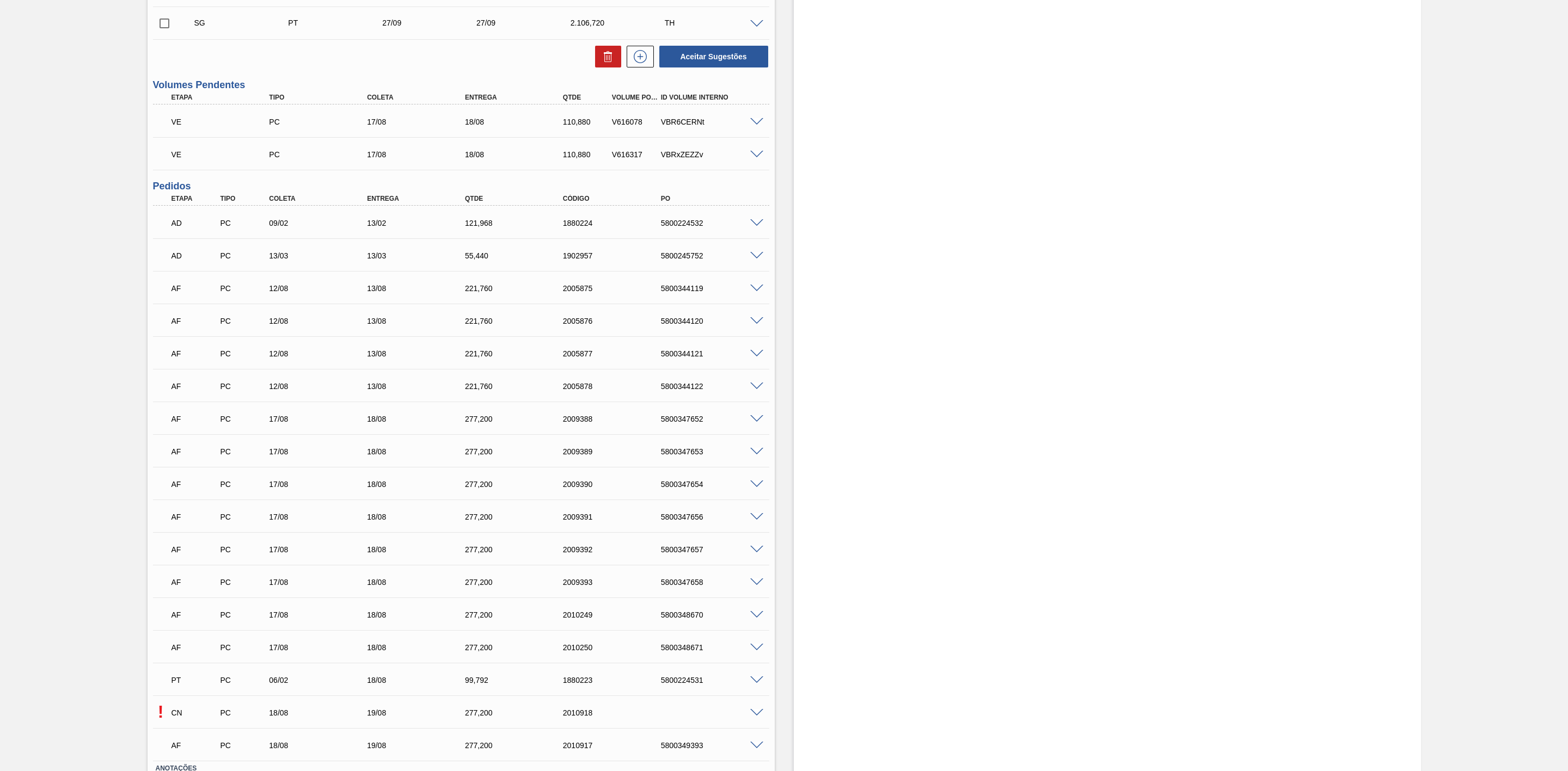
scroll to position [512, 0]
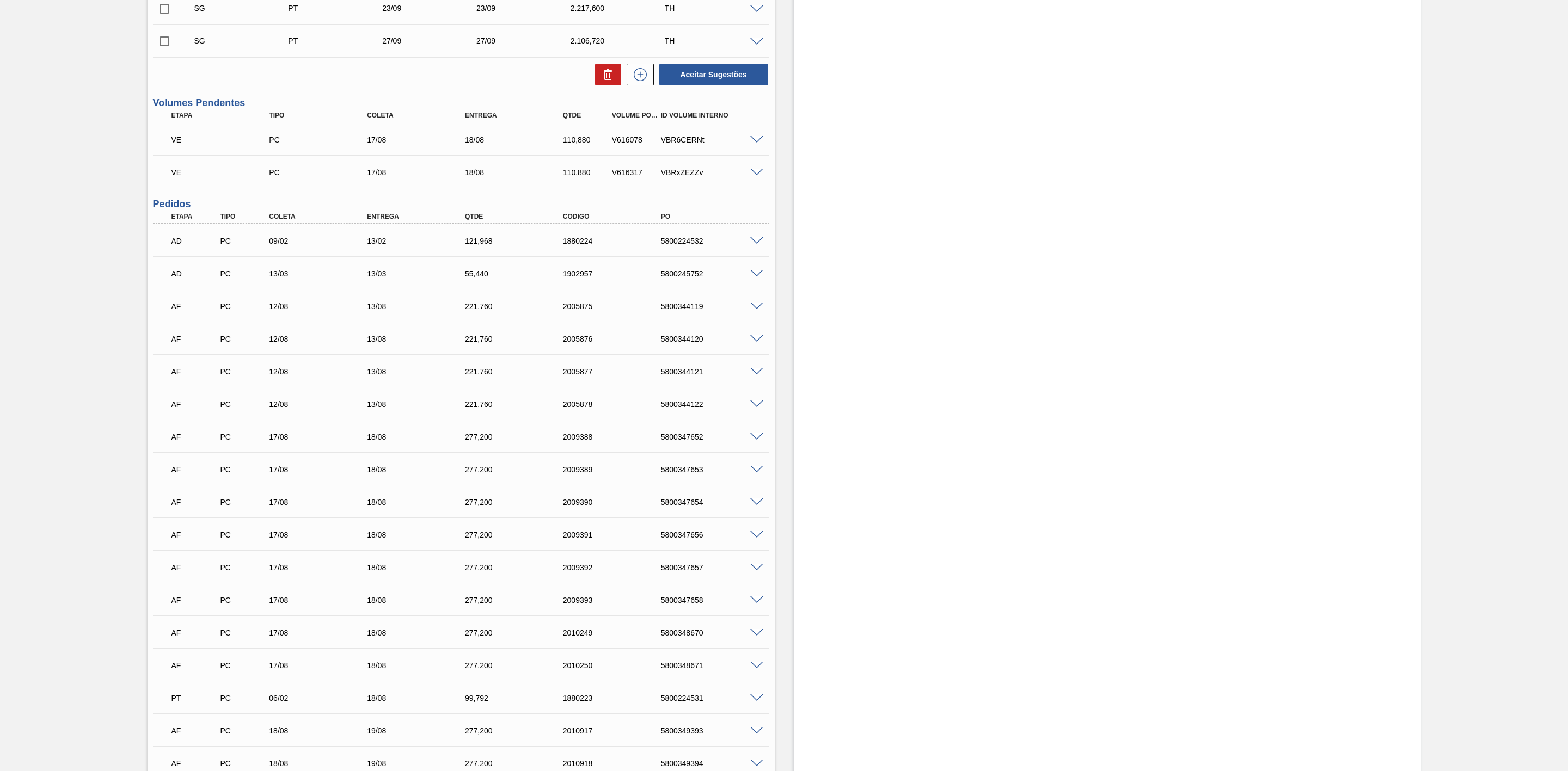
scroll to position [512, 0]
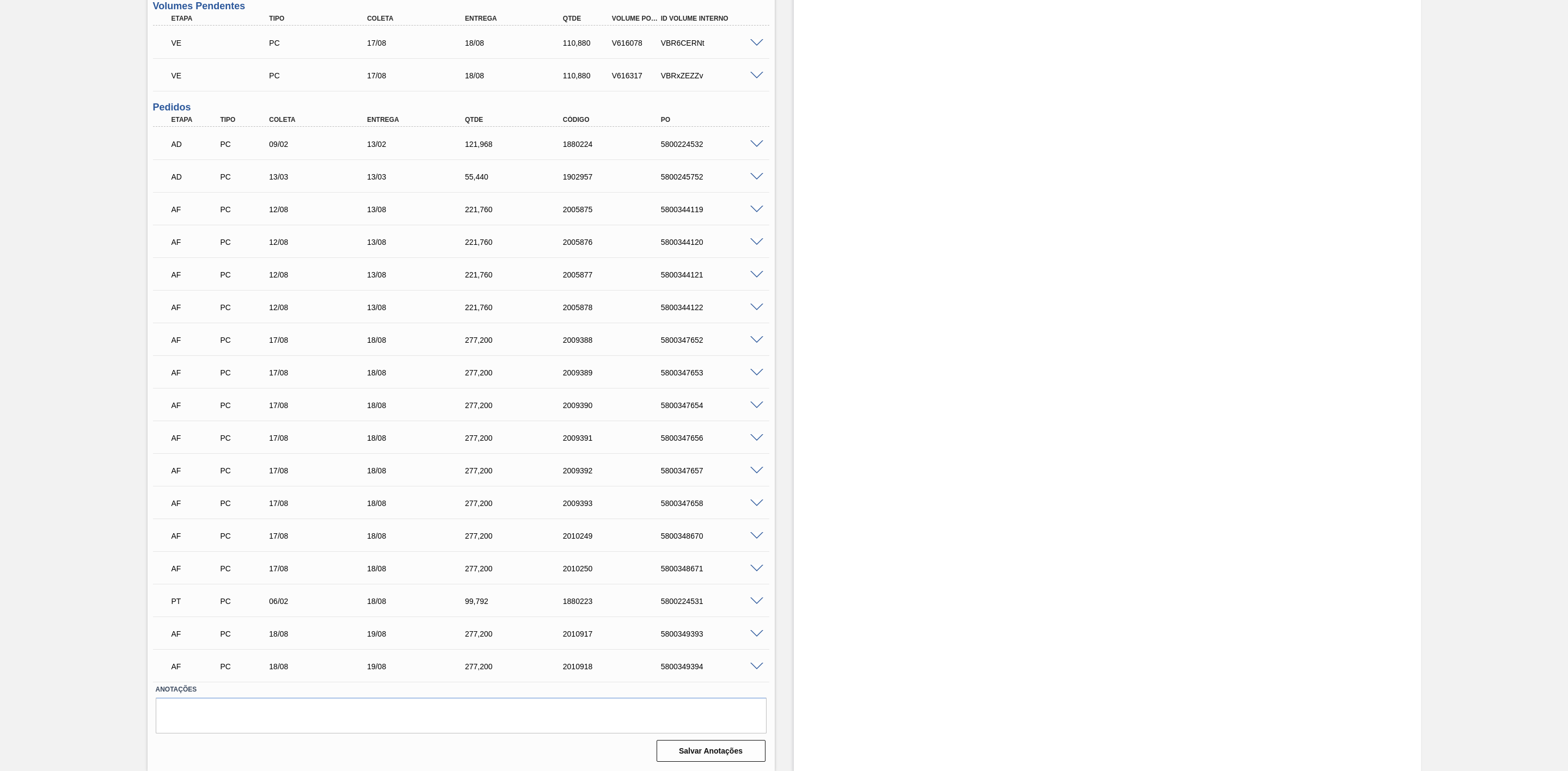
click at [687, 663] on div "5800349394" at bounding box center [714, 667] width 113 height 9
copy div "5800349394"
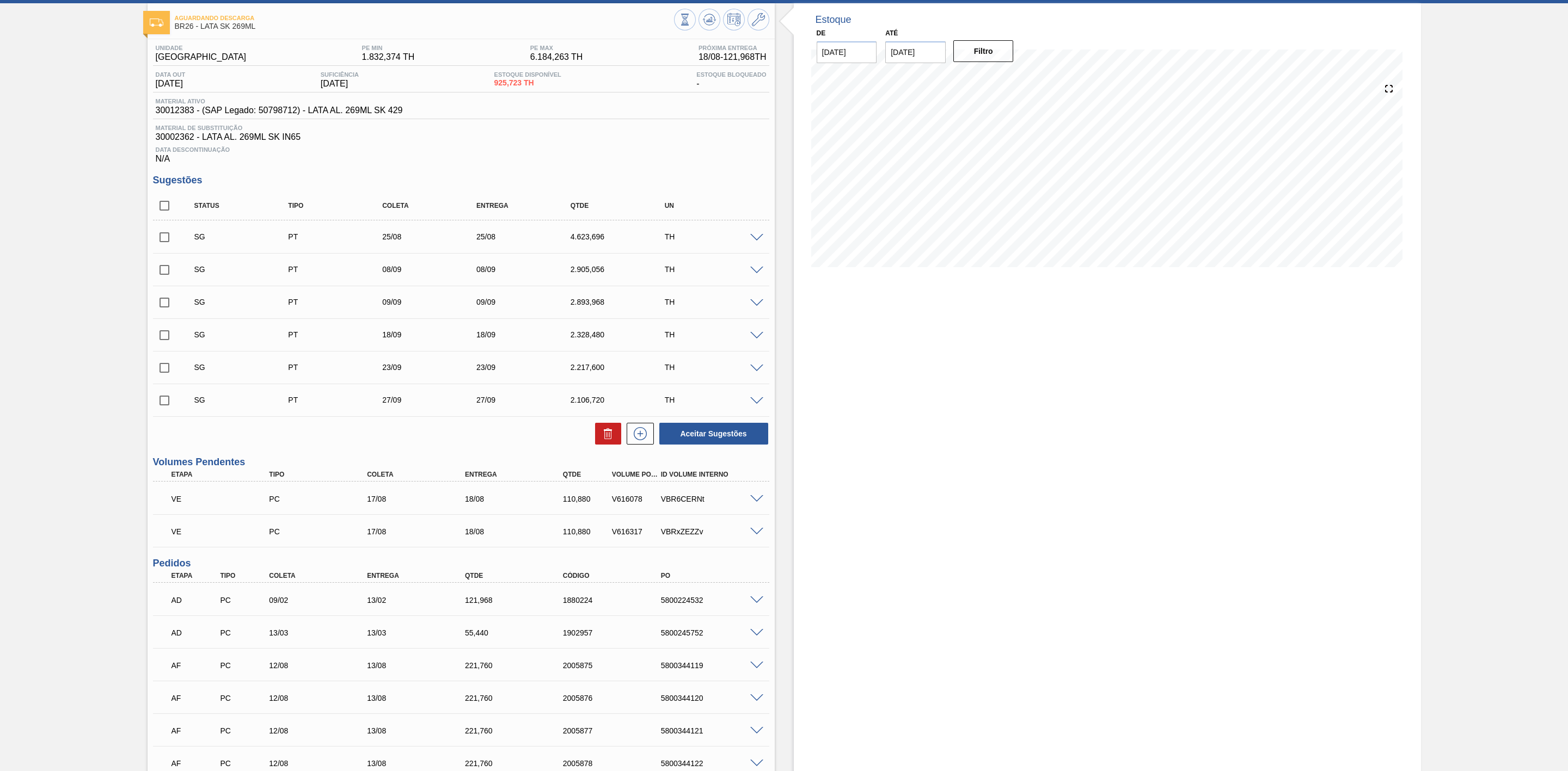
scroll to position [0, 0]
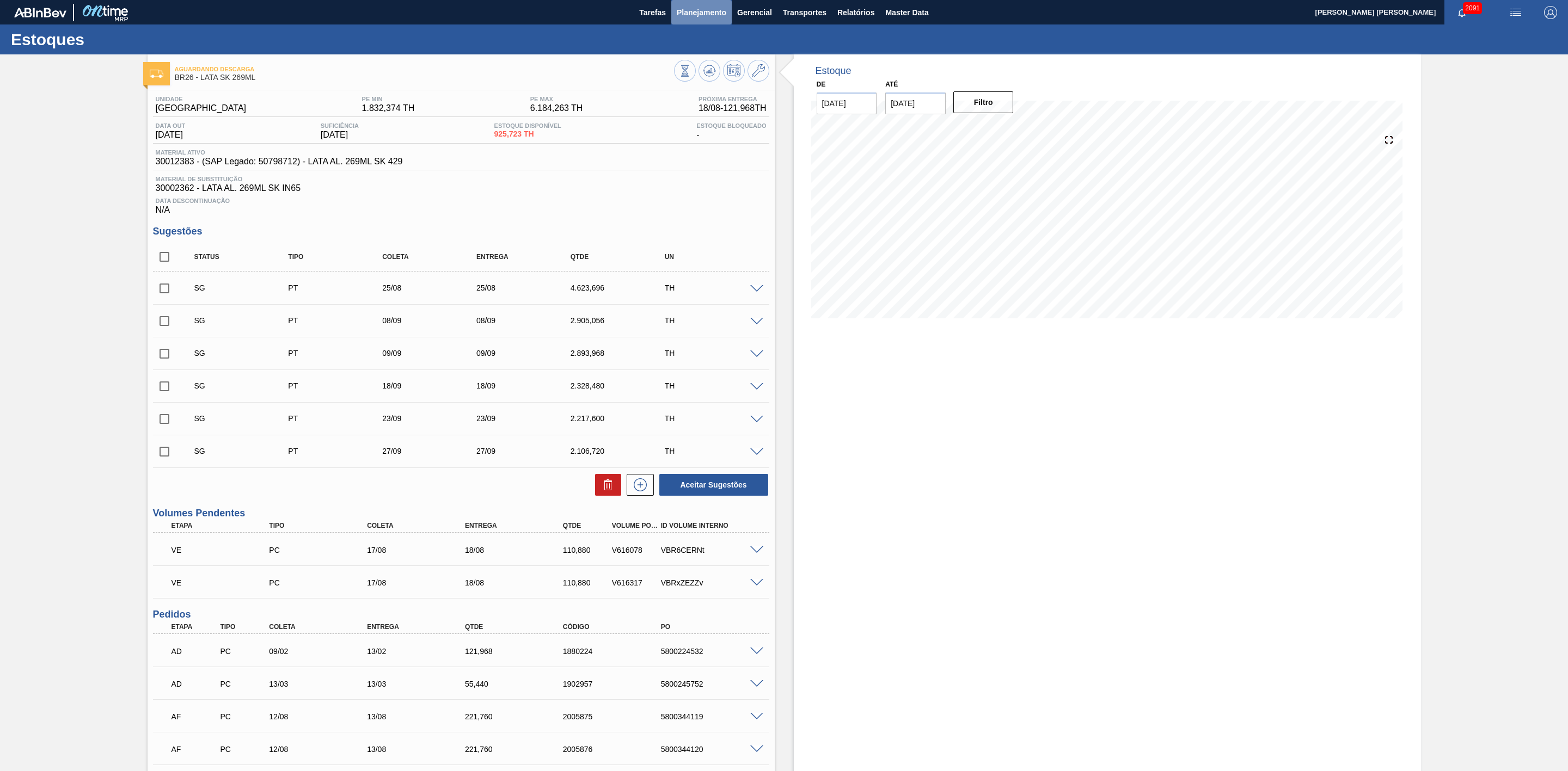
click at [705, 15] on span "Planejamento" at bounding box center [701, 12] width 49 height 13
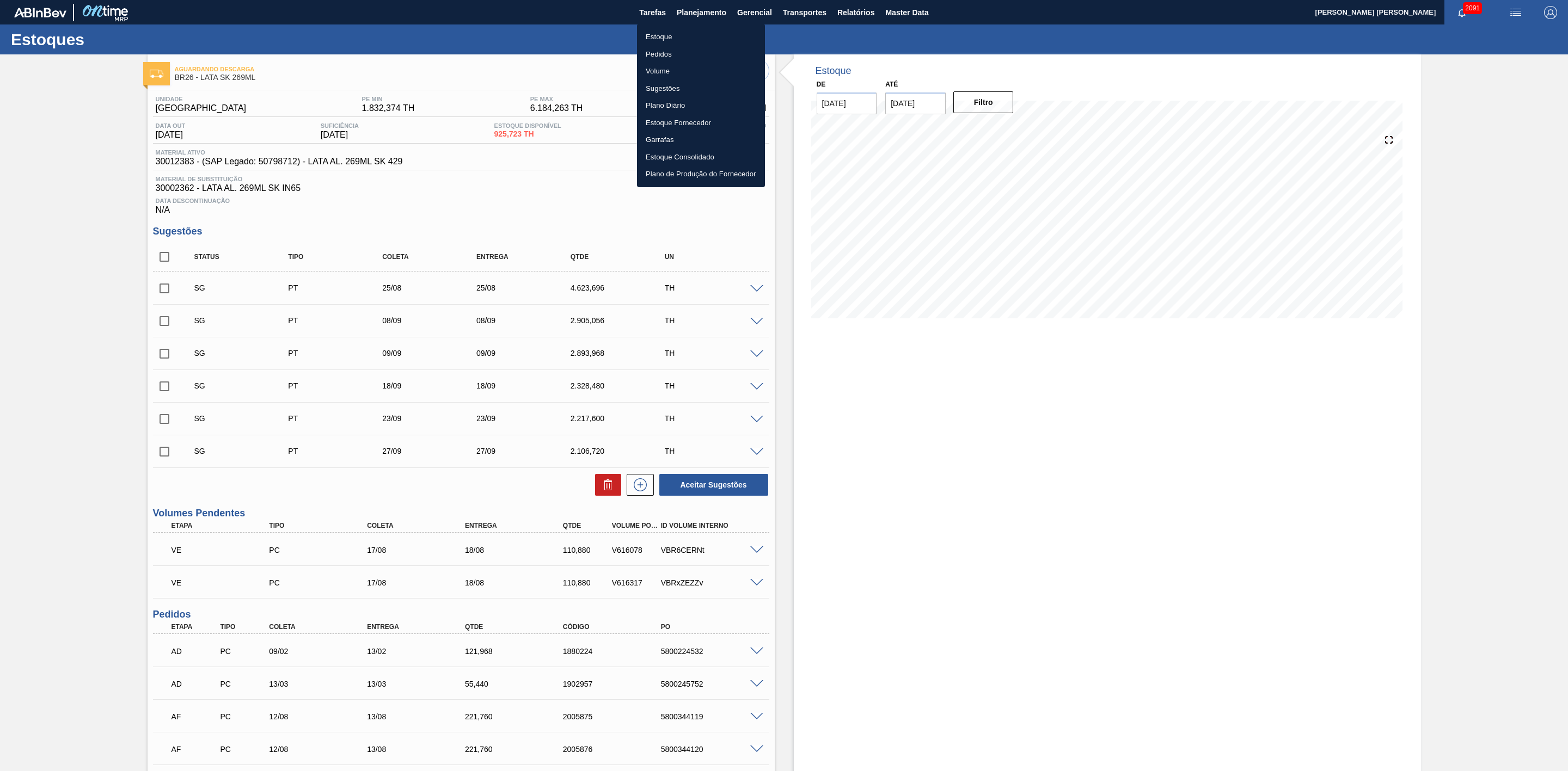
click at [696, 157] on li "Estoque Consolidado" at bounding box center [701, 157] width 128 height 18
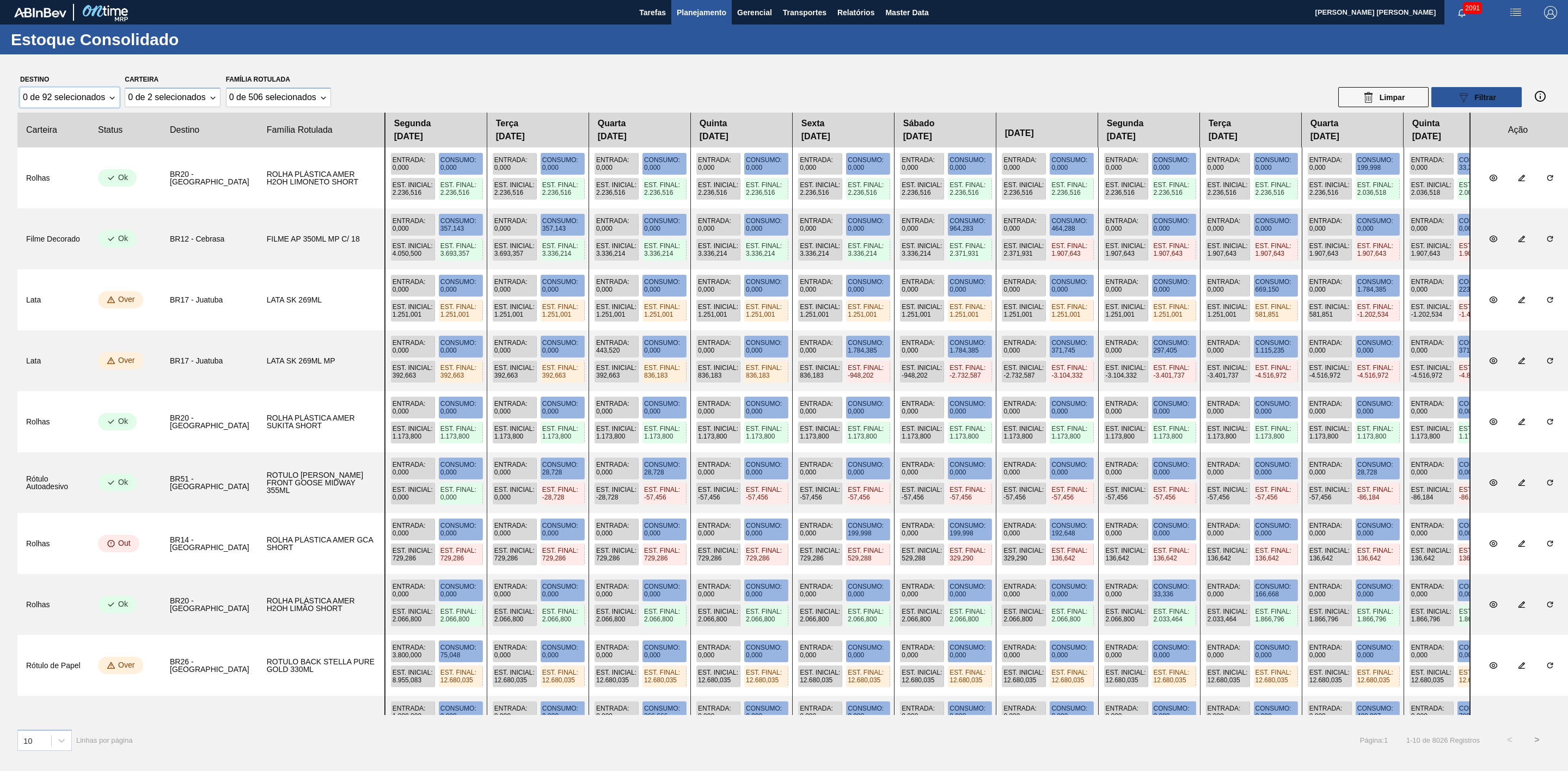
click at [113, 100] on div "0 de 92 selecionados" at bounding box center [69, 97] width 99 height 19
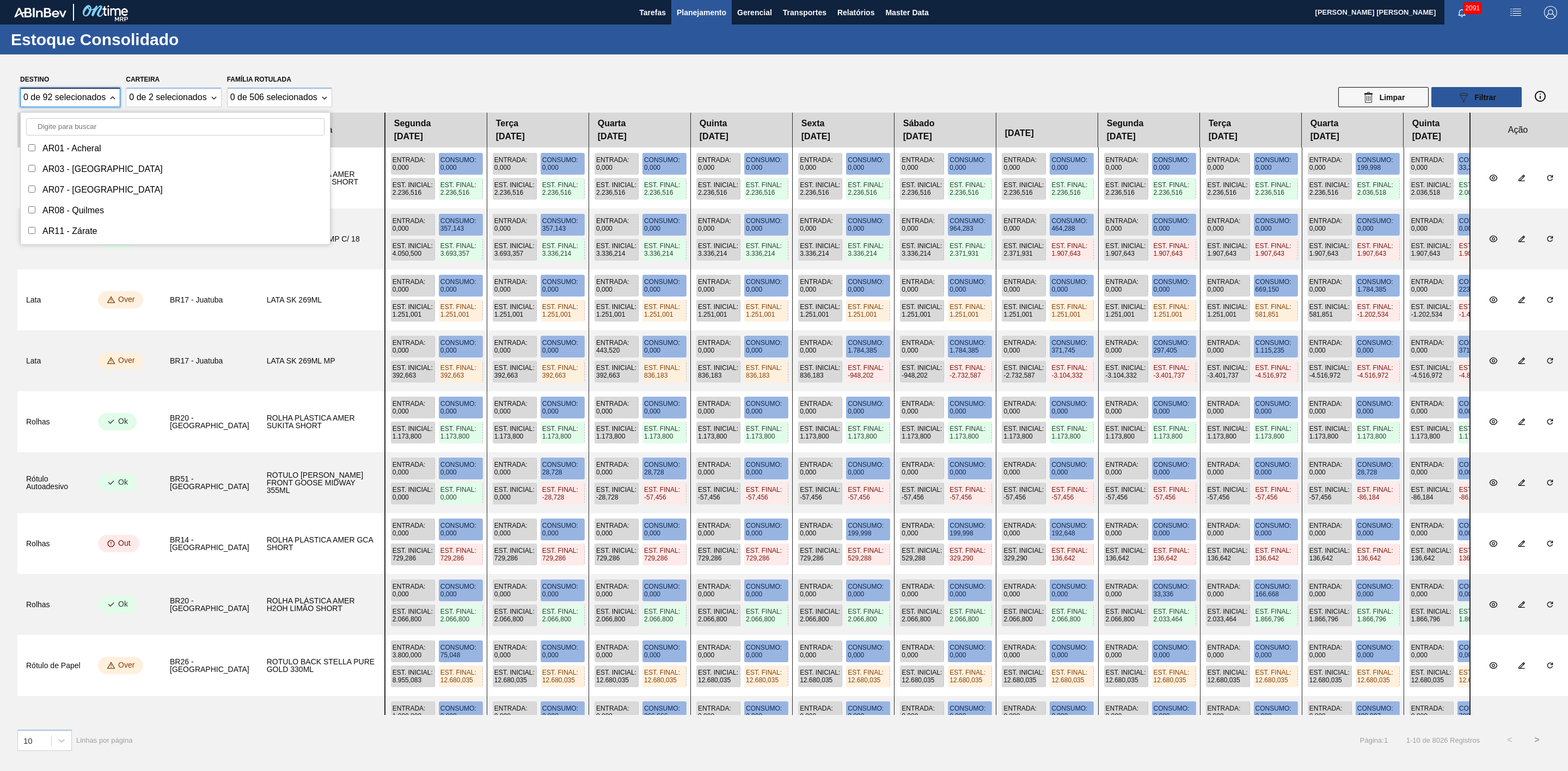
click at [99, 128] on input "Destino" at bounding box center [175, 127] width 298 height 18
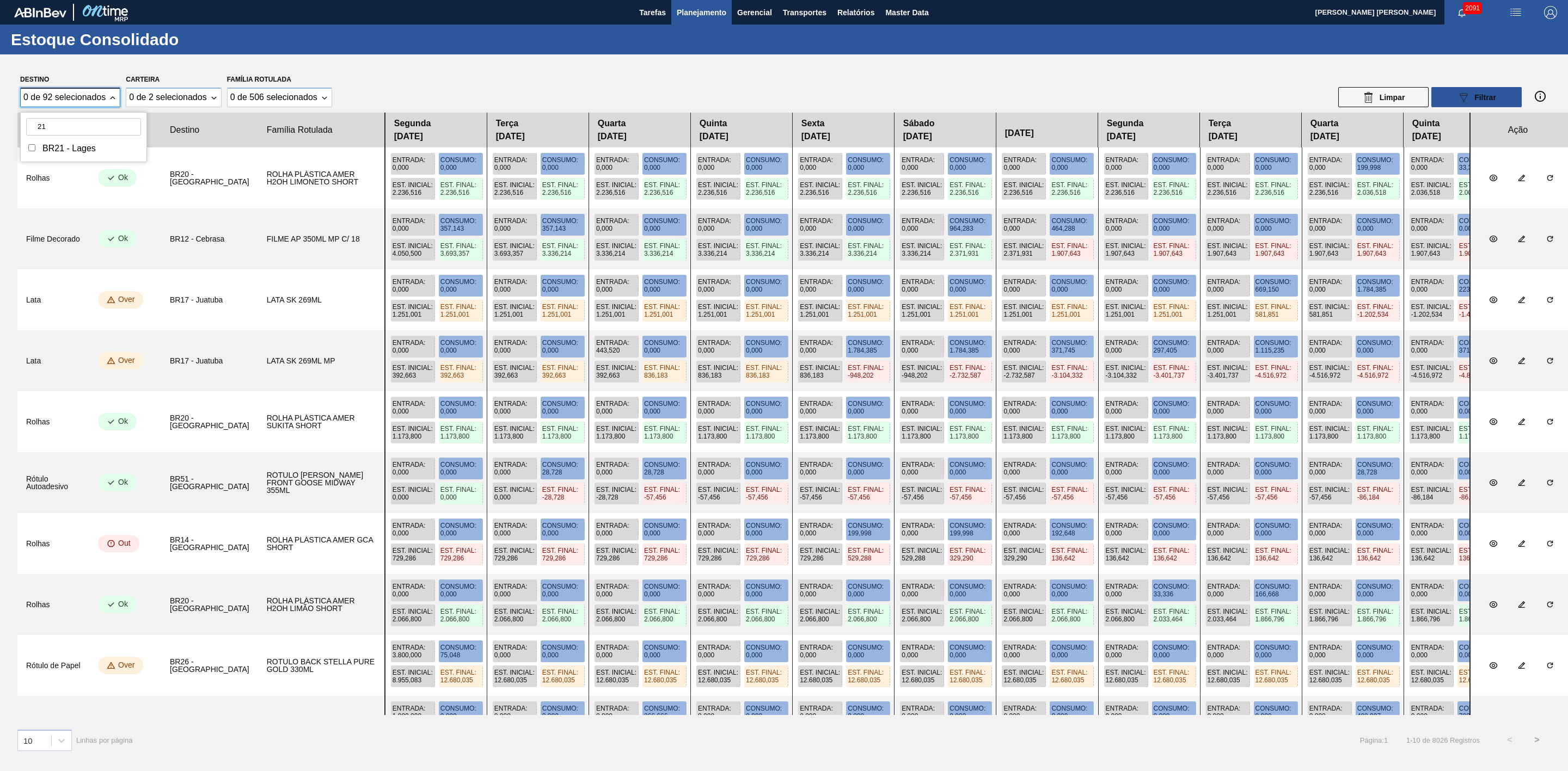
type input "21"
click at [96, 147] on div "BR21 - Lages" at bounding box center [83, 148] width 115 height 15
checkbox input "true"
click at [211, 96] on div "0 de 2 selecionados" at bounding box center [173, 97] width 94 height 19
click at [160, 147] on div "Lata" at bounding box center [156, 148] width 17 height 10
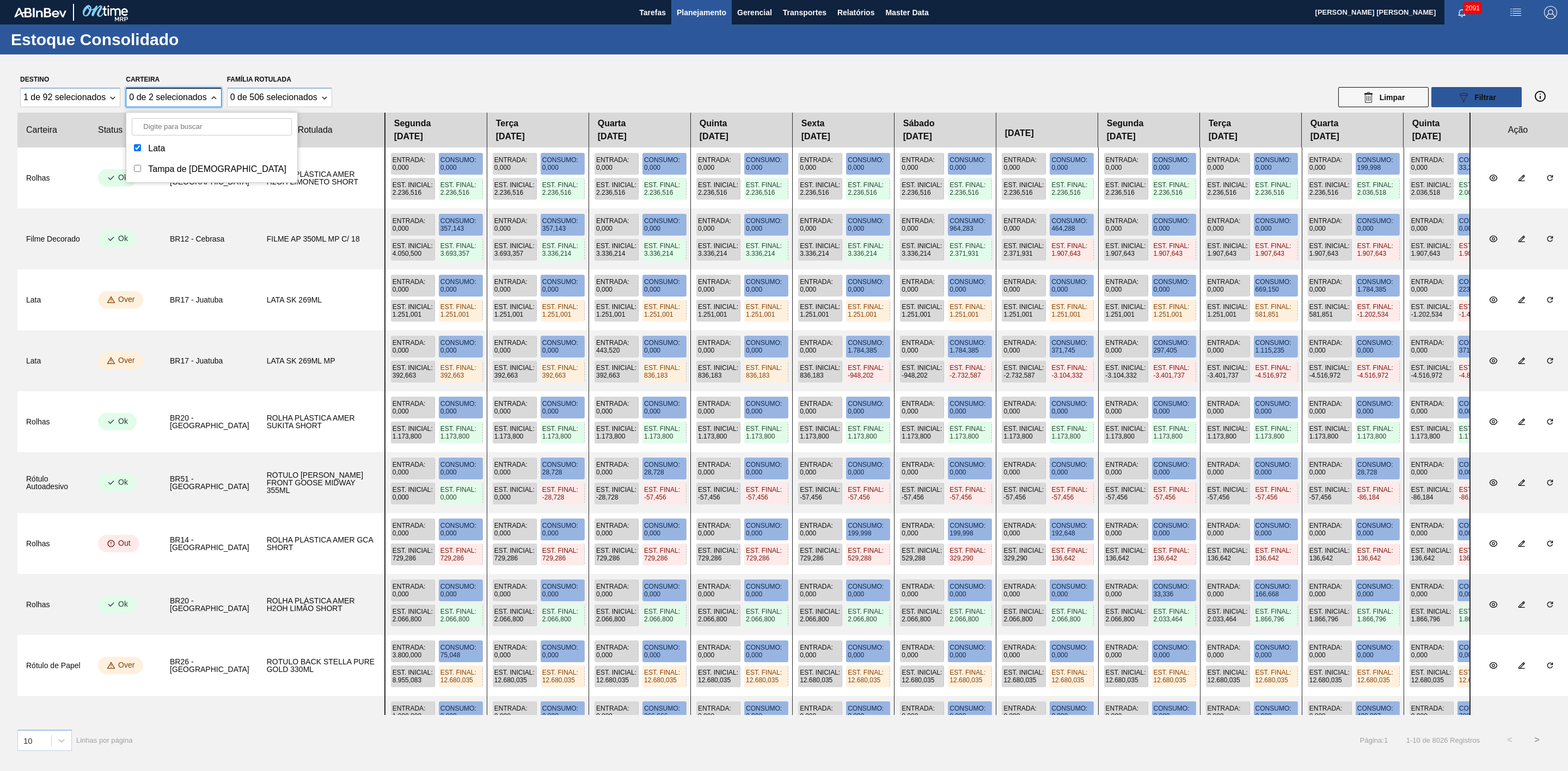
checkbox input "true"
click at [1472, 100] on div "089F7B8B-B2A5-4AFE-B5C0-19BA573D28AC Filtrar" at bounding box center [1477, 97] width 39 height 13
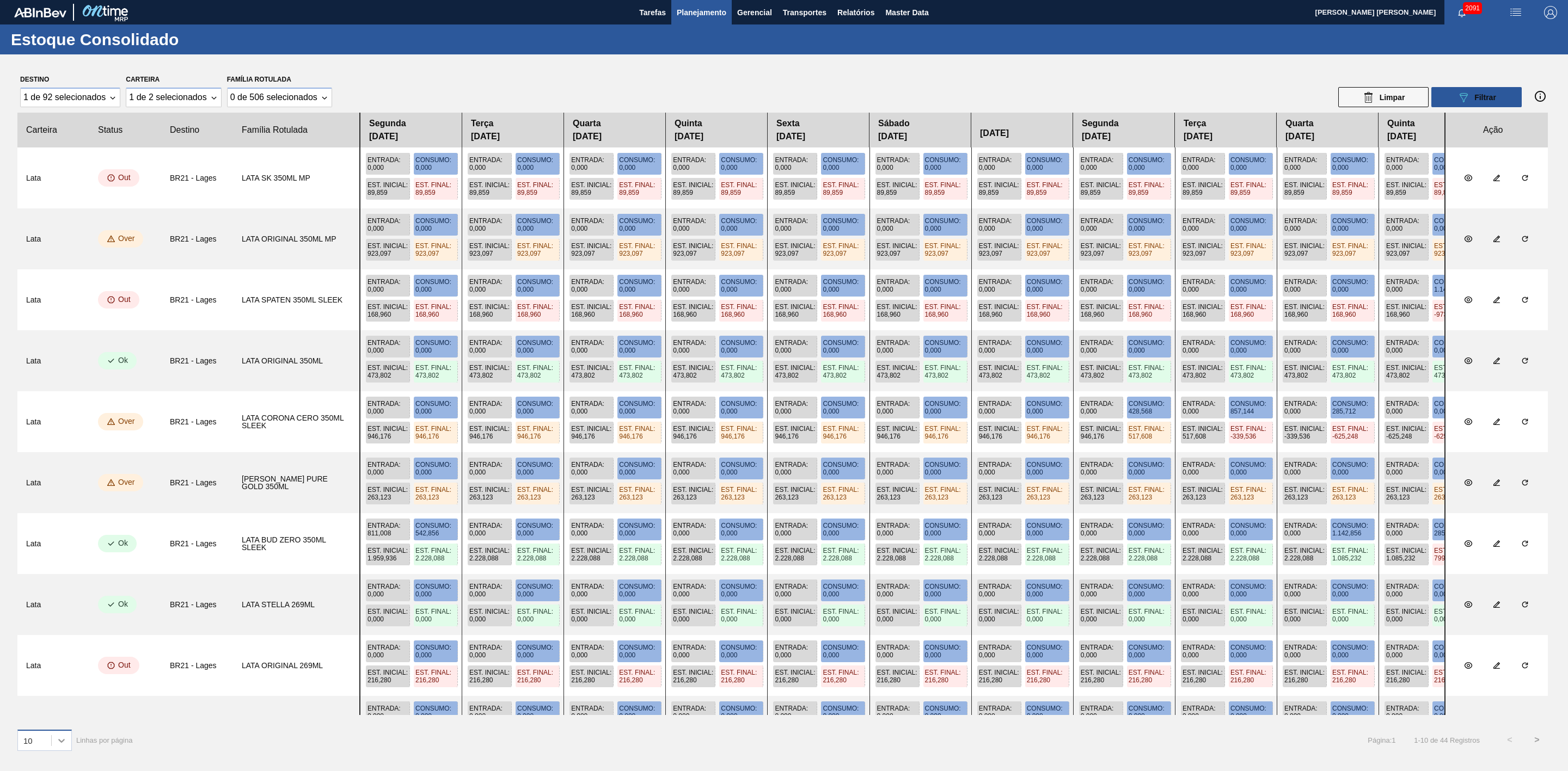
click at [60, 743] on icon at bounding box center [61, 741] width 11 height 11
click at [35, 717] on div "30" at bounding box center [44, 713] width 54 height 20
